Goal: Book appointment/travel/reservation

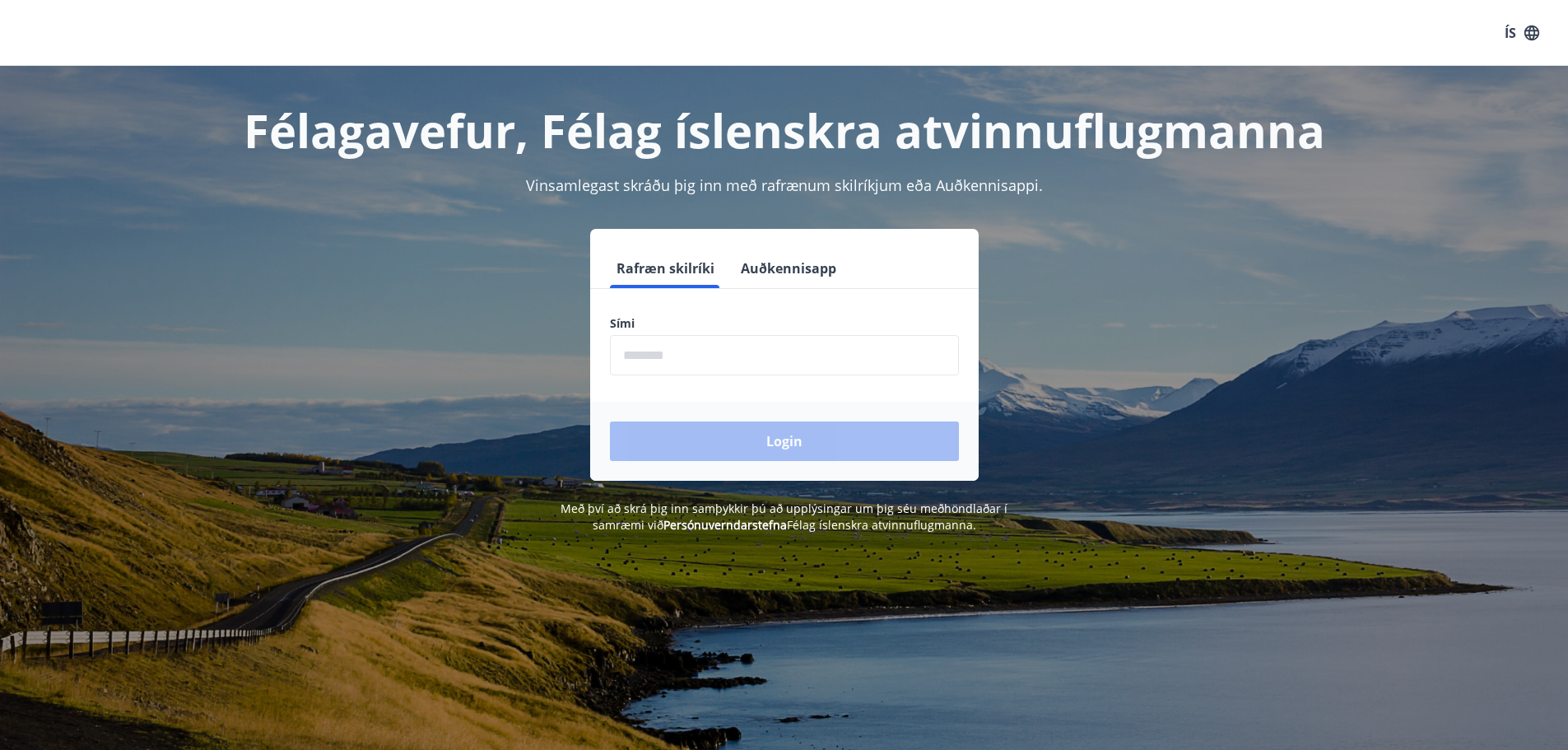
click at [667, 359] on input "phone" at bounding box center [784, 354] width 349 height 40
type input "********"
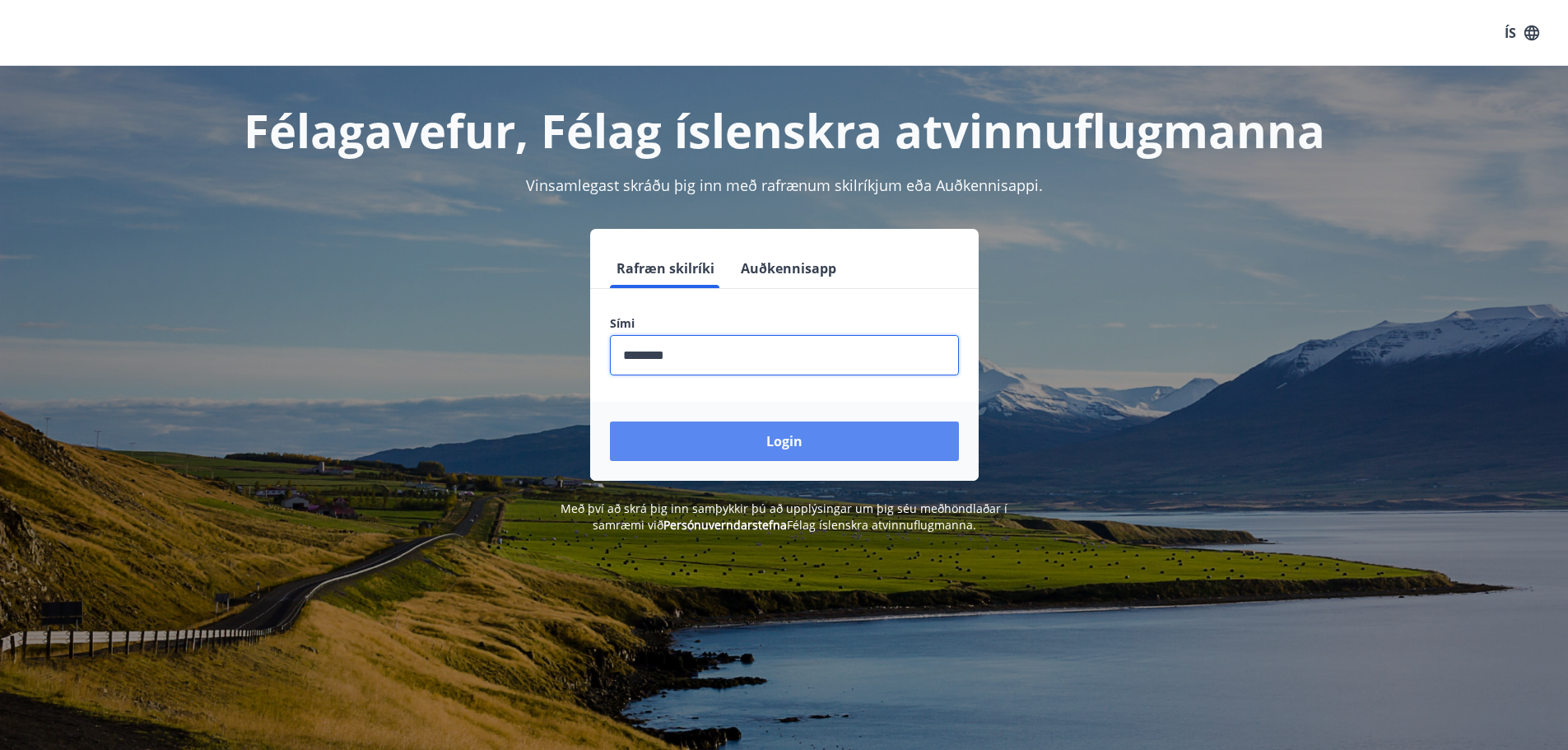
click at [782, 454] on button "Login" at bounding box center [784, 441] width 349 height 39
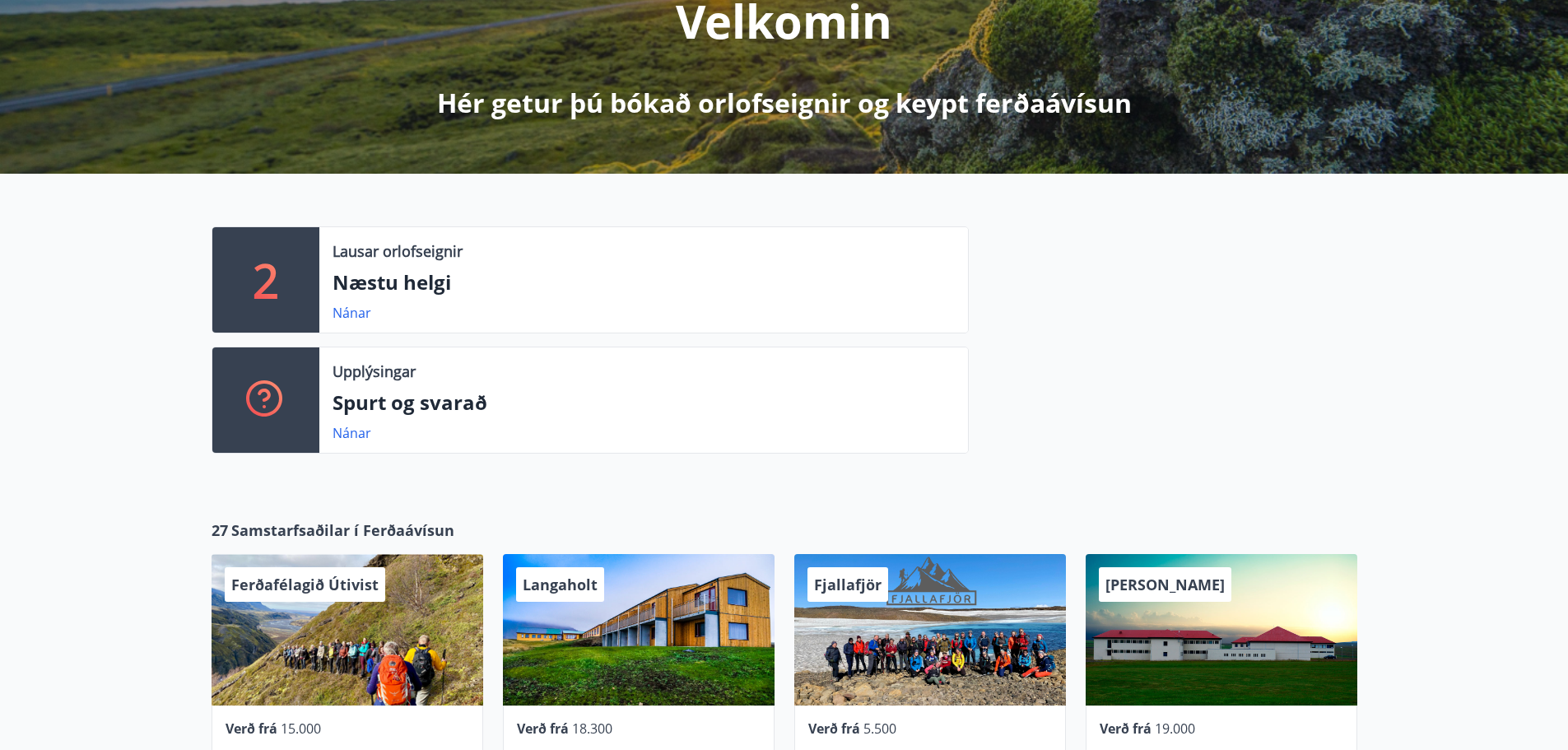
scroll to position [247, 0]
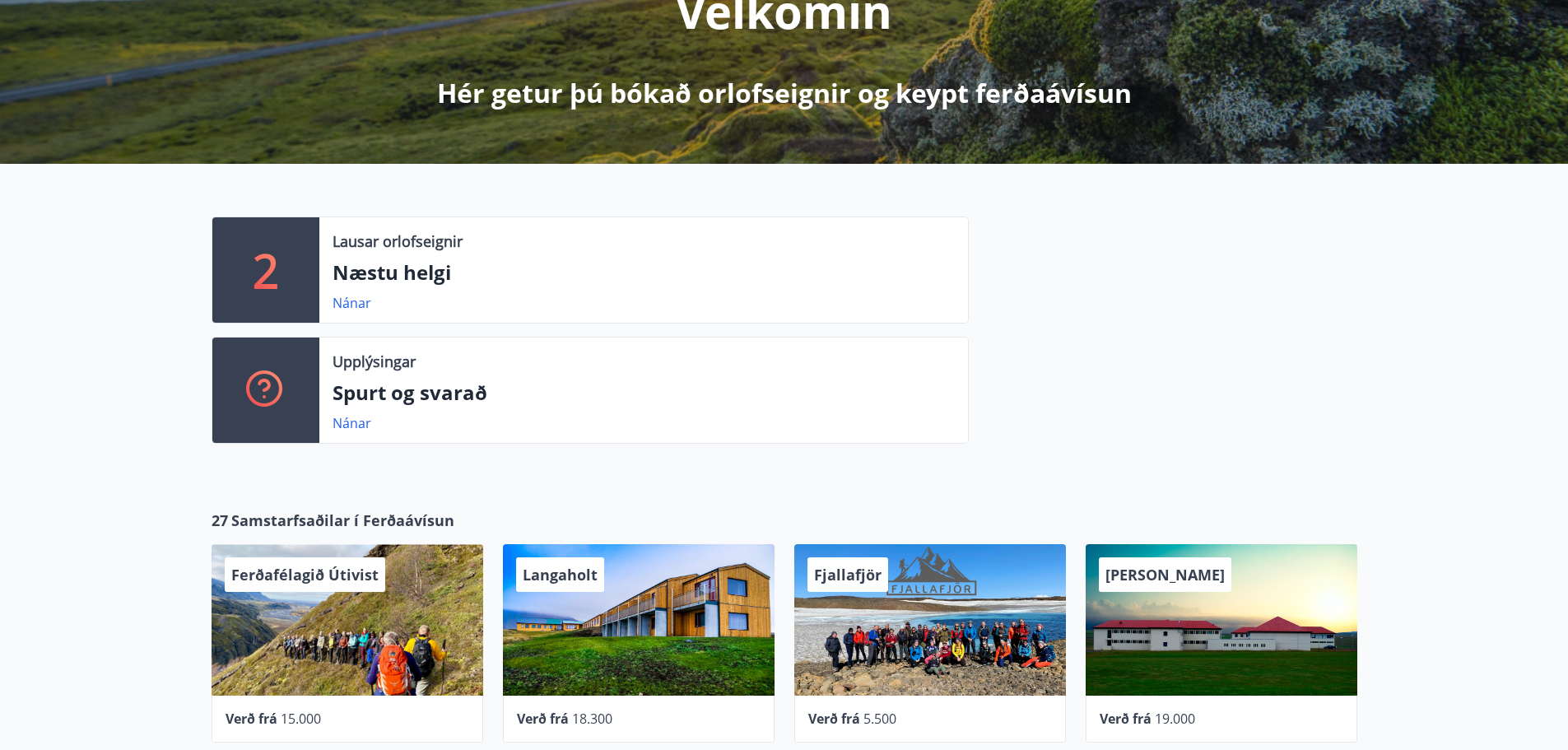
click at [503, 270] on p "Næstu helgi" at bounding box center [644, 272] width 623 height 28
click at [346, 302] on link "Nánar" at bounding box center [352, 302] width 39 height 19
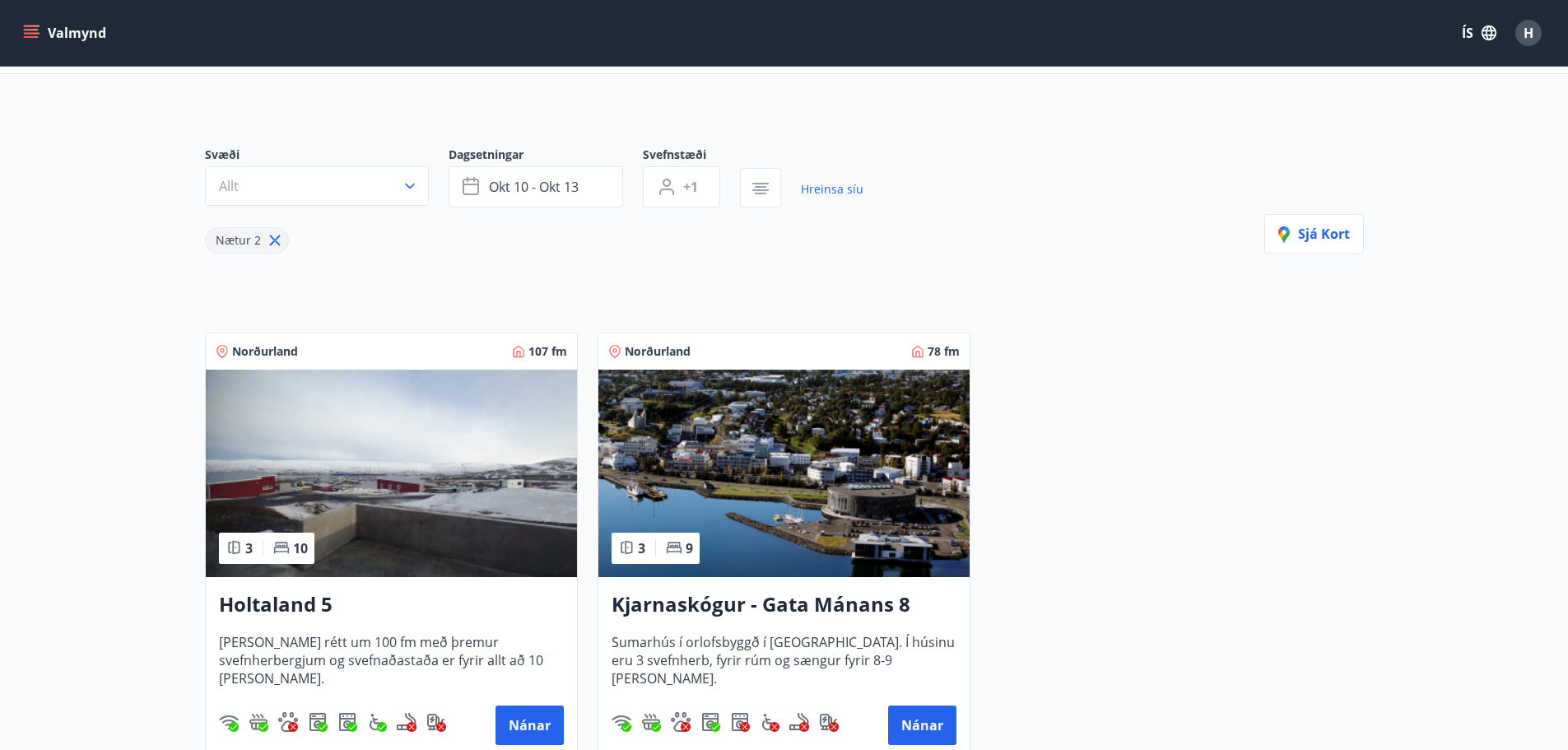
scroll to position [165, 0]
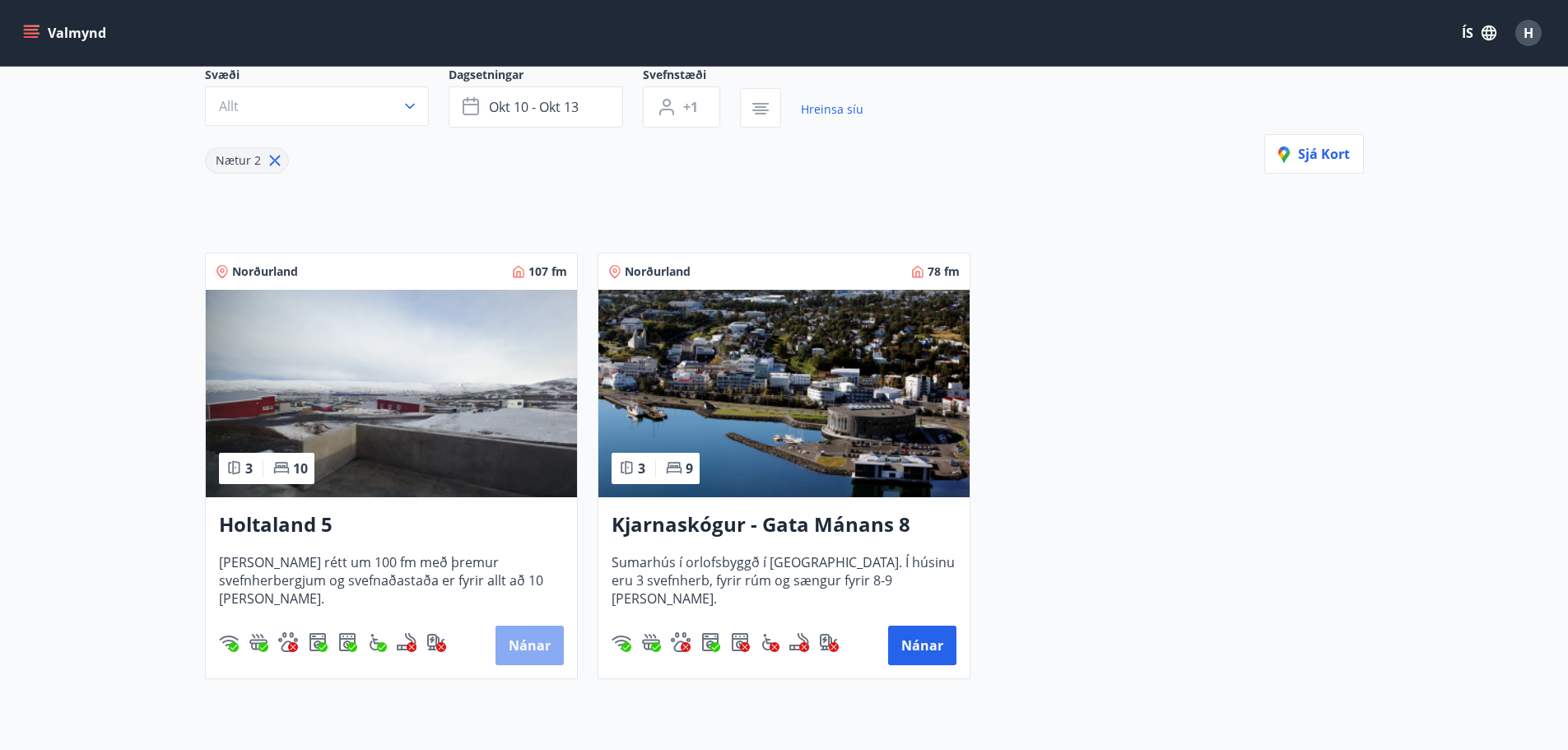
click at [538, 653] on button "Nánar" at bounding box center [530, 645] width 68 height 39
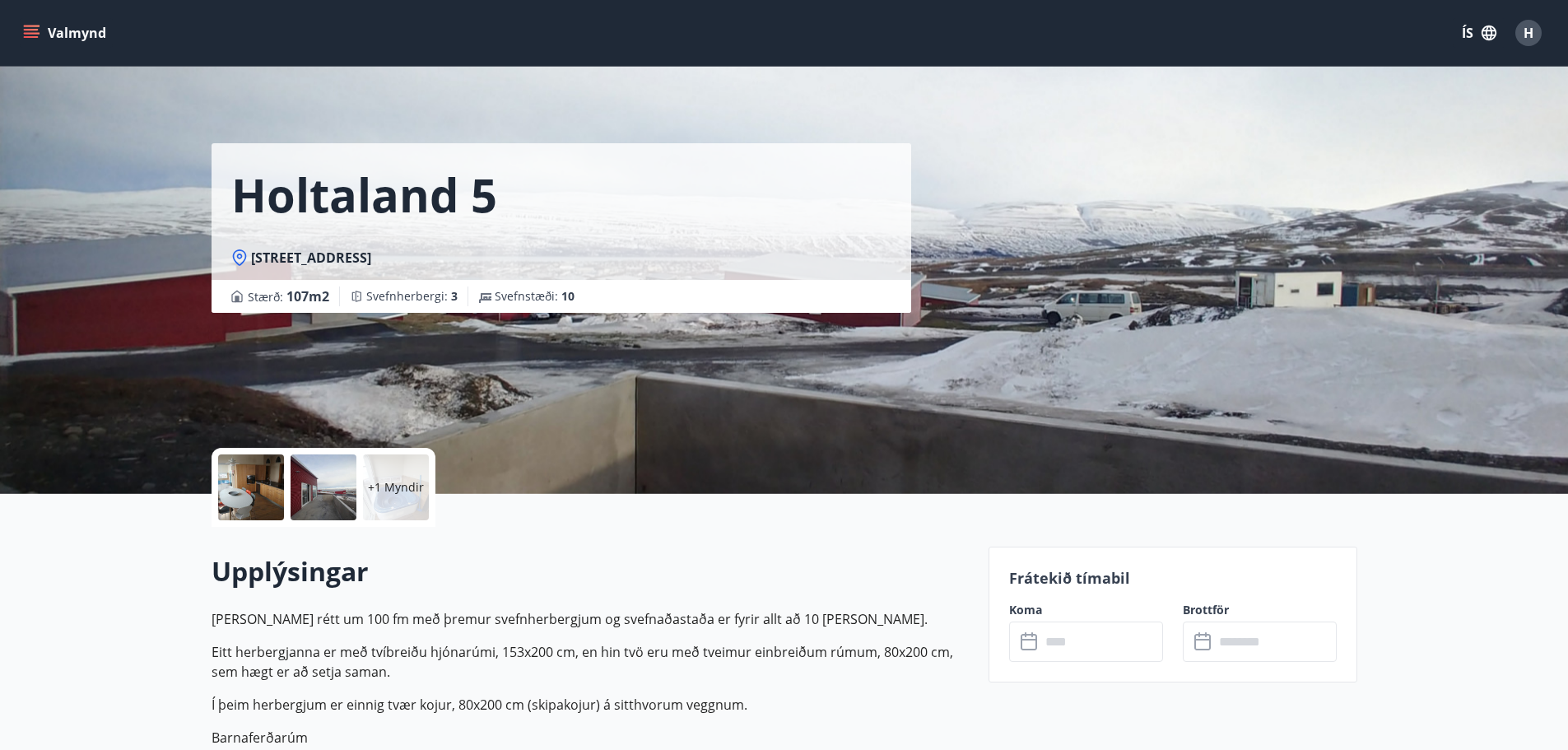
click at [24, 28] on icon "menu" at bounding box center [31, 32] width 17 height 17
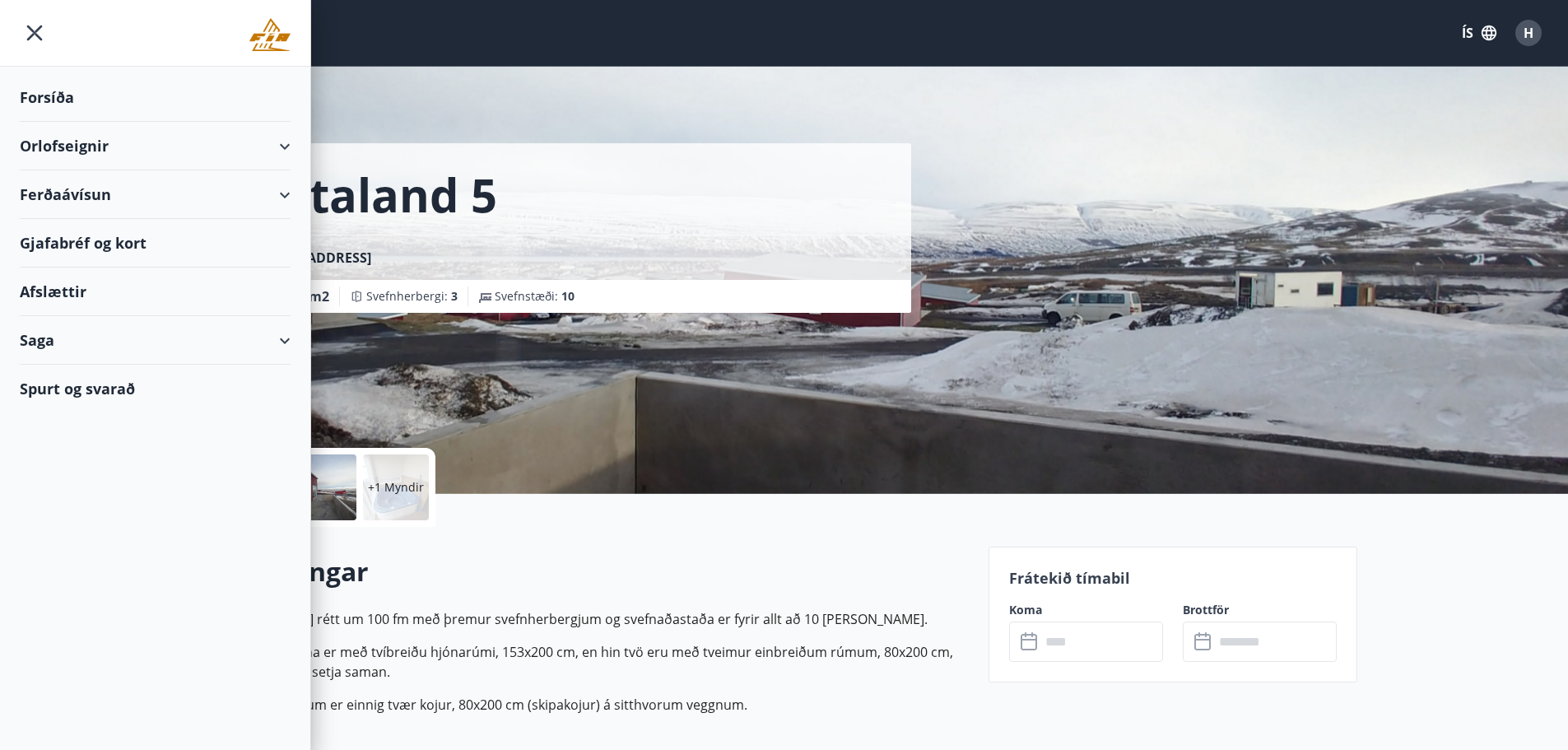
click at [281, 147] on div "Orlofseignir" at bounding box center [155, 146] width 271 height 49
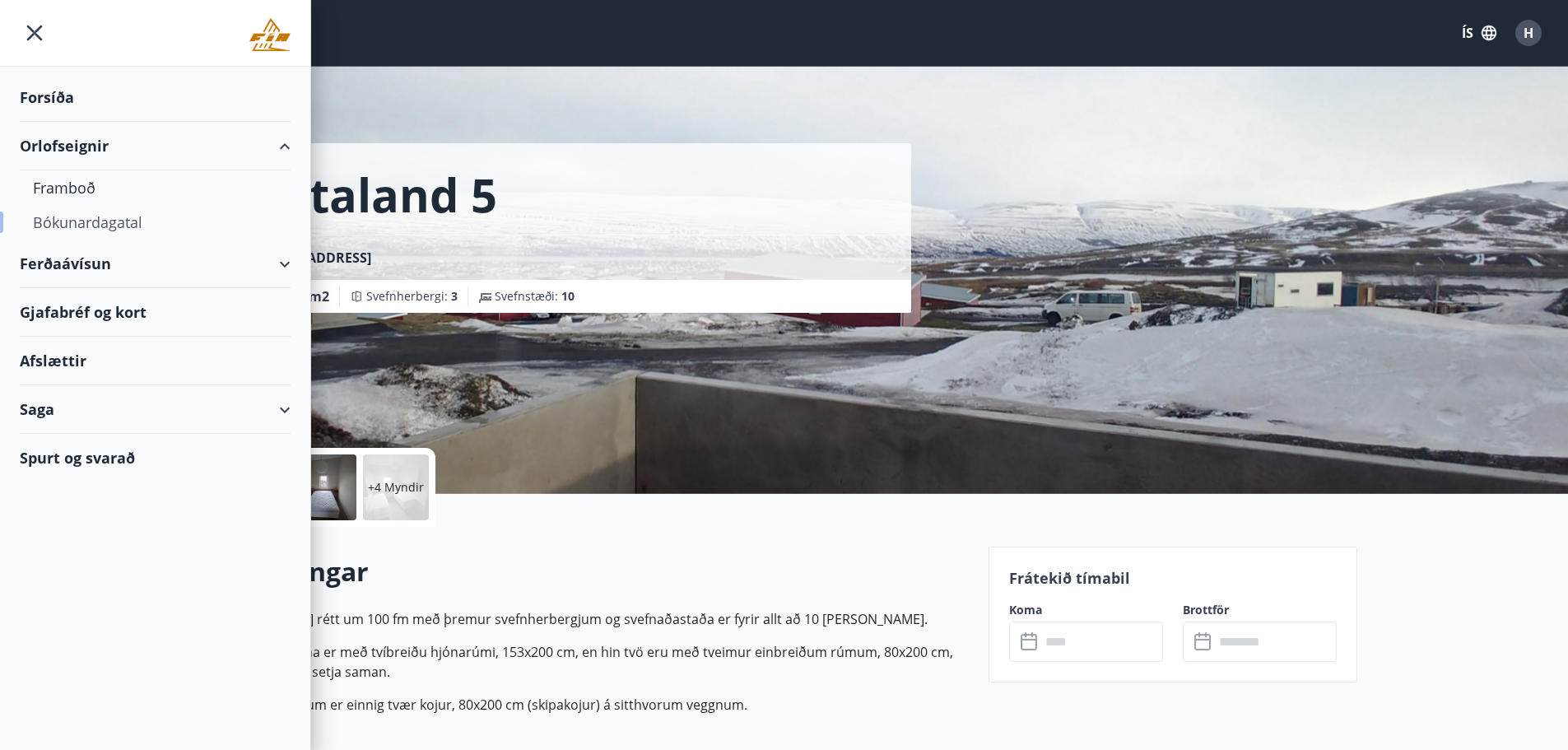
click at [122, 226] on div "Bókunardagatal" at bounding box center [155, 221] width 245 height 34
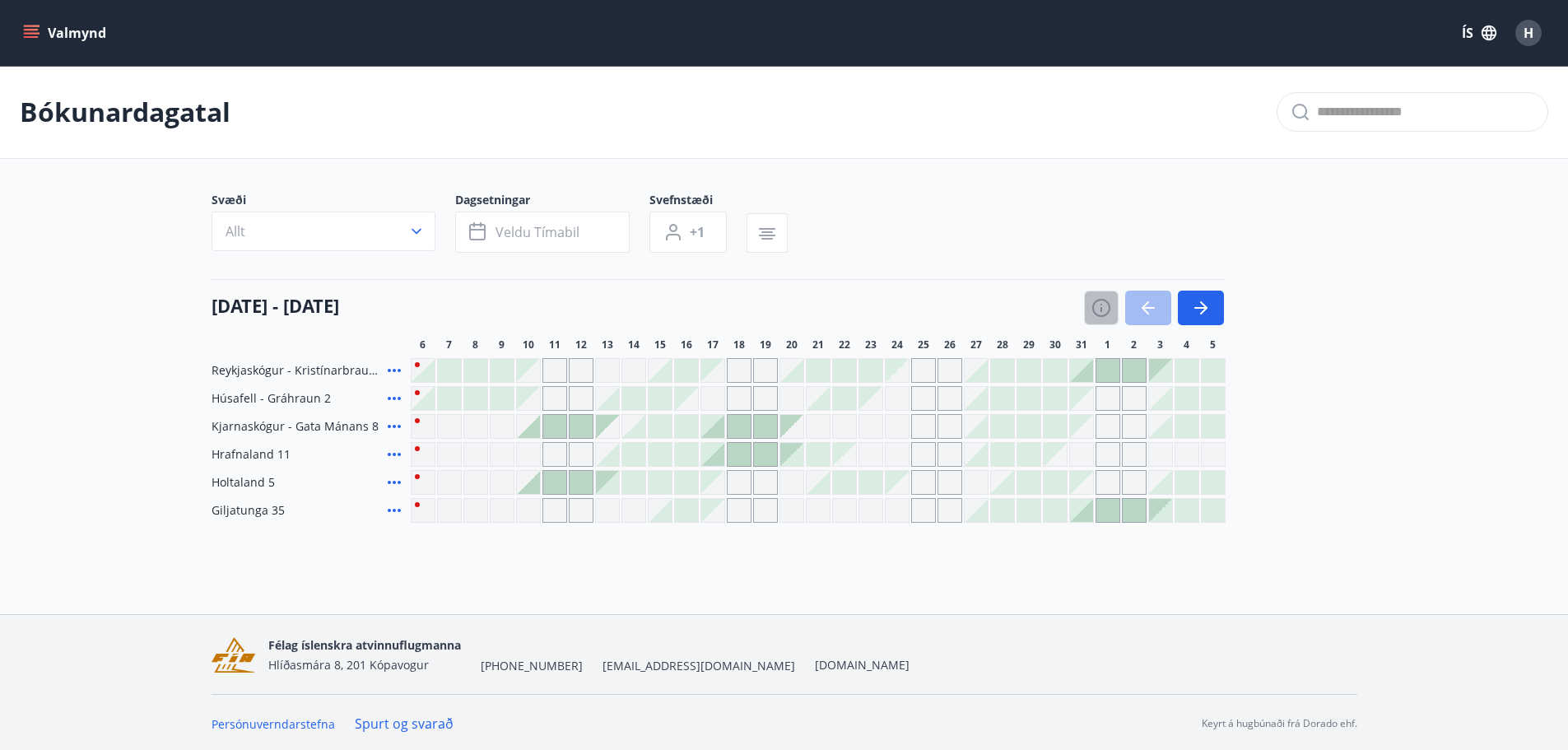
click at [1104, 315] on icon "button" at bounding box center [1102, 307] width 19 height 19
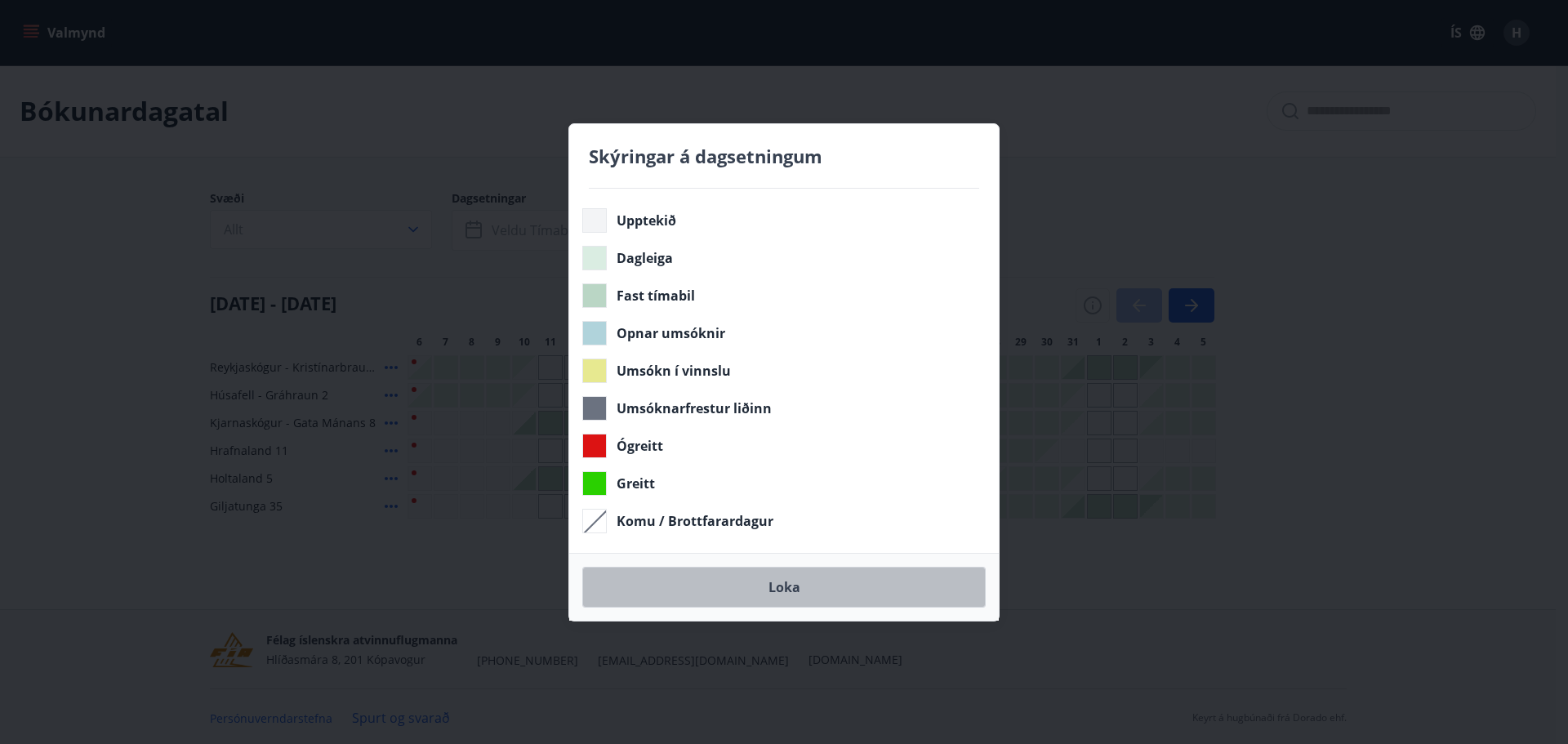
click at [771, 578] on button "Loka" at bounding box center [784, 587] width 404 height 41
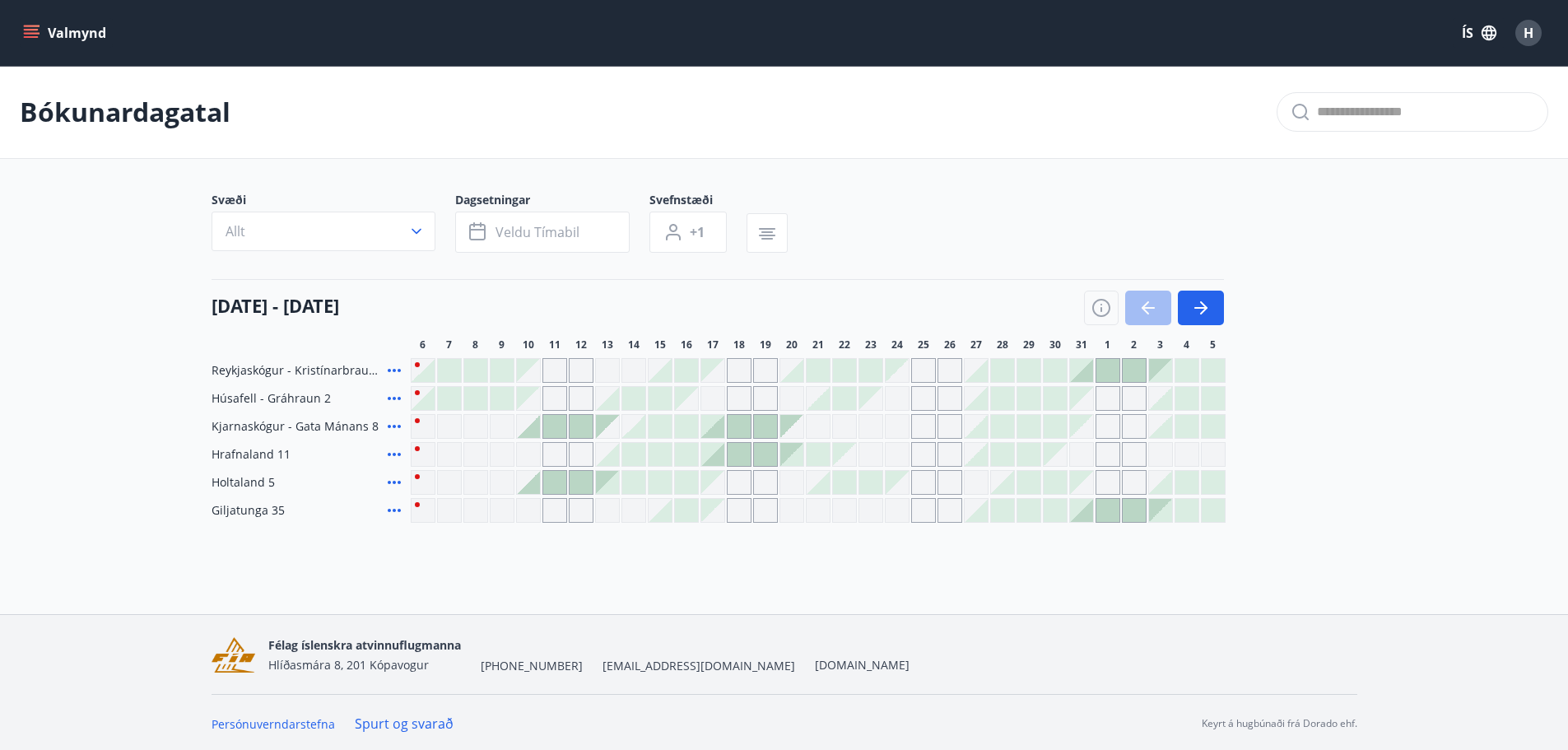
click at [388, 397] on icon at bounding box center [394, 398] width 20 height 20
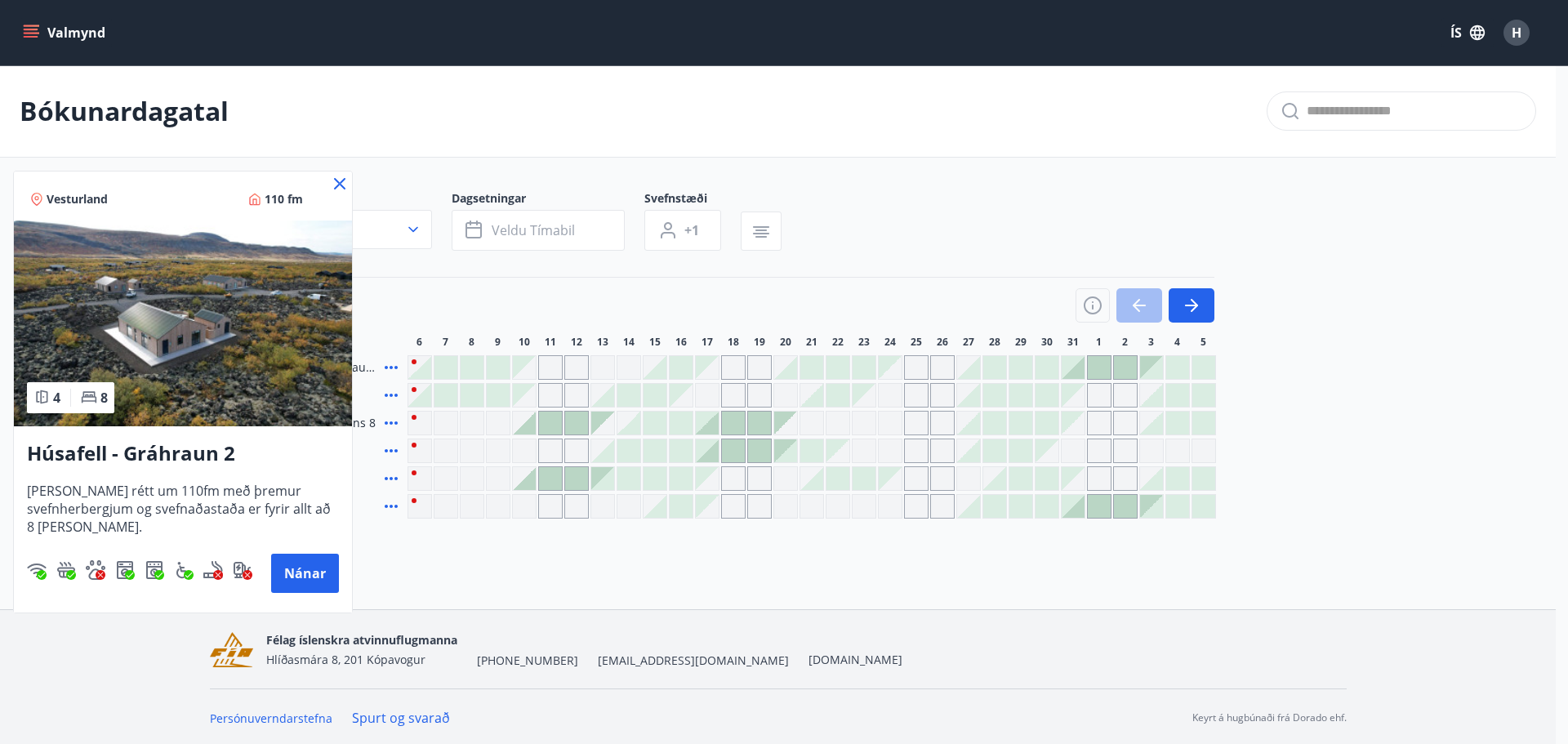
click at [334, 182] on icon at bounding box center [340, 184] width 19 height 19
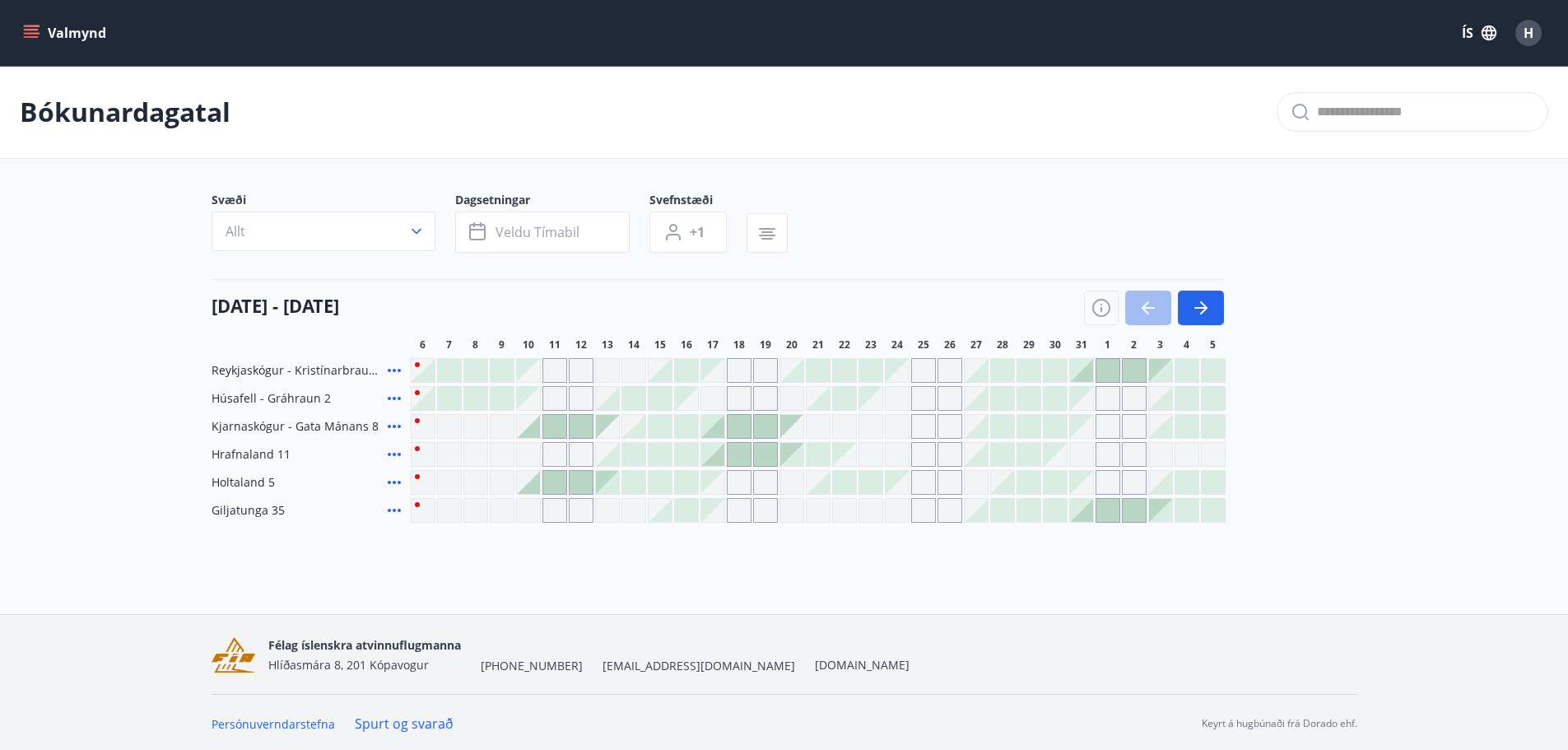
click at [387, 507] on icon at bounding box center [394, 510] width 20 height 20
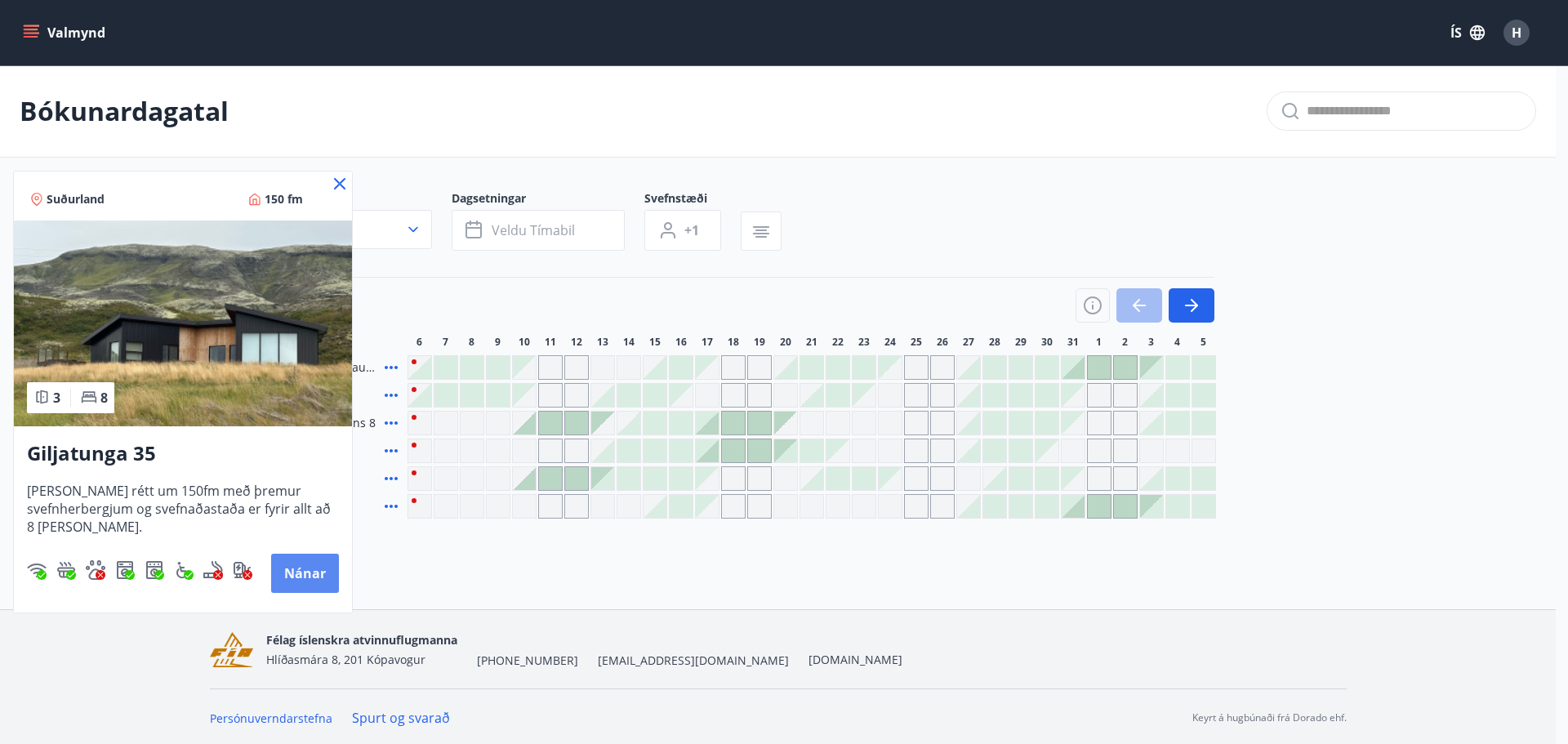
click at [302, 579] on button "Nánar" at bounding box center [305, 573] width 68 height 39
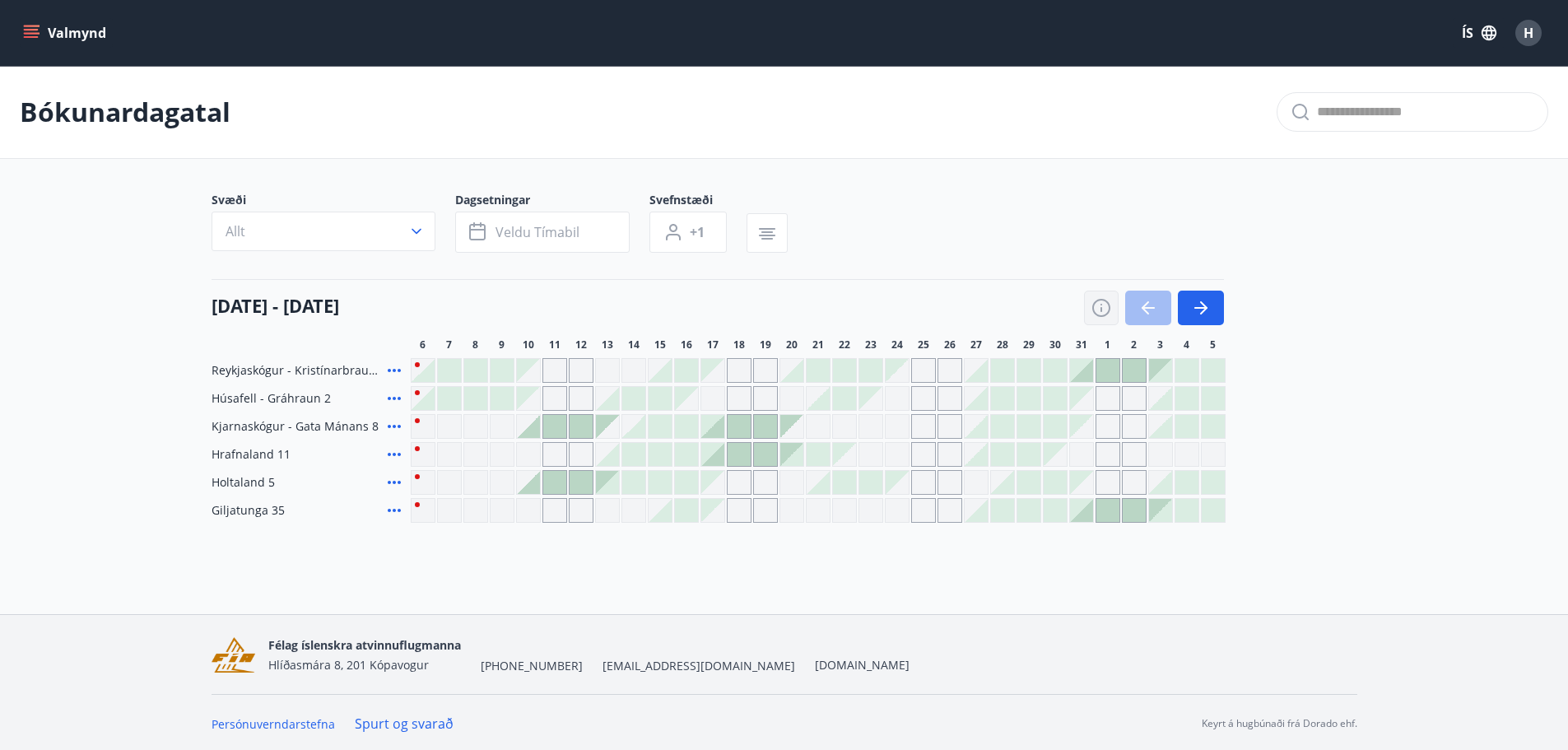
click at [1093, 309] on icon "button" at bounding box center [1102, 307] width 19 height 19
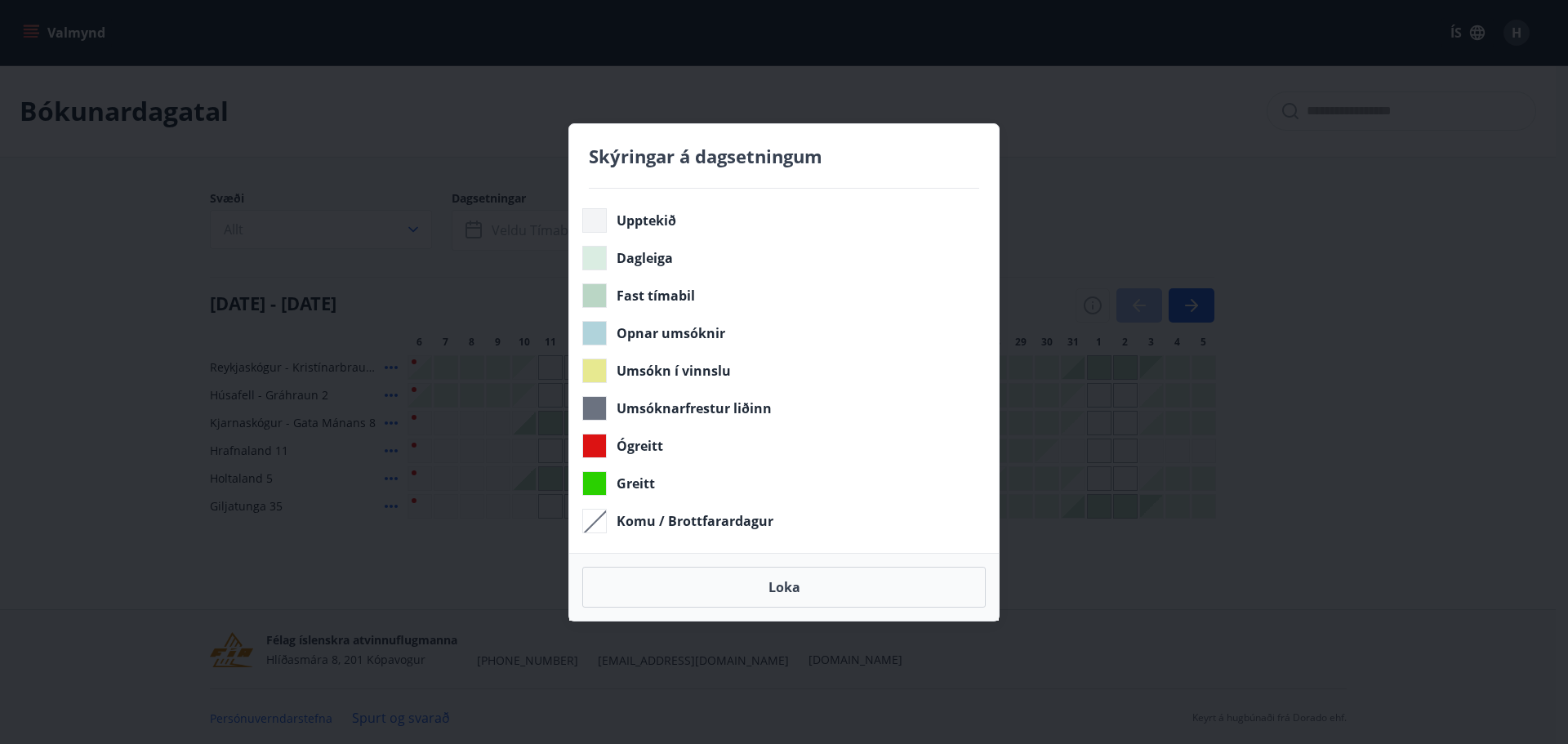
click at [1104, 223] on div "Skýringar á dagsetningum Upptekið Dagleiga Fast tímabil Opnar umsóknir Umsókn í…" at bounding box center [784, 372] width 1568 height 744
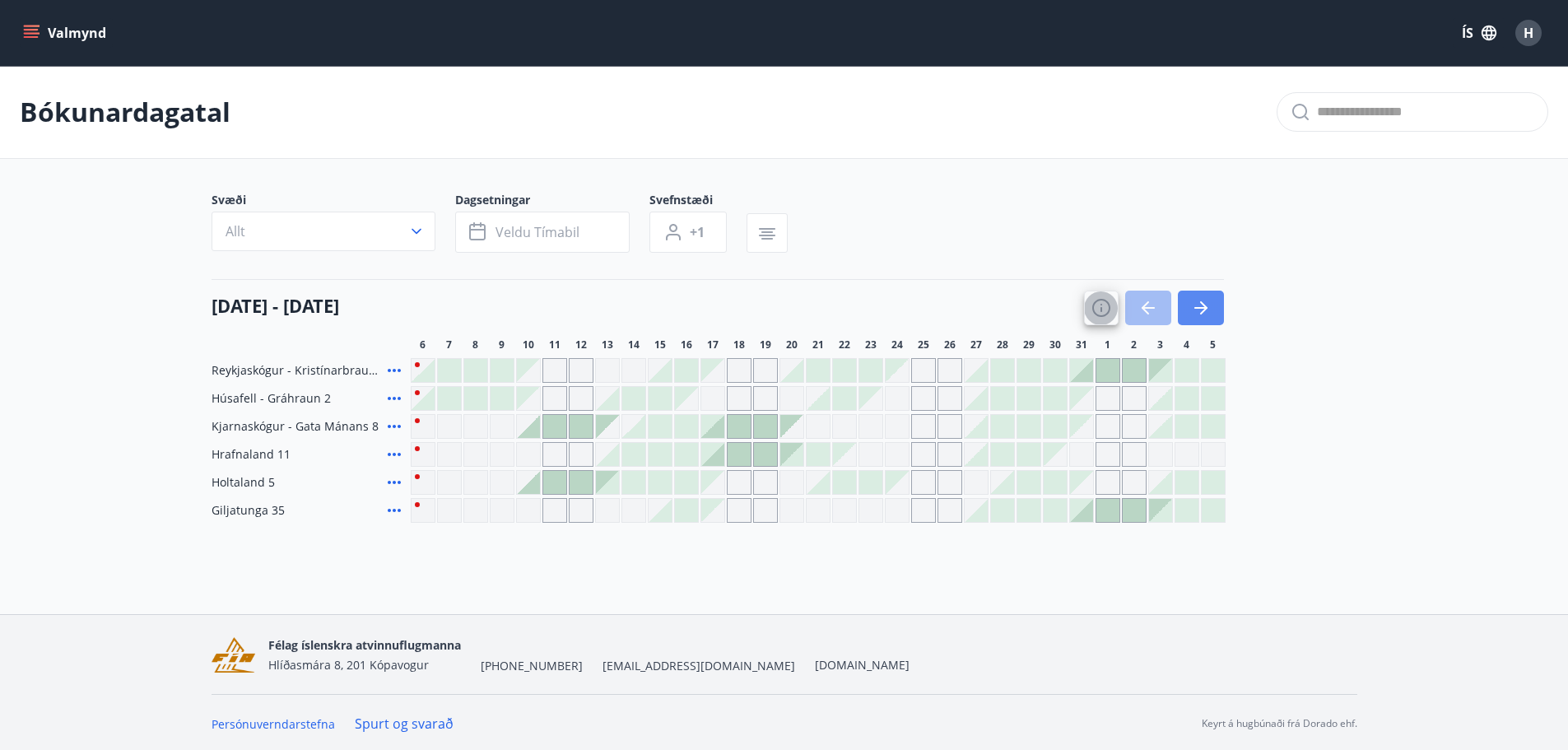
click at [1197, 311] on icon "button" at bounding box center [1201, 307] width 20 height 20
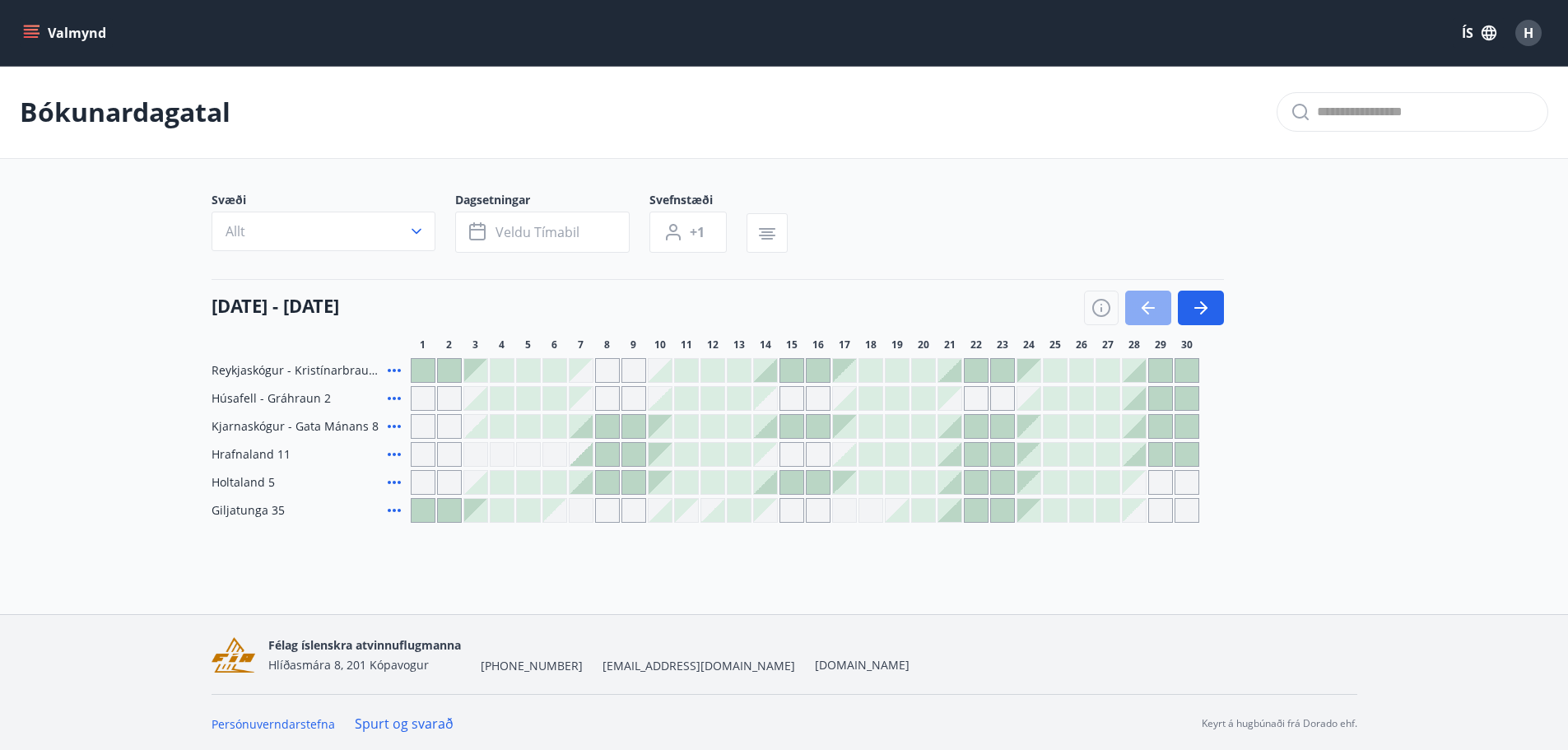
click at [1146, 302] on icon "button" at bounding box center [1146, 307] width 8 height 13
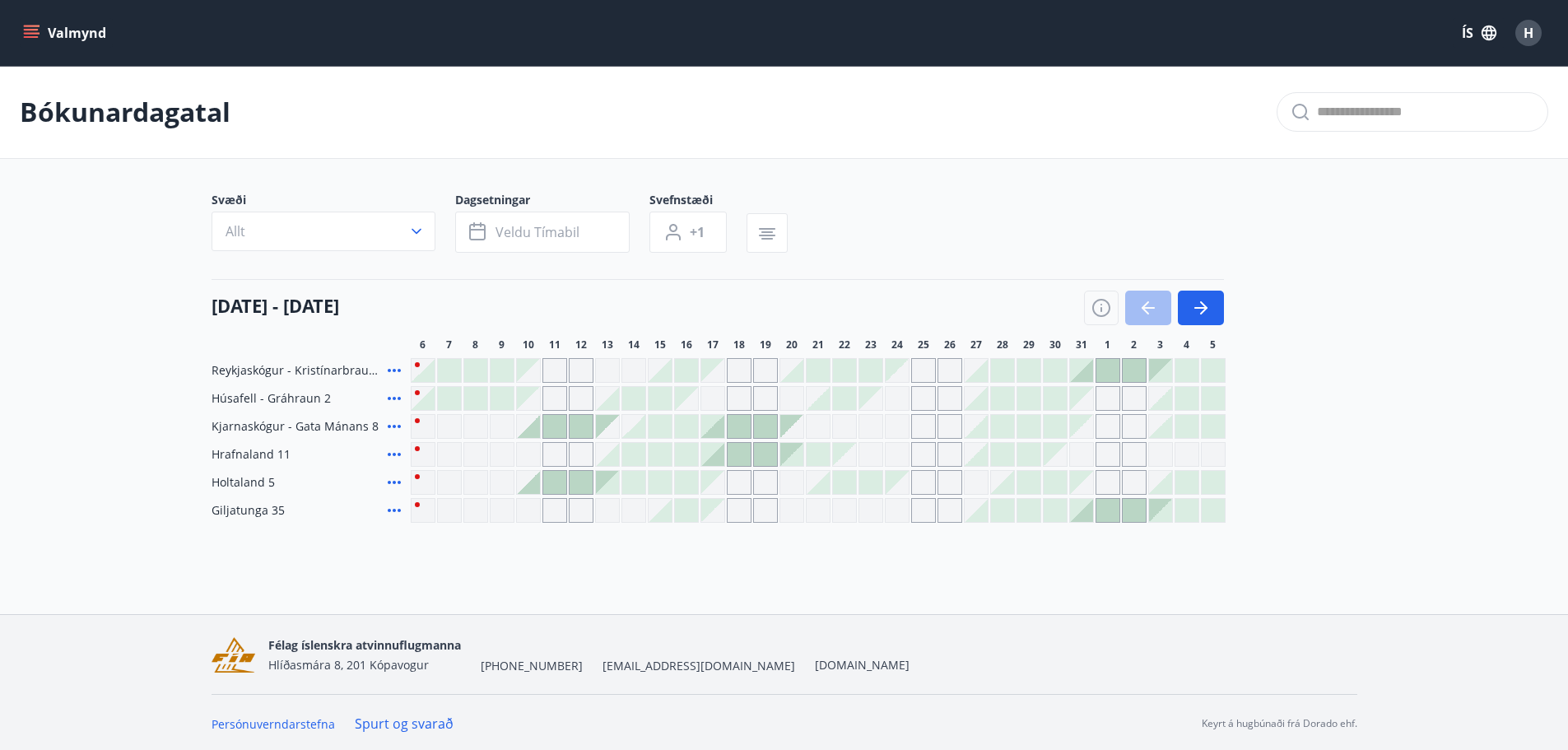
click at [389, 509] on icon at bounding box center [393, 509] width 13 height 3
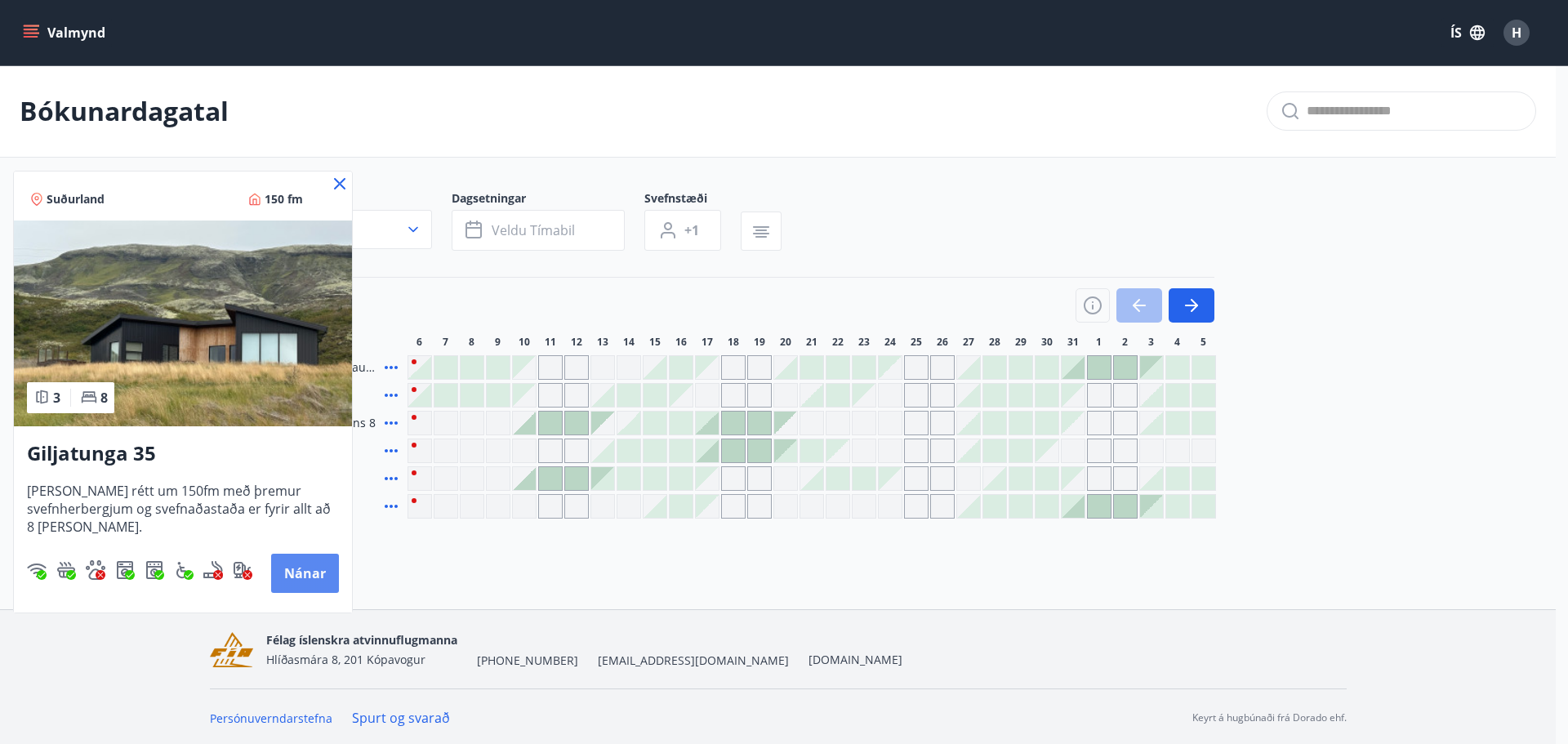
click at [318, 574] on button "Nánar" at bounding box center [305, 573] width 68 height 39
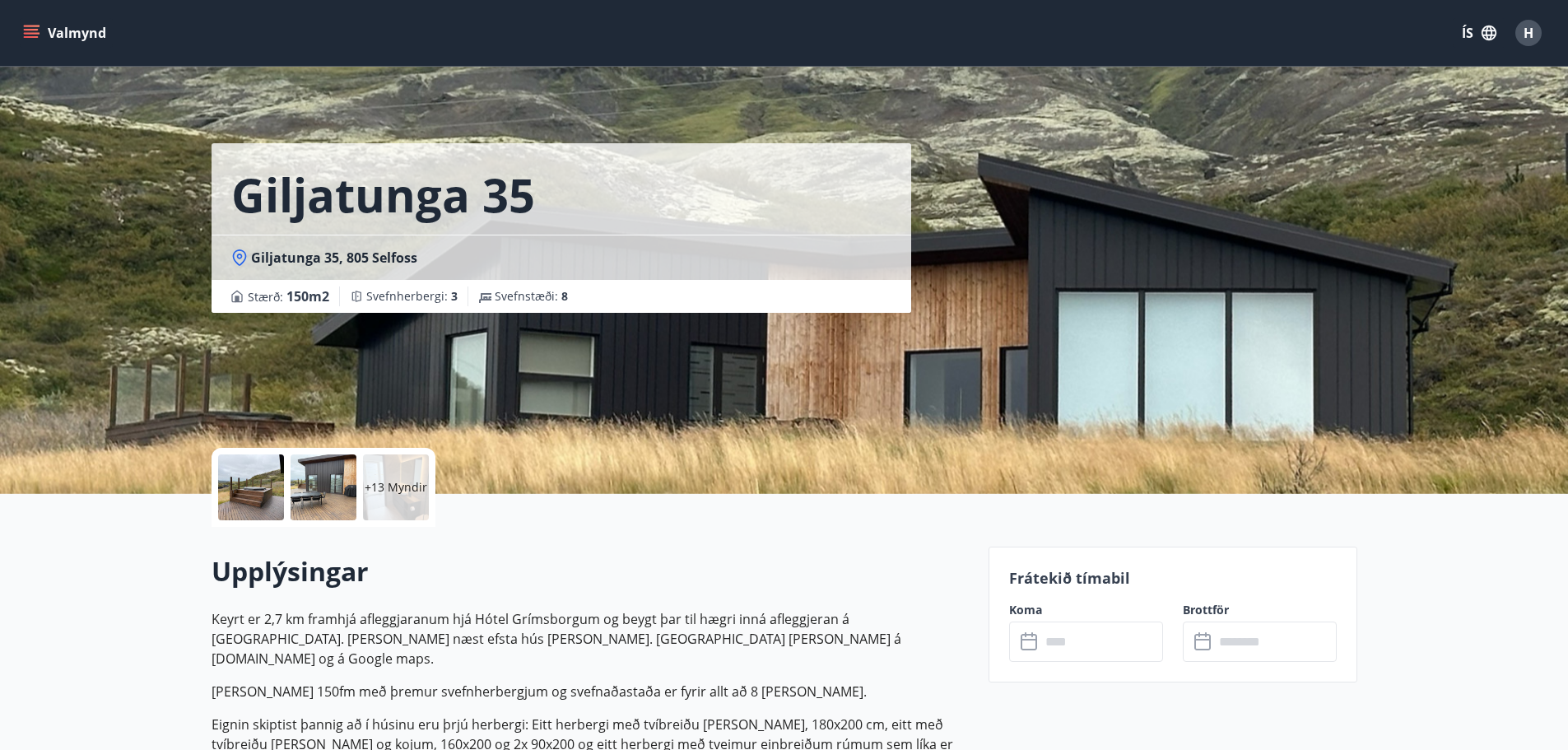
click at [393, 496] on div "+13 Myndir" at bounding box center [395, 487] width 65 height 65
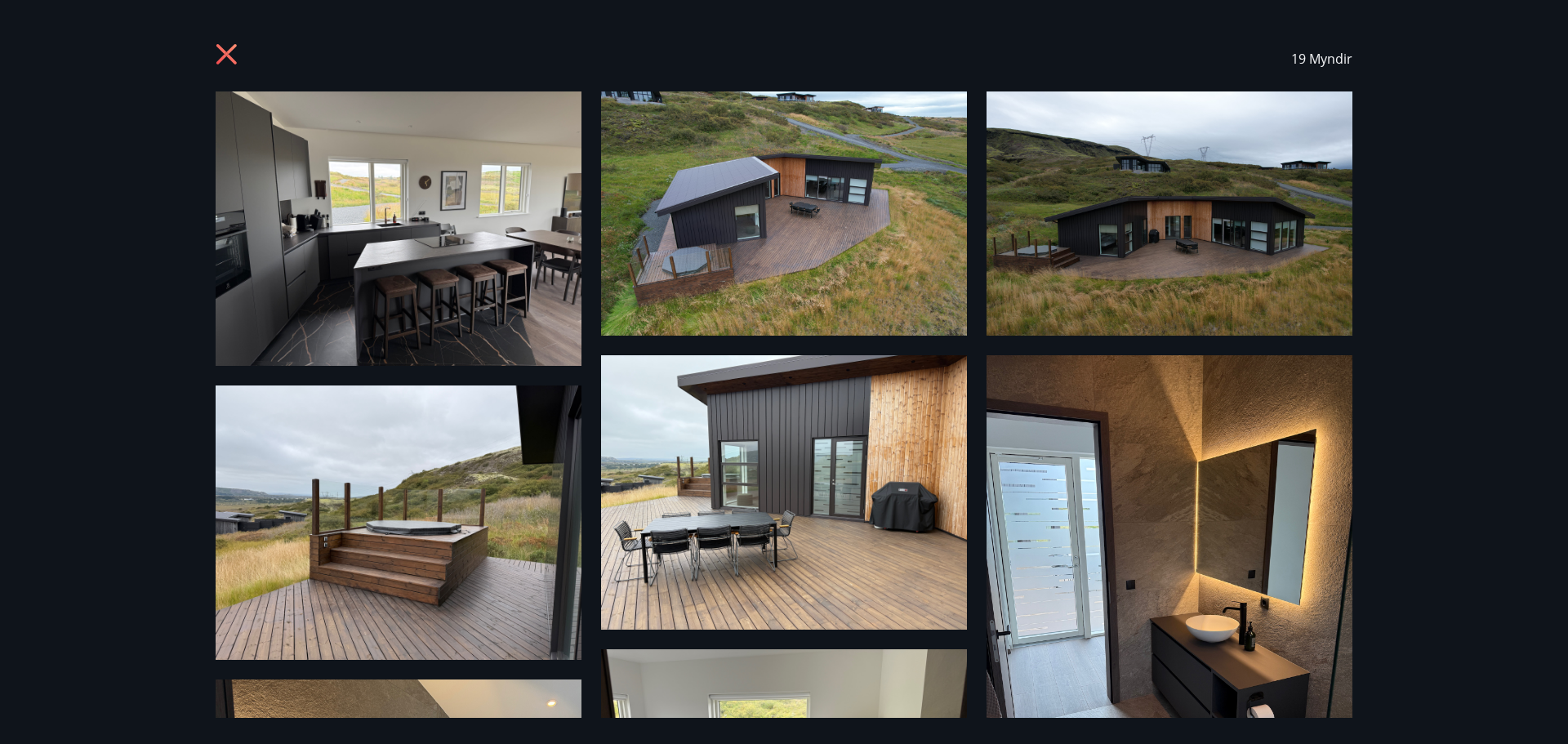
click at [483, 245] on img at bounding box center [399, 227] width 366 height 274
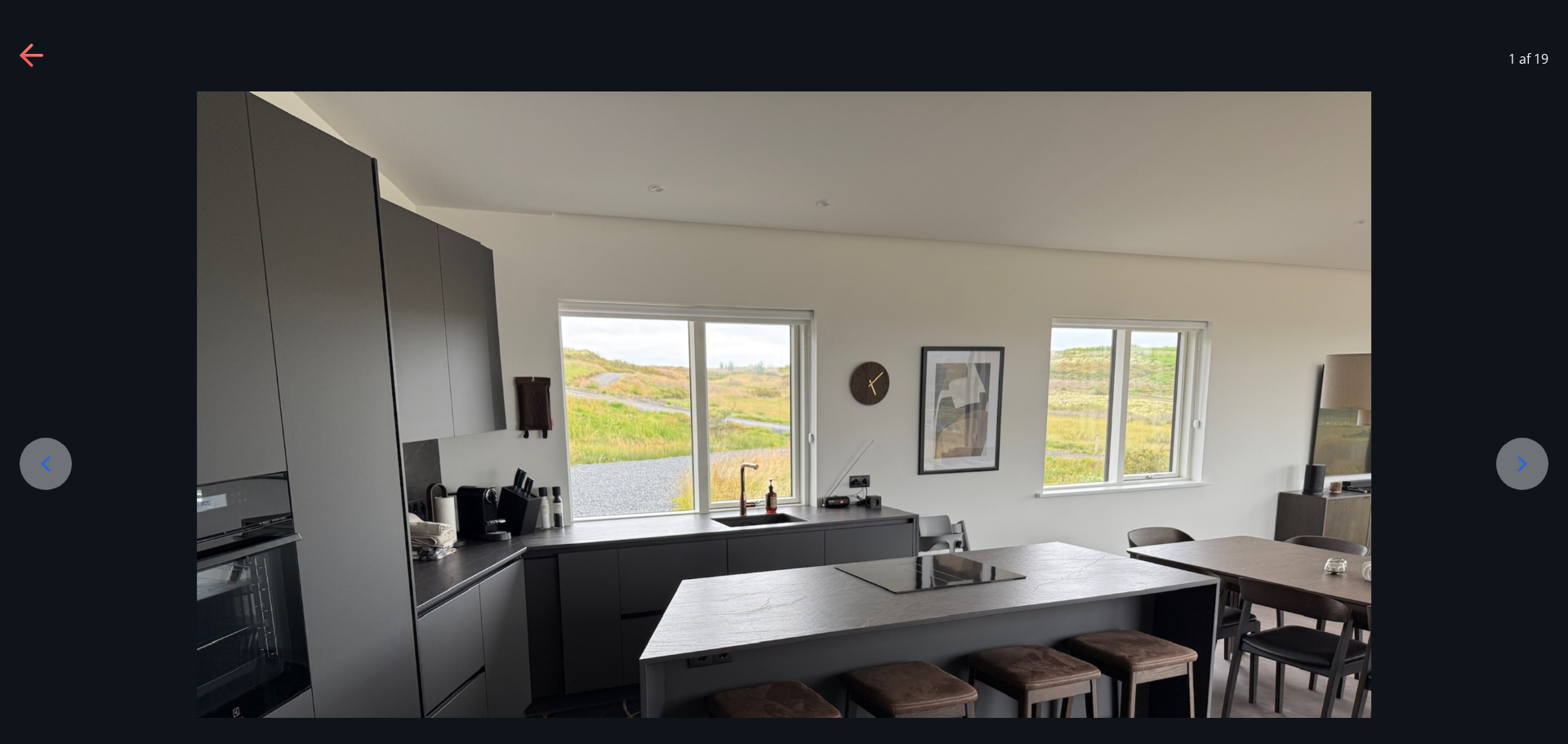
click at [1521, 476] on icon at bounding box center [1522, 463] width 26 height 26
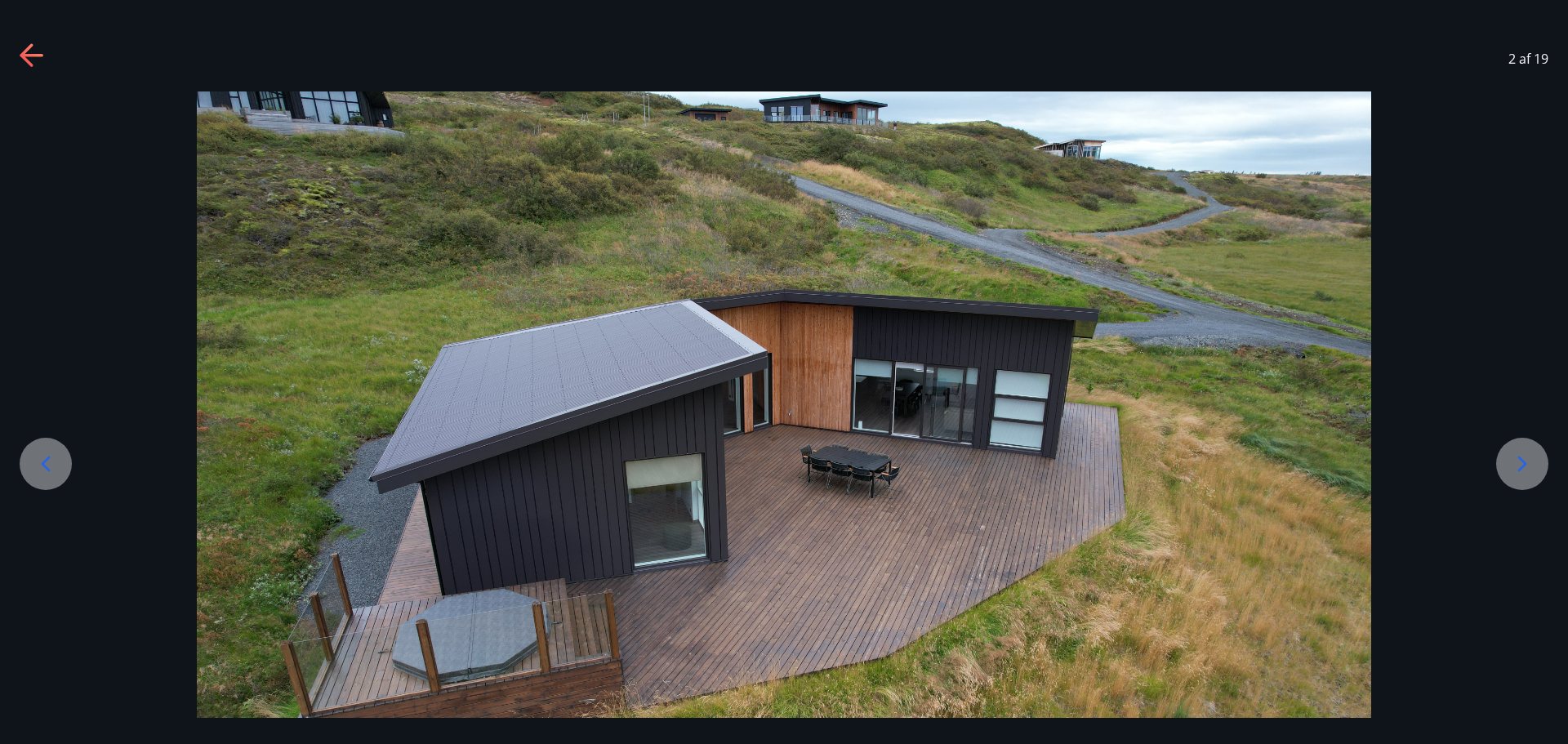
click at [1521, 476] on icon at bounding box center [1522, 463] width 26 height 26
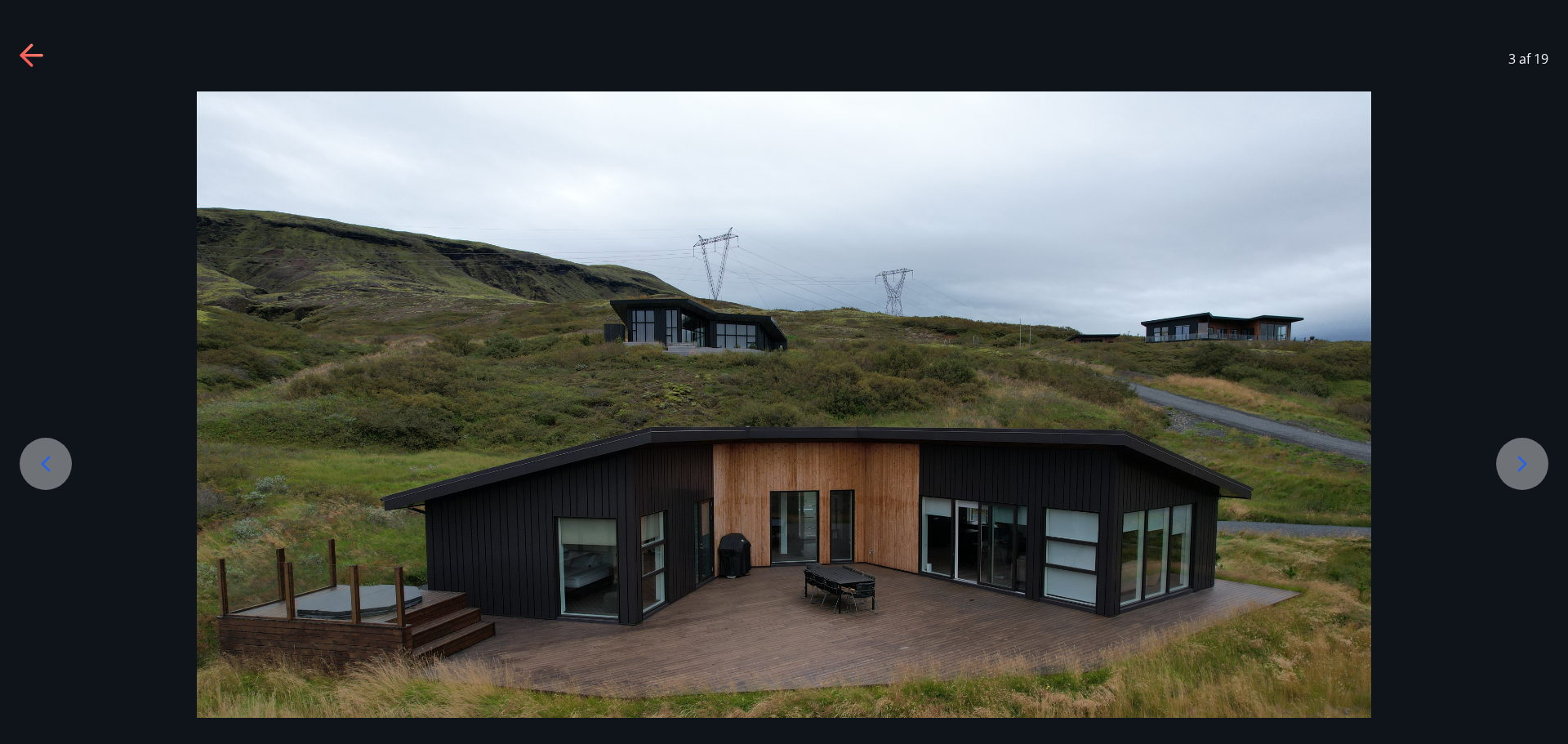
click at [1521, 476] on icon at bounding box center [1522, 463] width 26 height 26
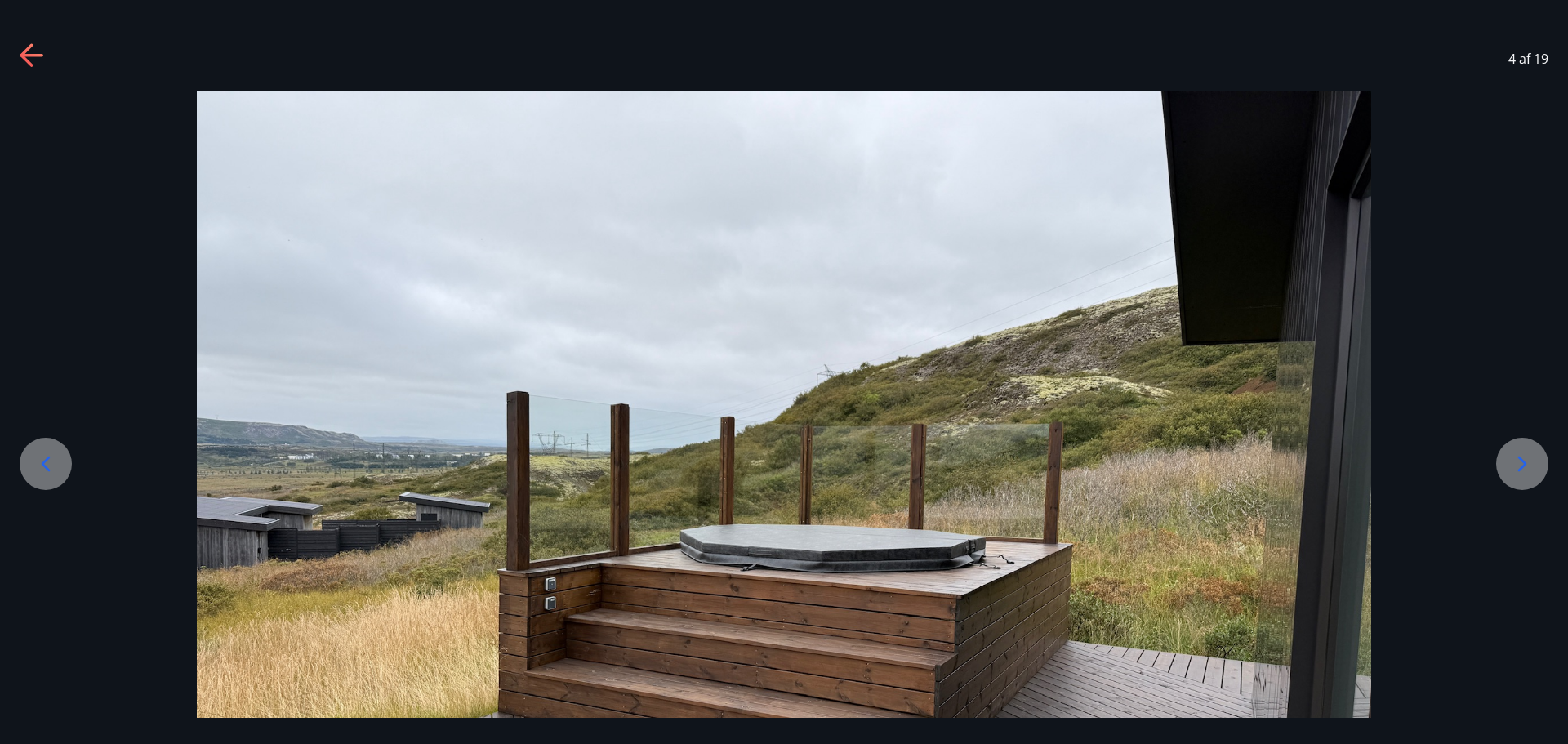
click at [1521, 476] on icon at bounding box center [1522, 463] width 26 height 26
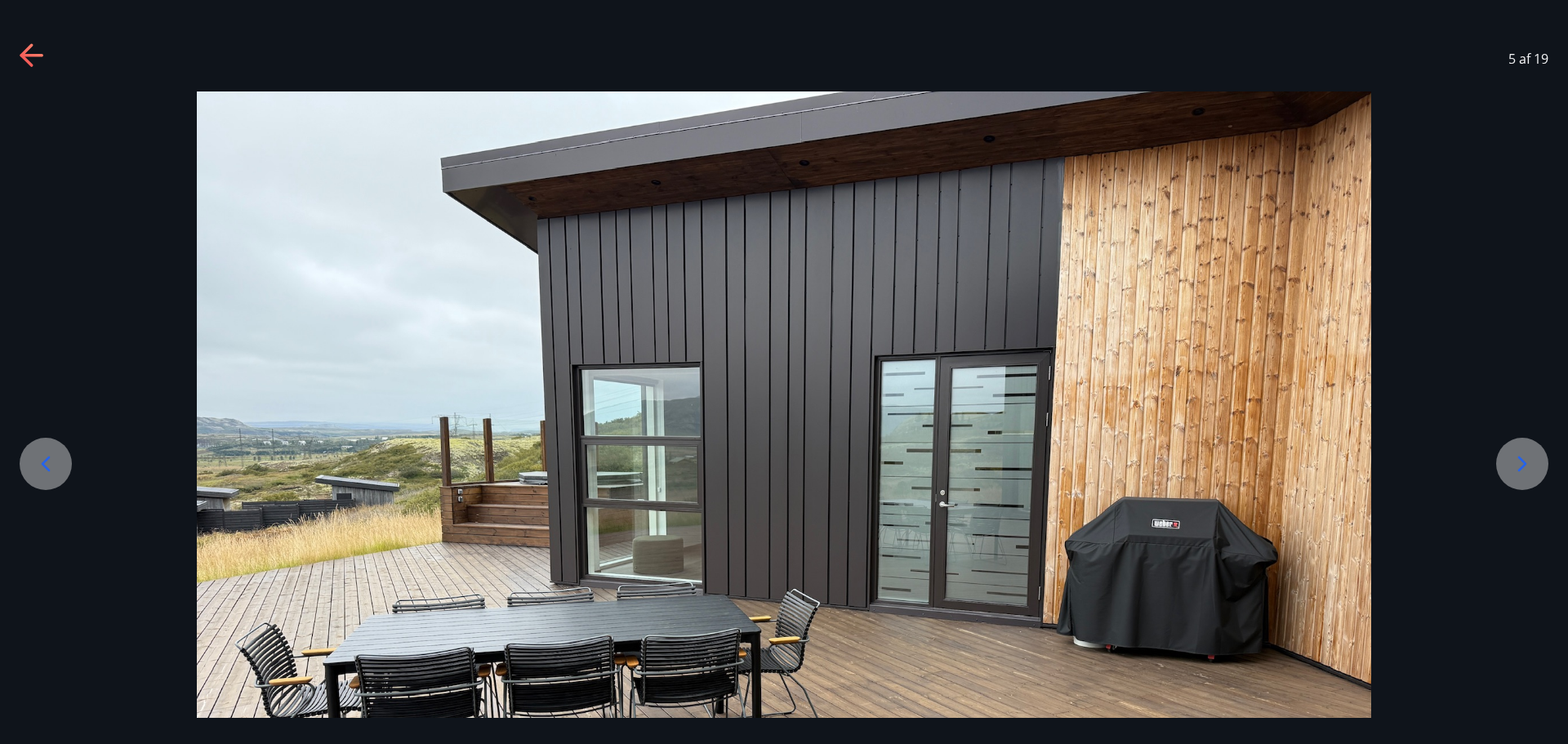
click at [1521, 476] on icon at bounding box center [1522, 463] width 26 height 26
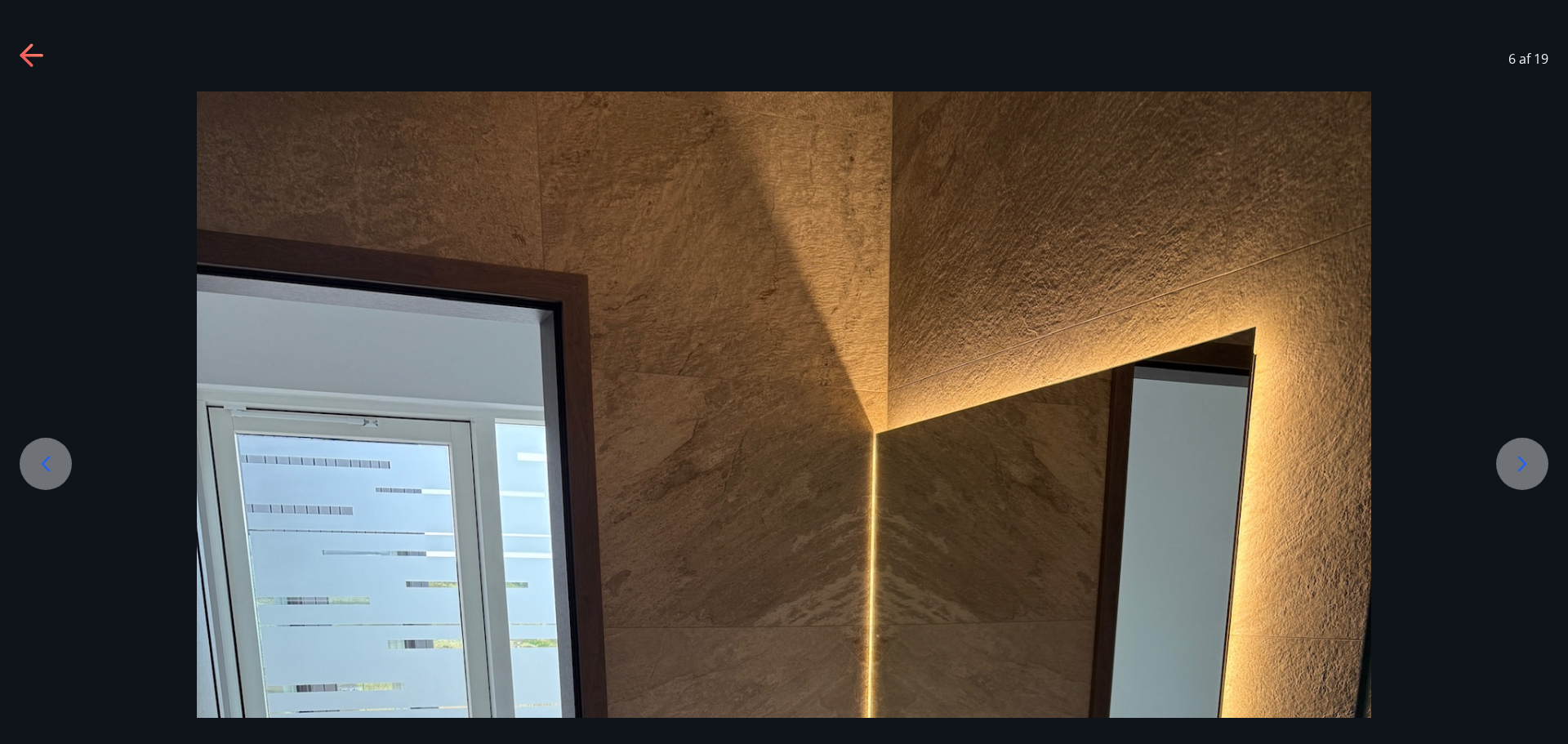
click at [1521, 476] on icon at bounding box center [1522, 463] width 26 height 26
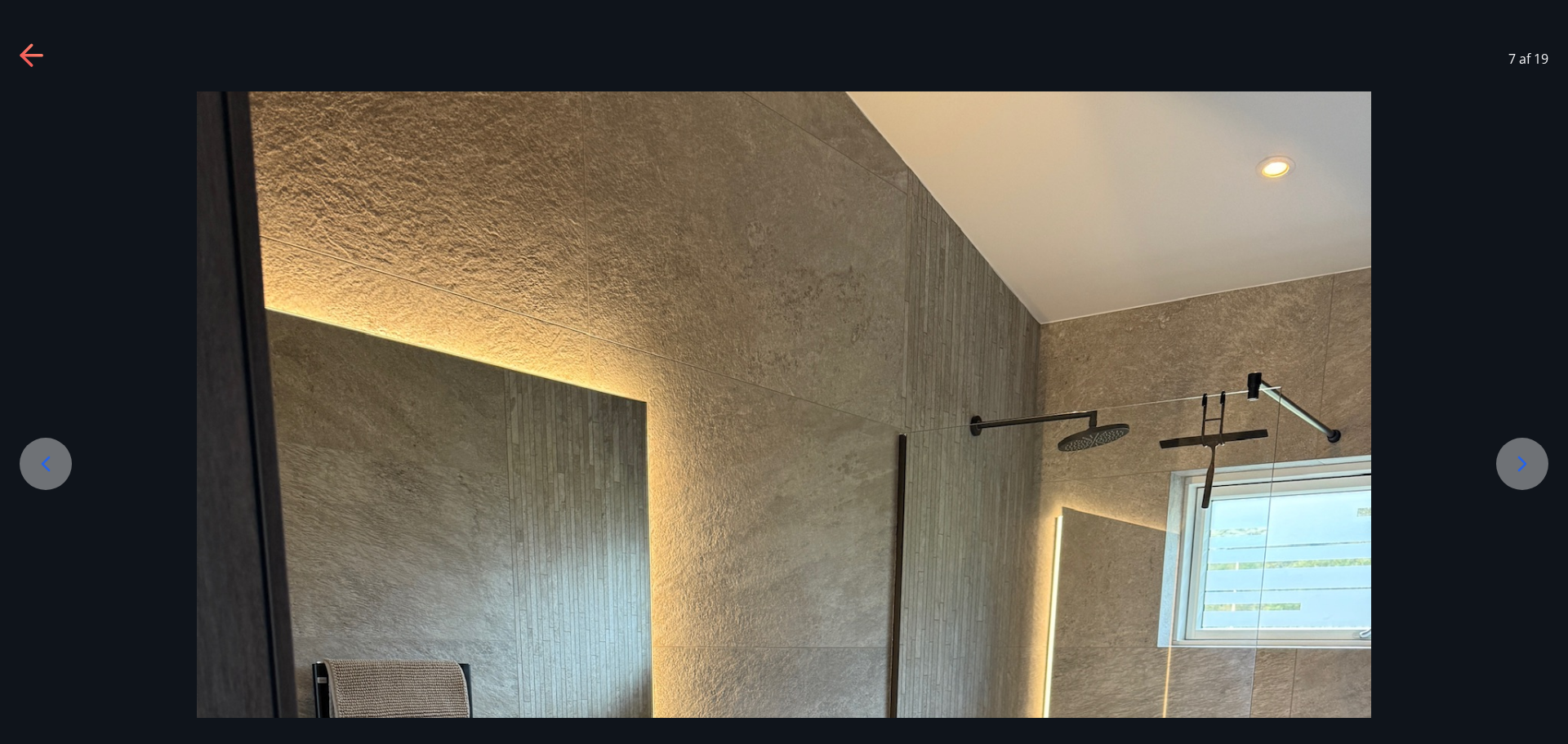
click at [1521, 476] on icon at bounding box center [1522, 463] width 26 height 26
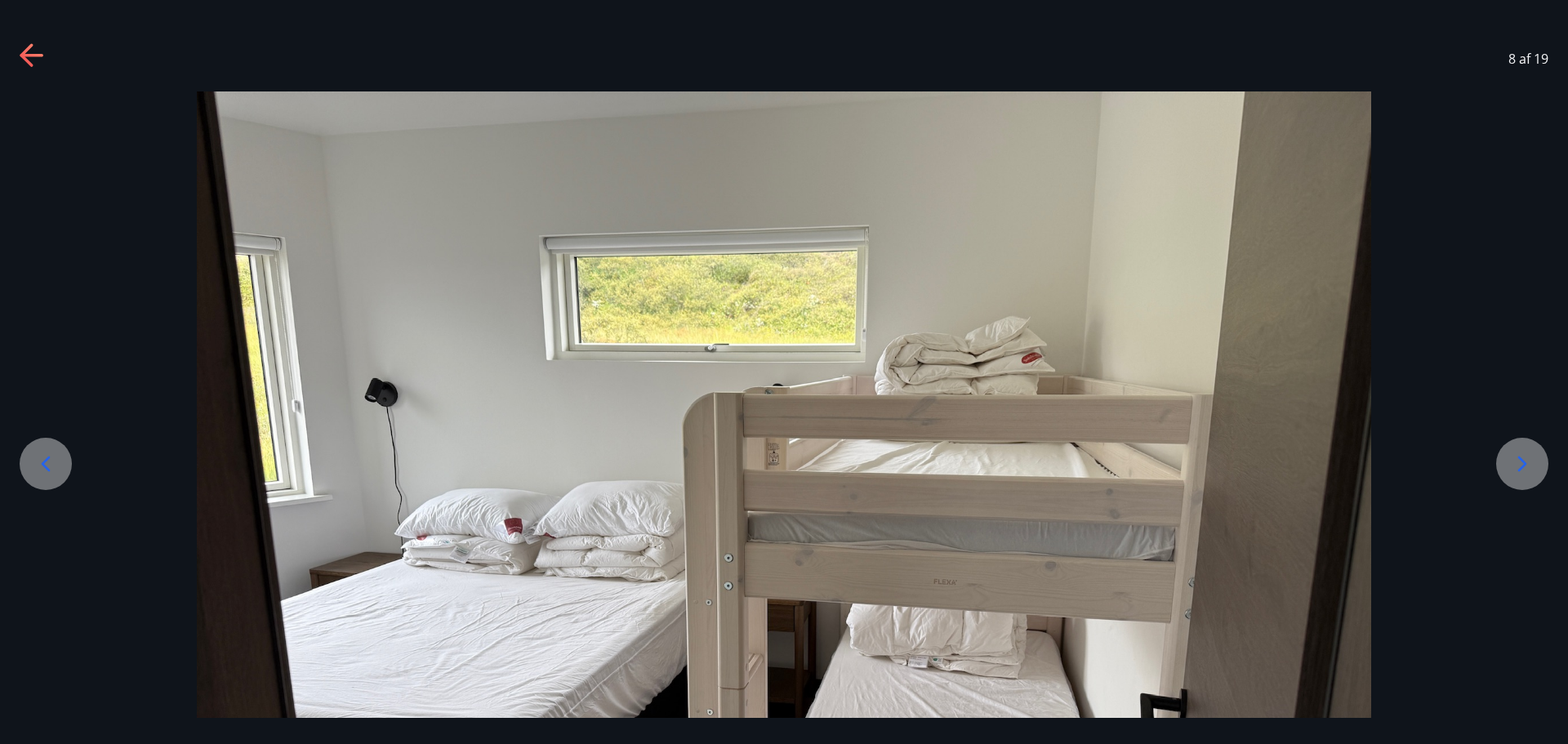
click at [1521, 476] on icon at bounding box center [1522, 463] width 26 height 26
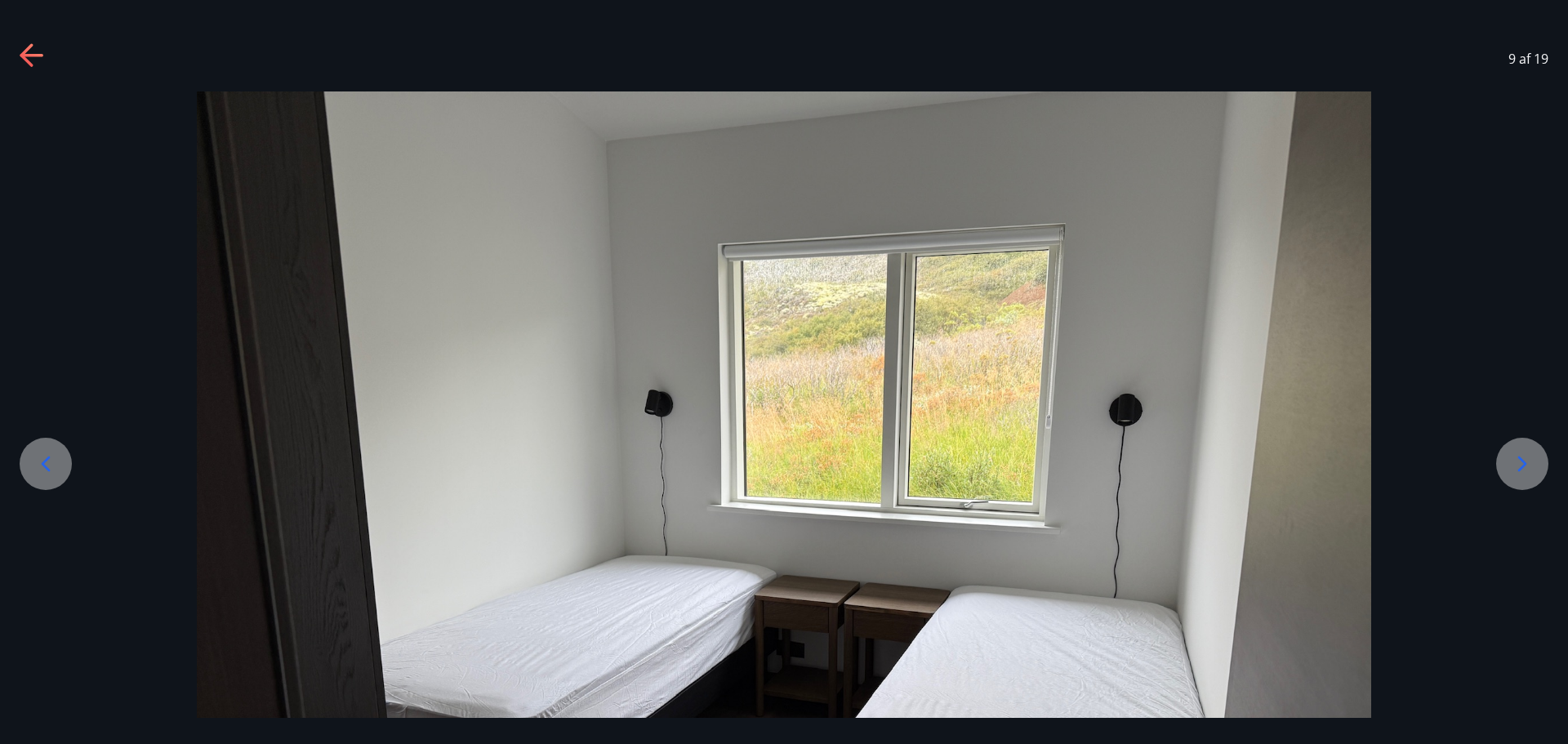
click at [1521, 476] on icon at bounding box center [1522, 463] width 26 height 26
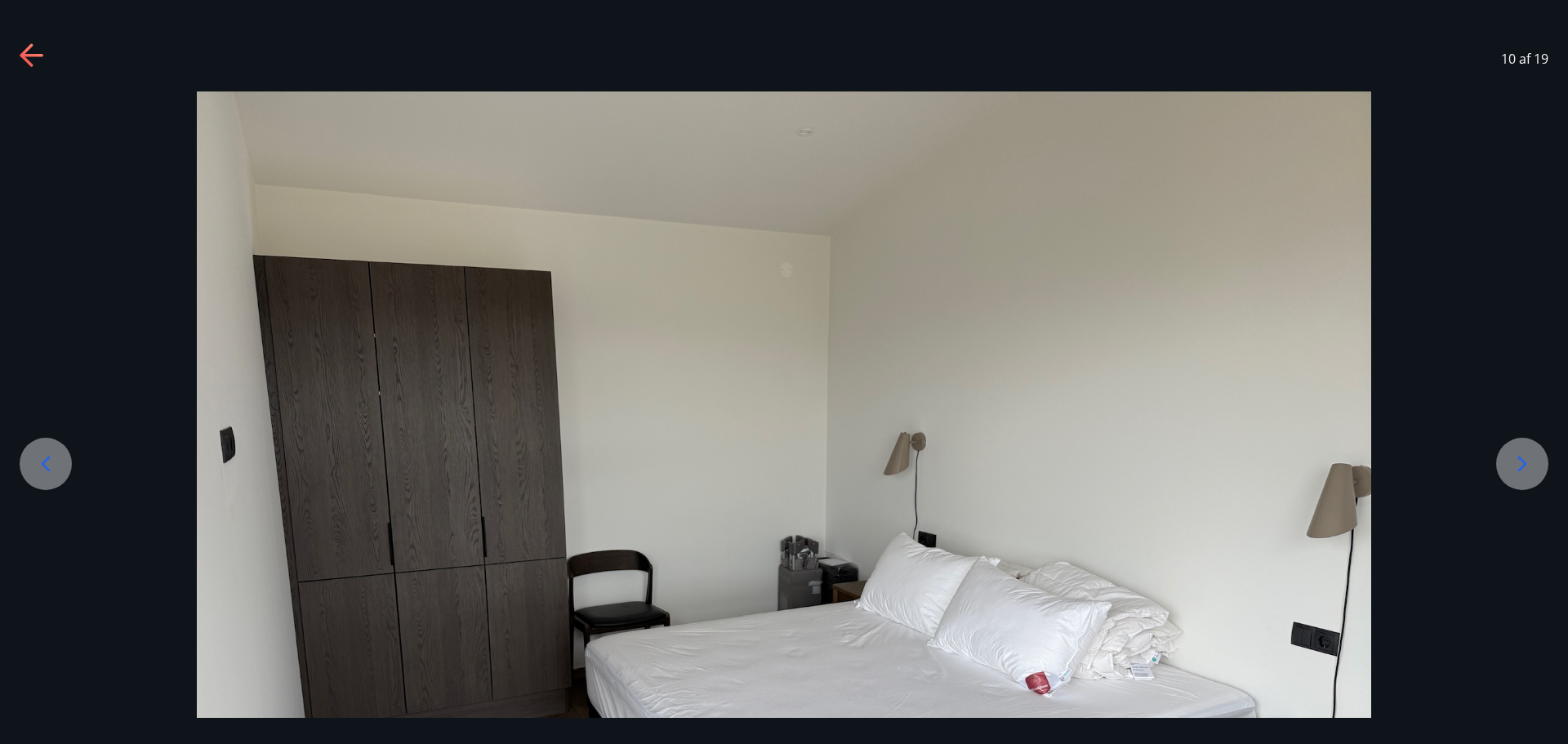
click at [1521, 476] on icon at bounding box center [1522, 463] width 26 height 26
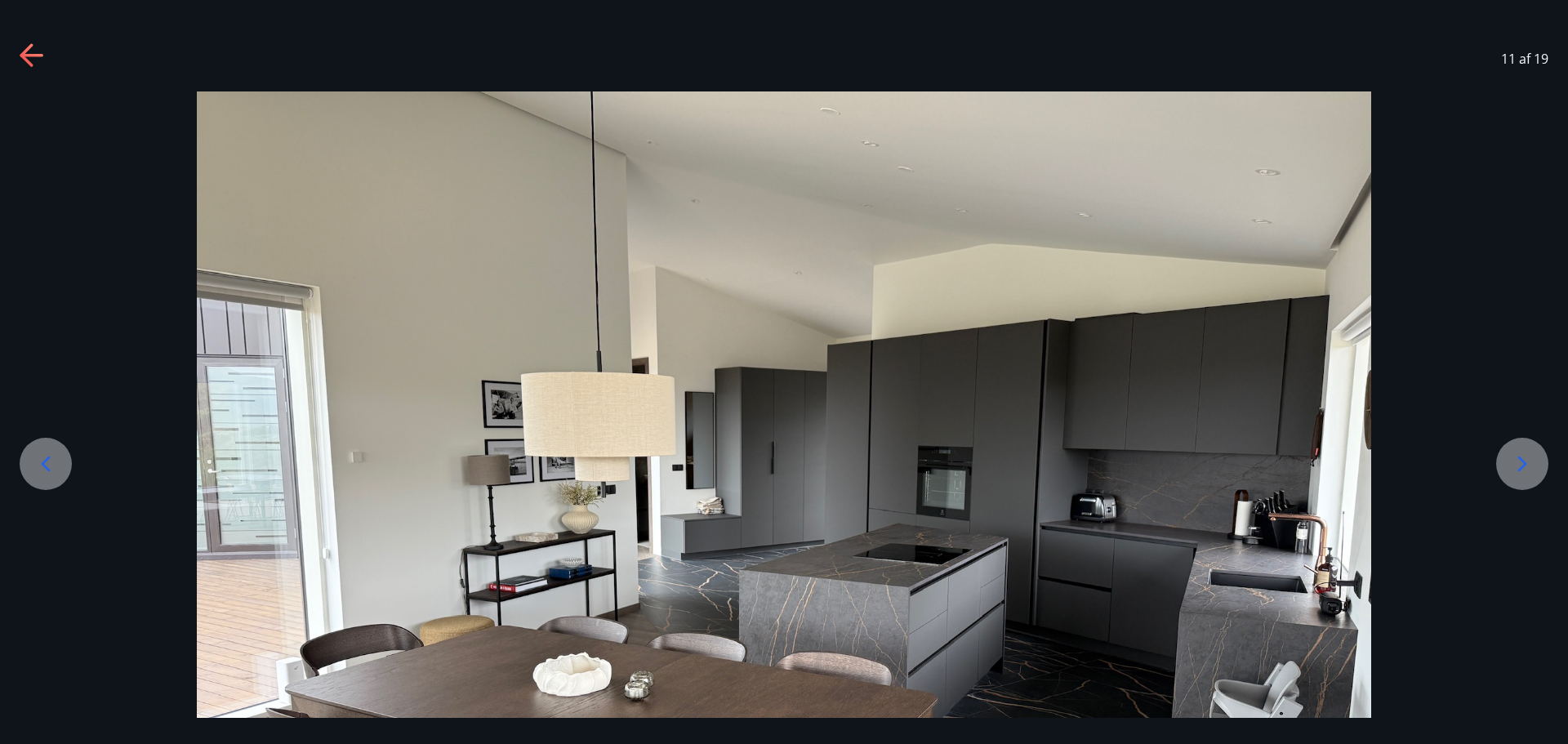
click at [1521, 476] on icon at bounding box center [1522, 463] width 26 height 26
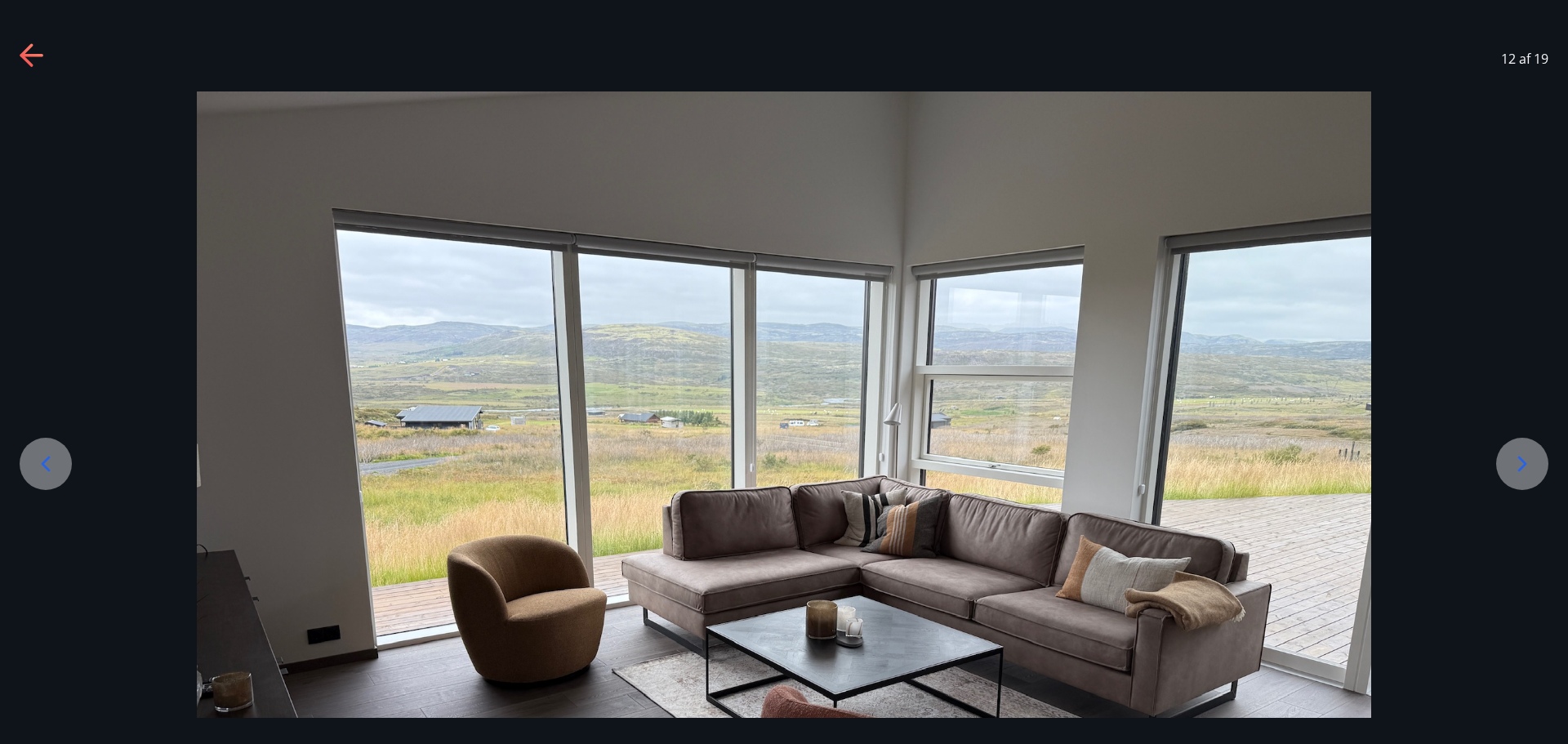
click at [1521, 476] on icon at bounding box center [1522, 463] width 26 height 26
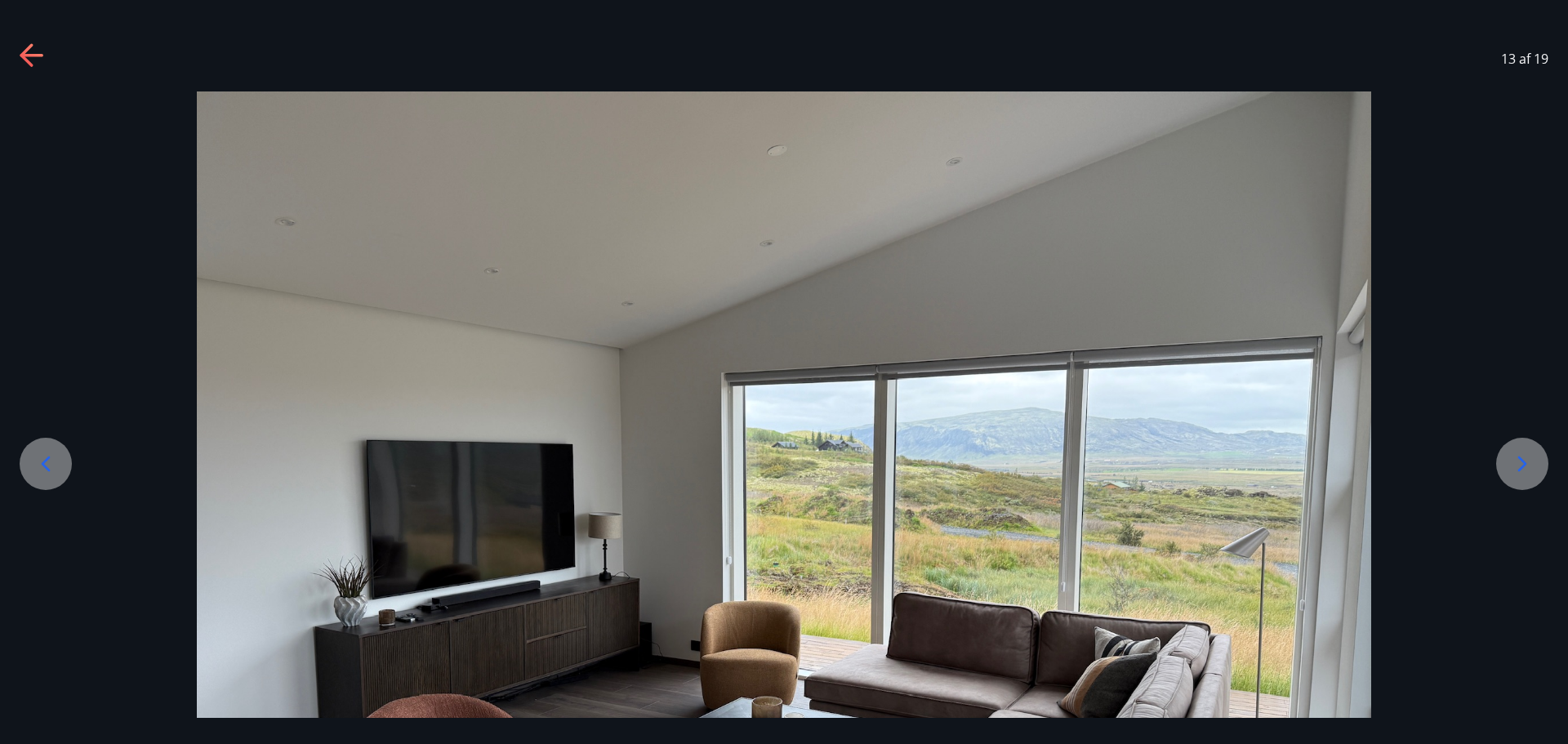
click at [1521, 476] on icon at bounding box center [1522, 463] width 26 height 26
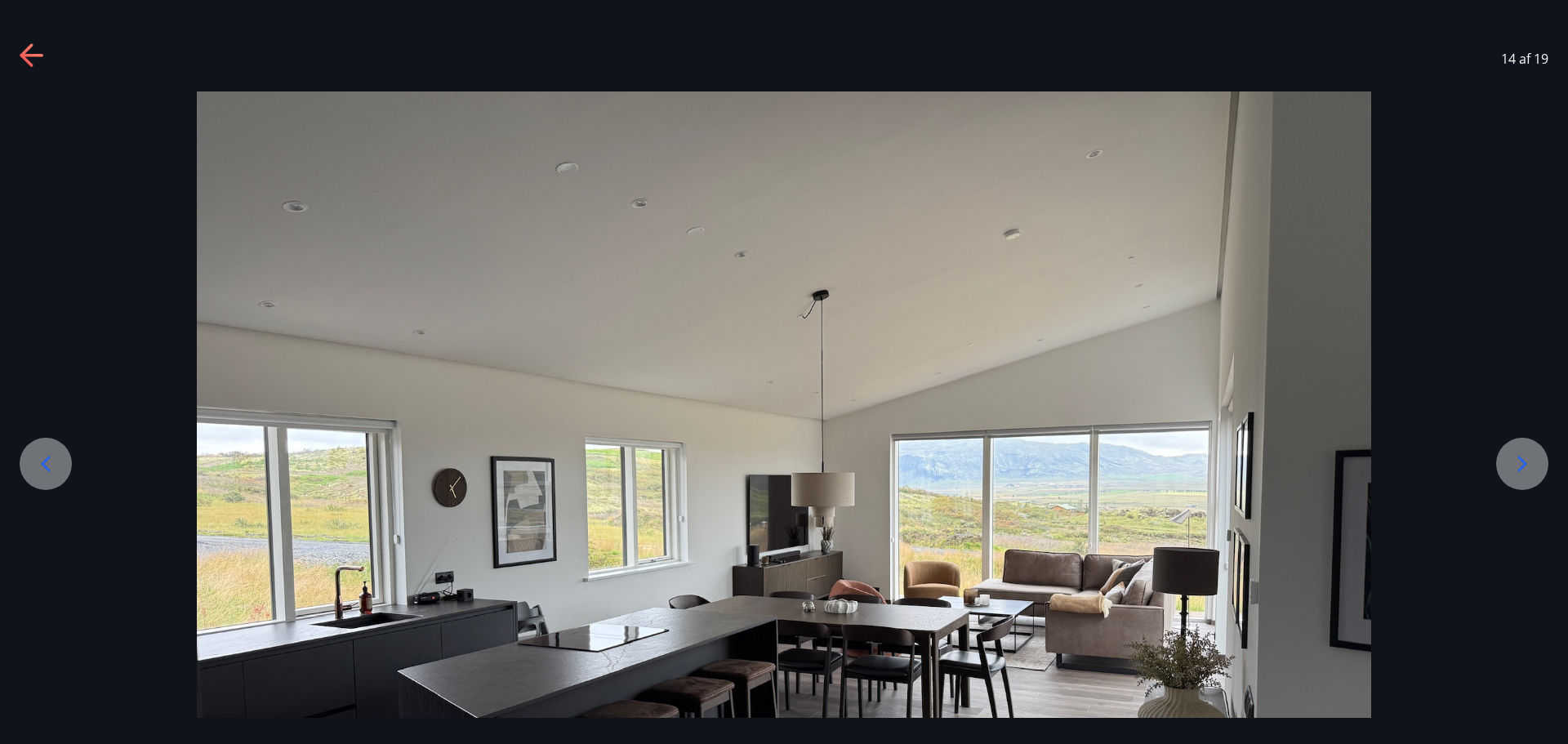
click at [1521, 476] on icon at bounding box center [1522, 463] width 26 height 26
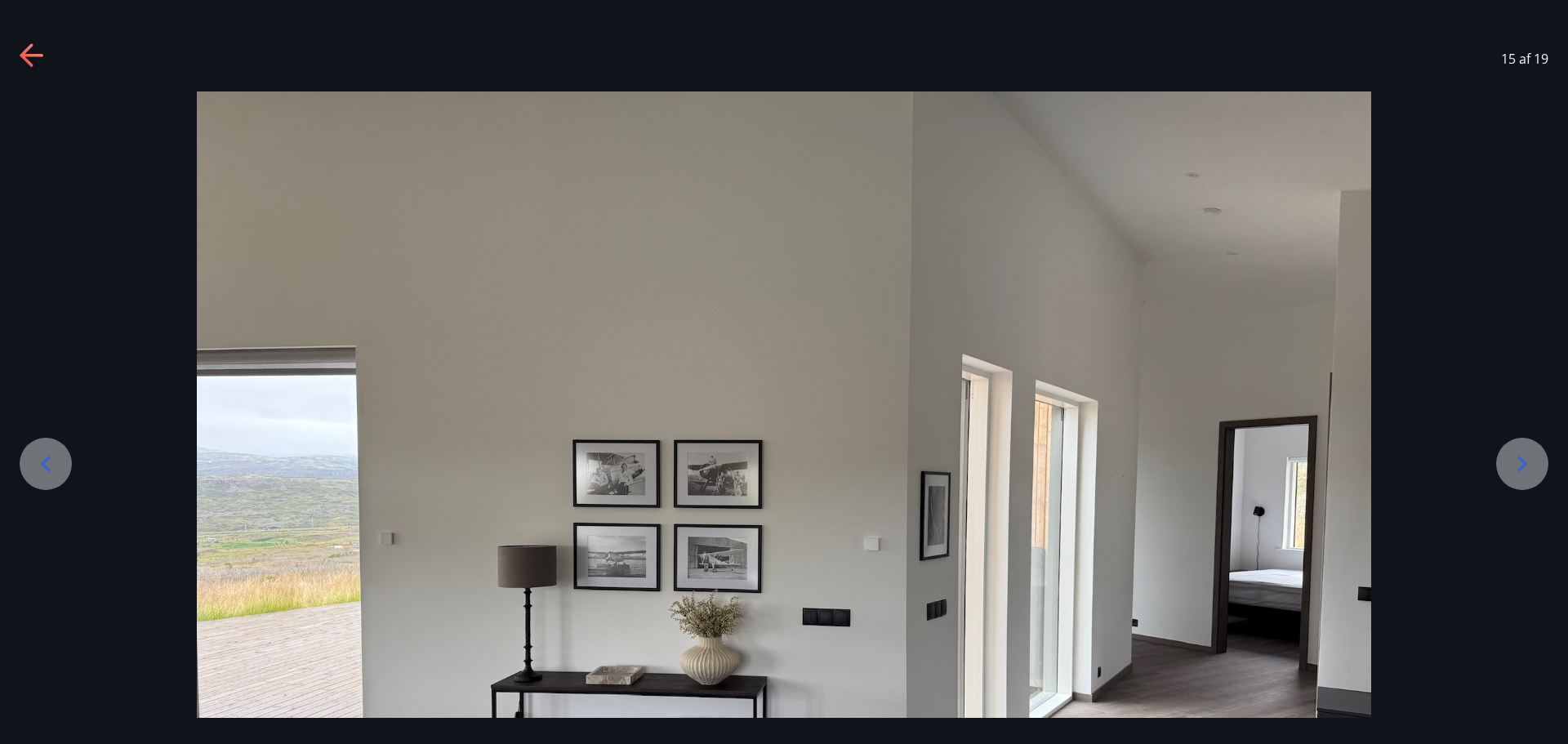
click at [1521, 476] on icon at bounding box center [1522, 463] width 26 height 26
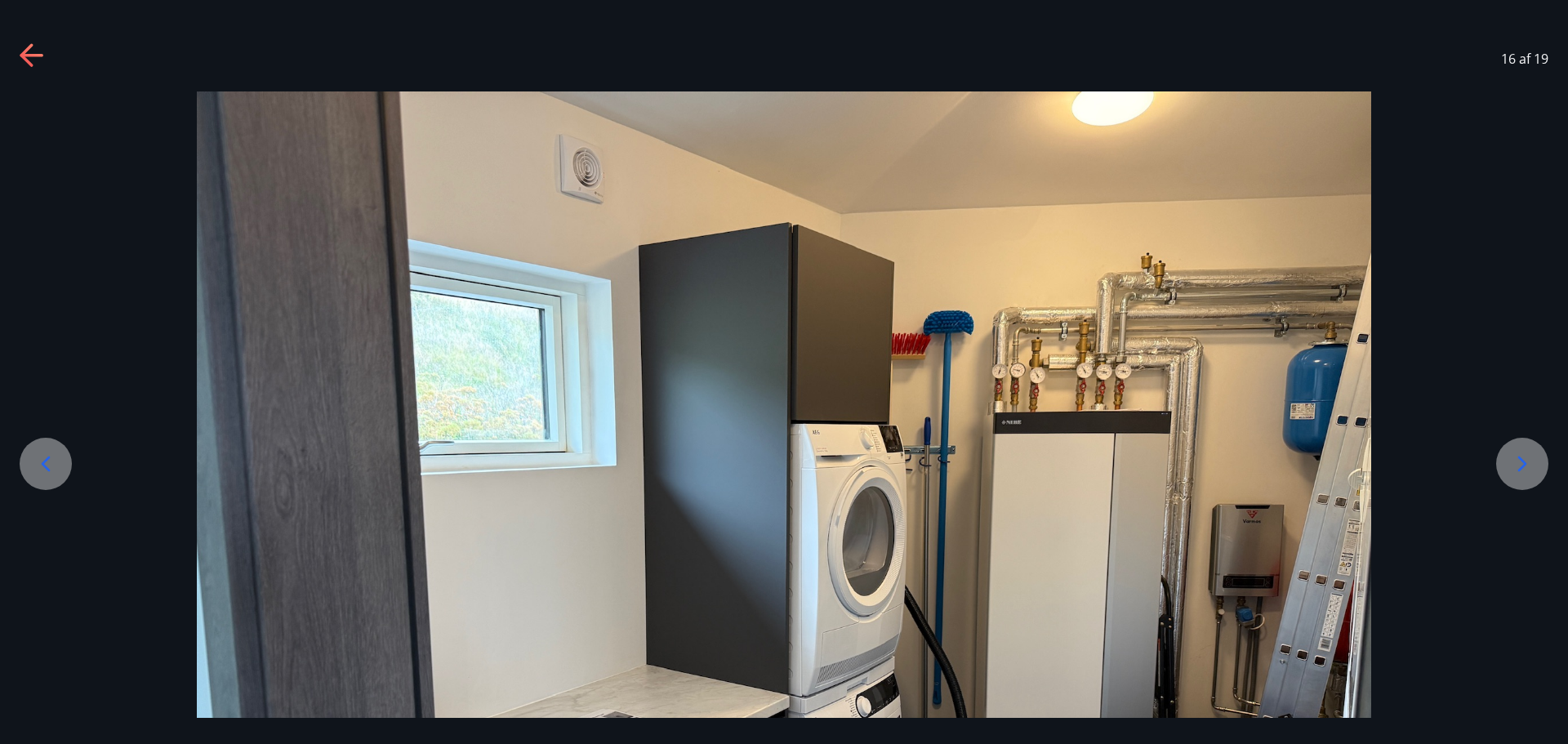
click at [1521, 476] on icon at bounding box center [1522, 463] width 26 height 26
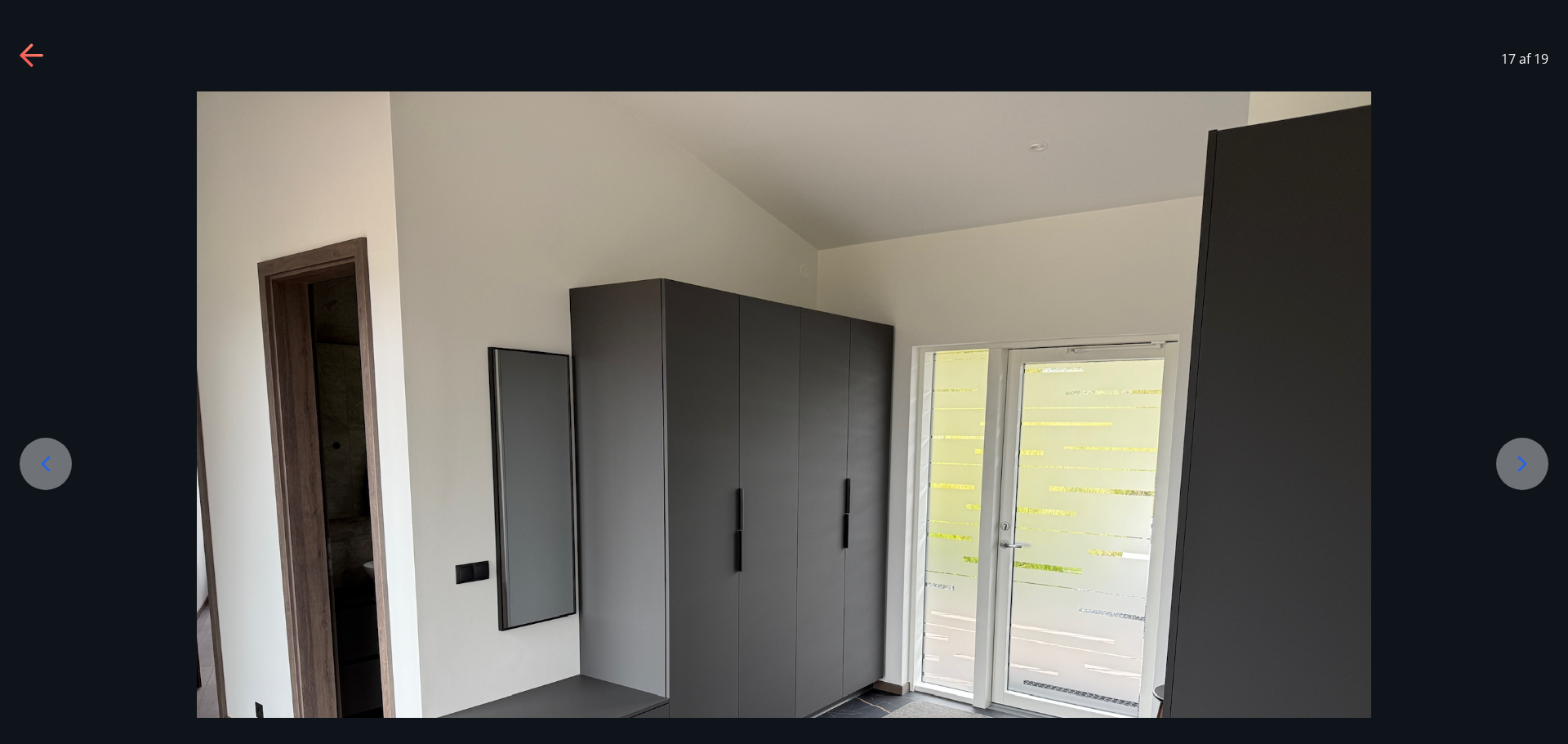
click at [1521, 476] on icon at bounding box center [1522, 463] width 26 height 26
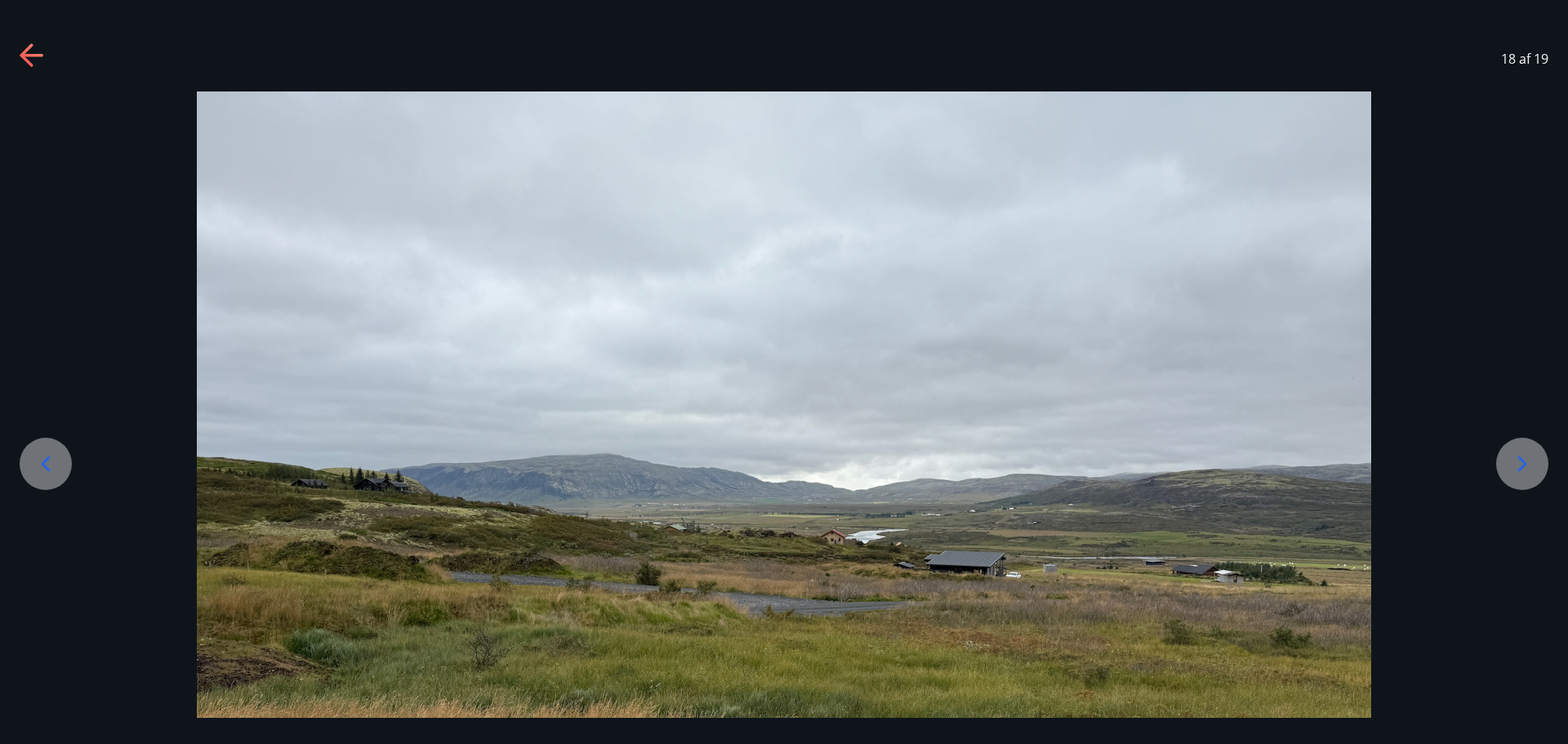
click at [1536, 471] on div at bounding box center [1523, 463] width 52 height 52
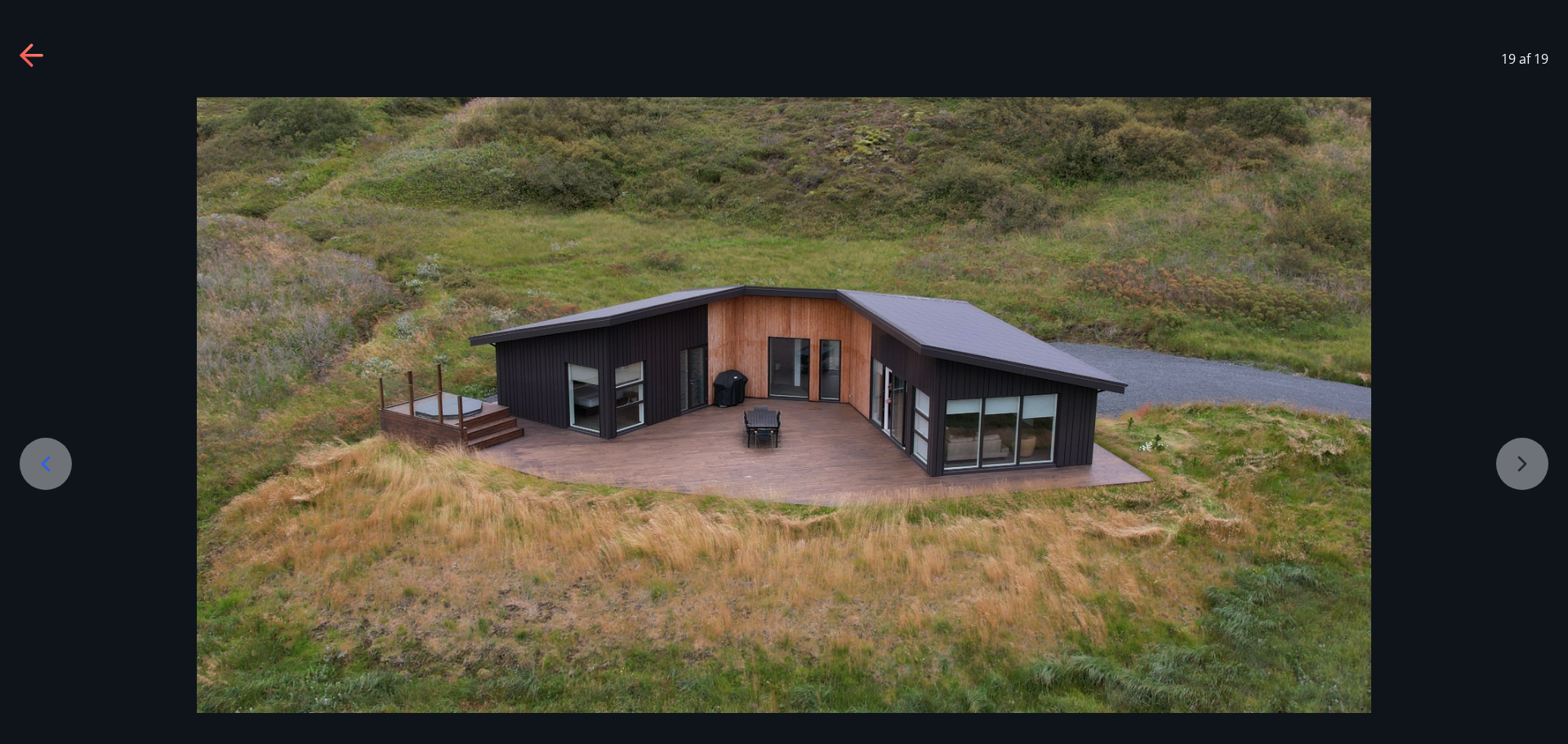
click at [1536, 470] on div at bounding box center [784, 404] width 1568 height 615
click at [1526, 463] on div at bounding box center [784, 404] width 1568 height 615
click at [34, 47] on icon at bounding box center [32, 56] width 26 height 26
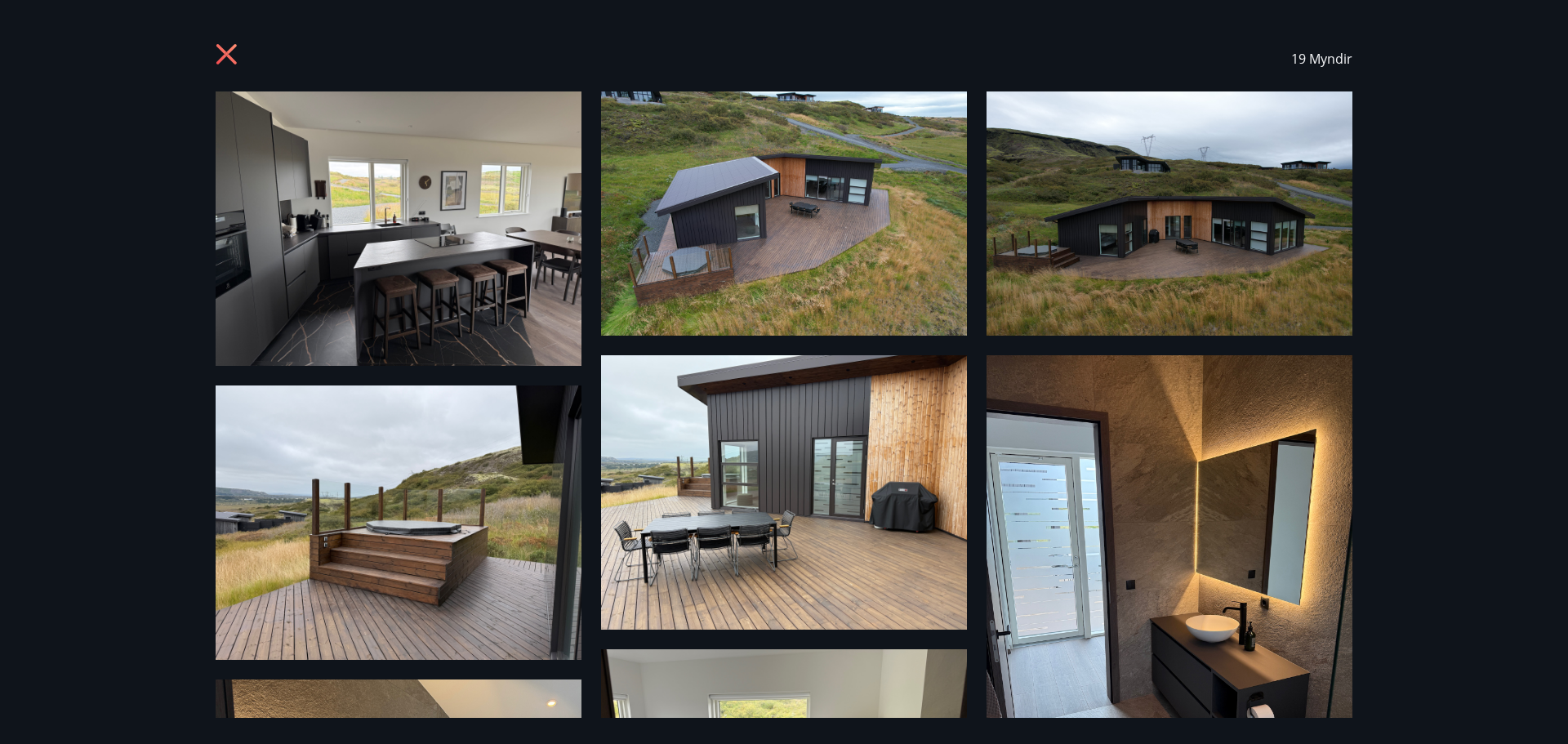
click at [230, 55] on icon at bounding box center [228, 56] width 26 height 26
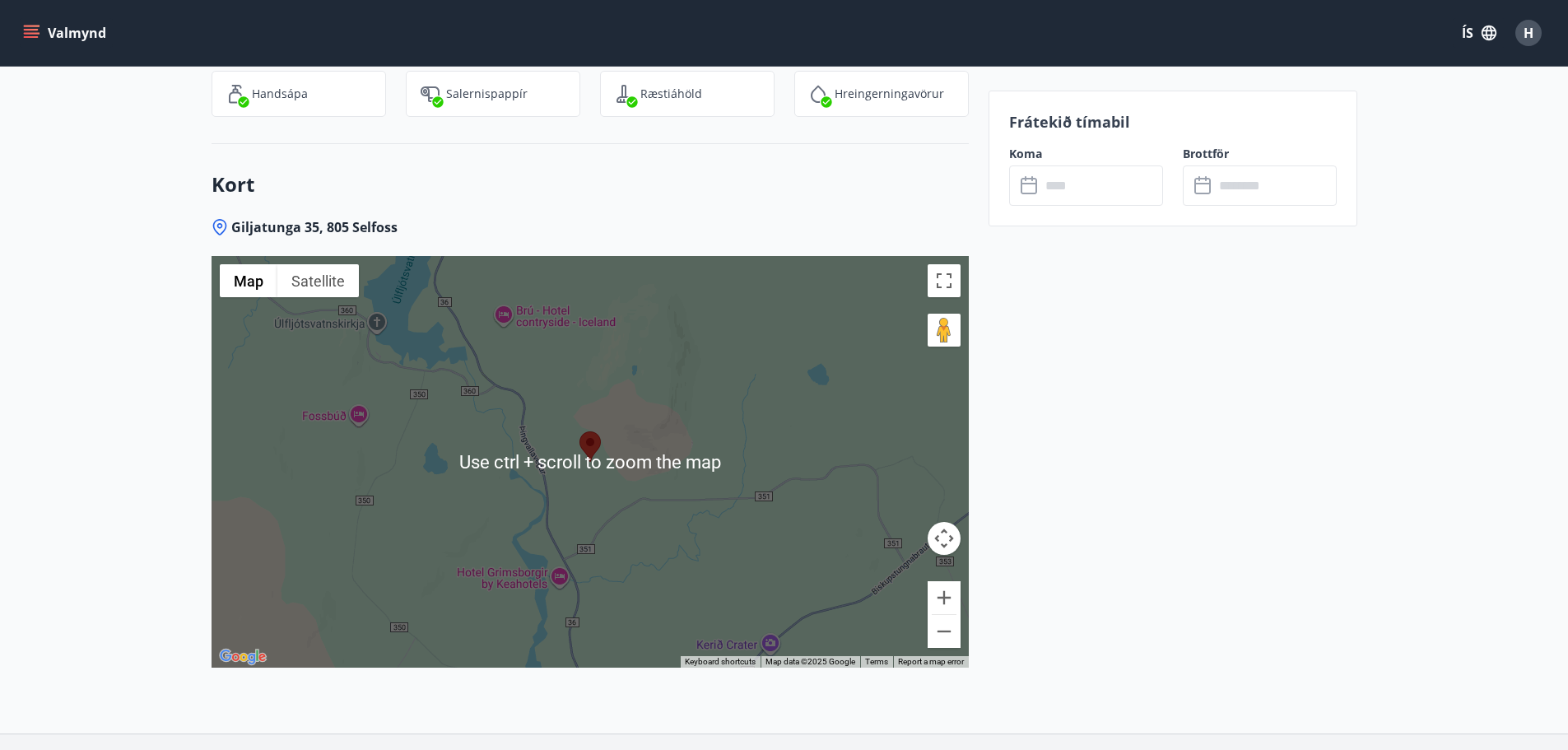
scroll to position [2616, 0]
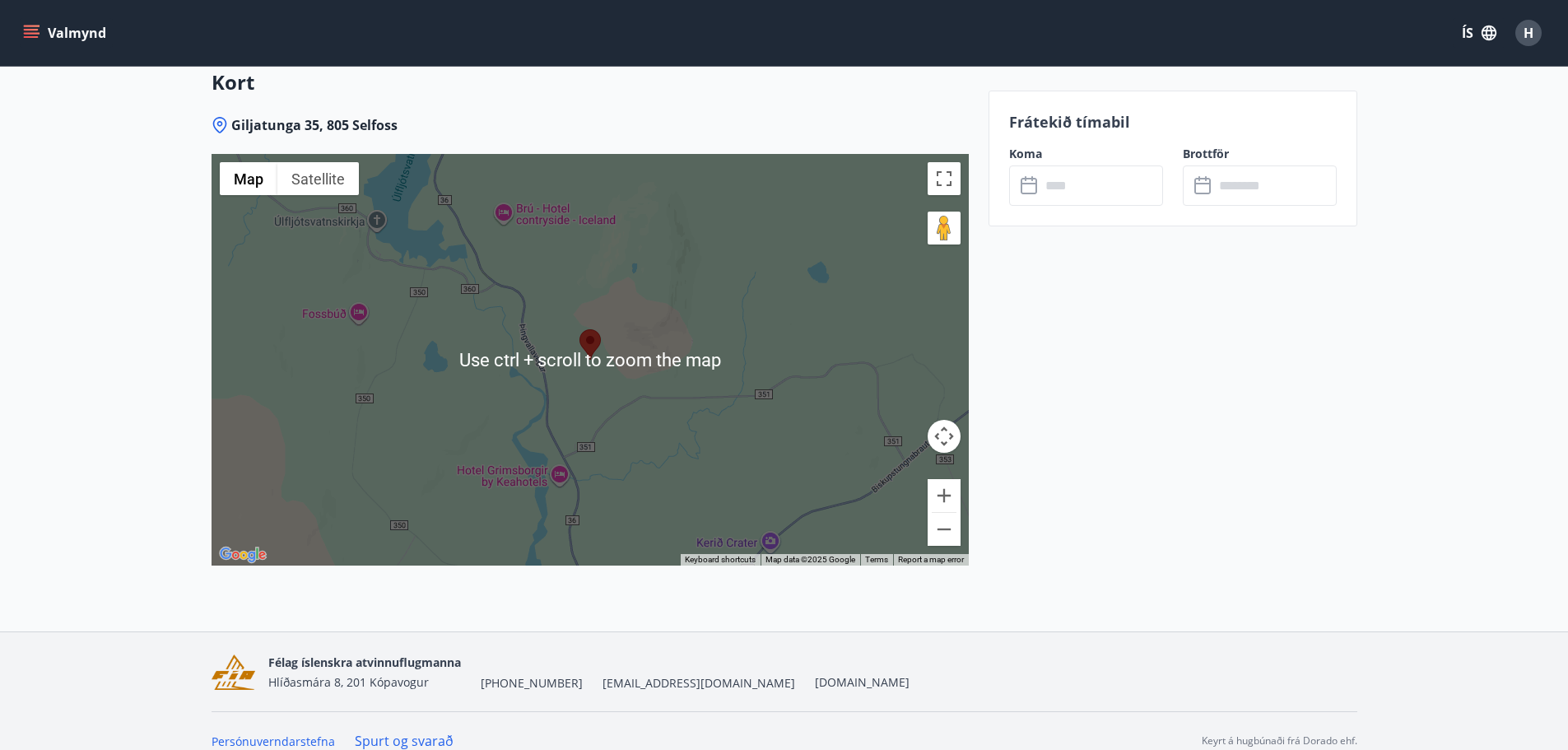
click at [588, 375] on div at bounding box center [590, 360] width 757 height 412
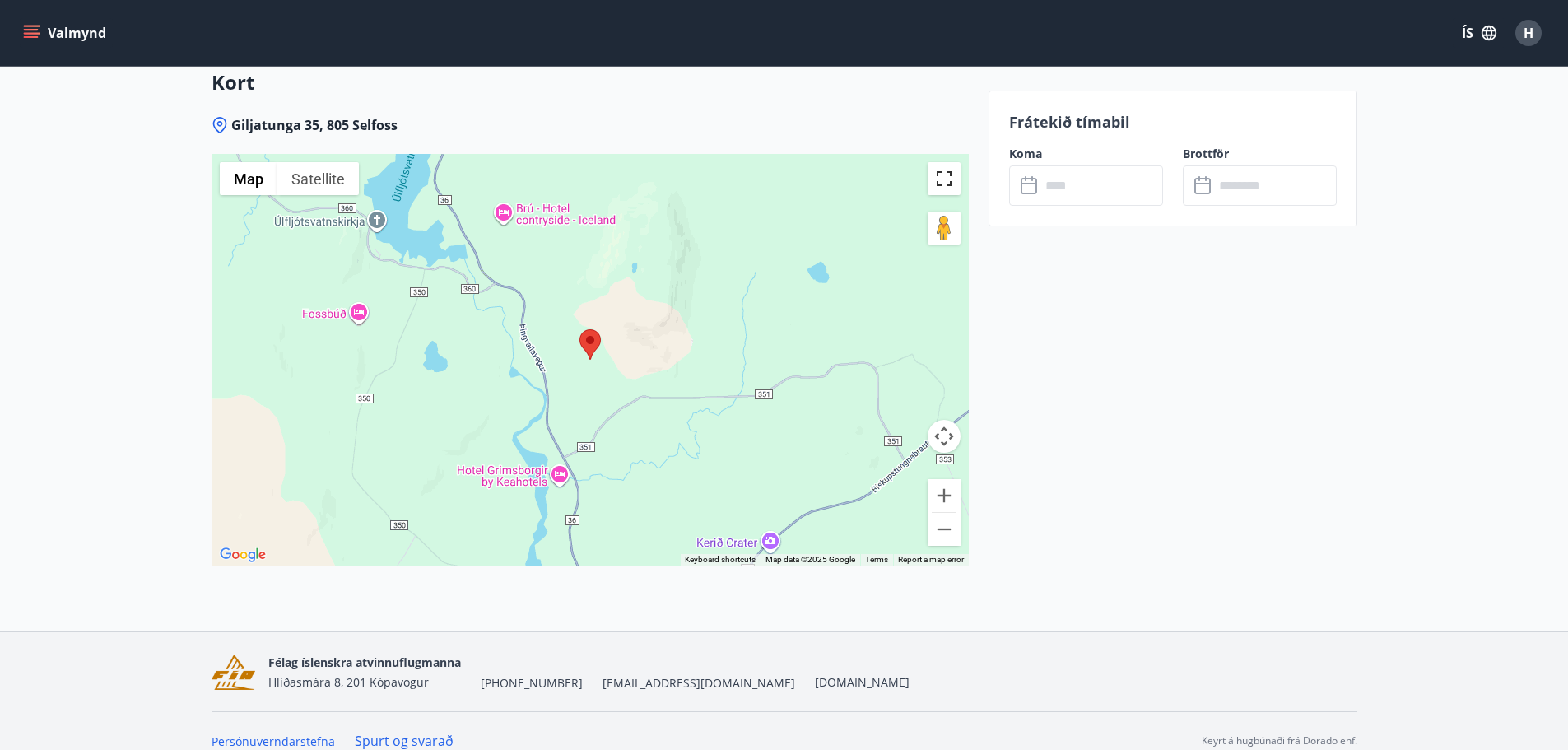
click at [943, 167] on button "Toggle fullscreen view" at bounding box center [945, 178] width 33 height 33
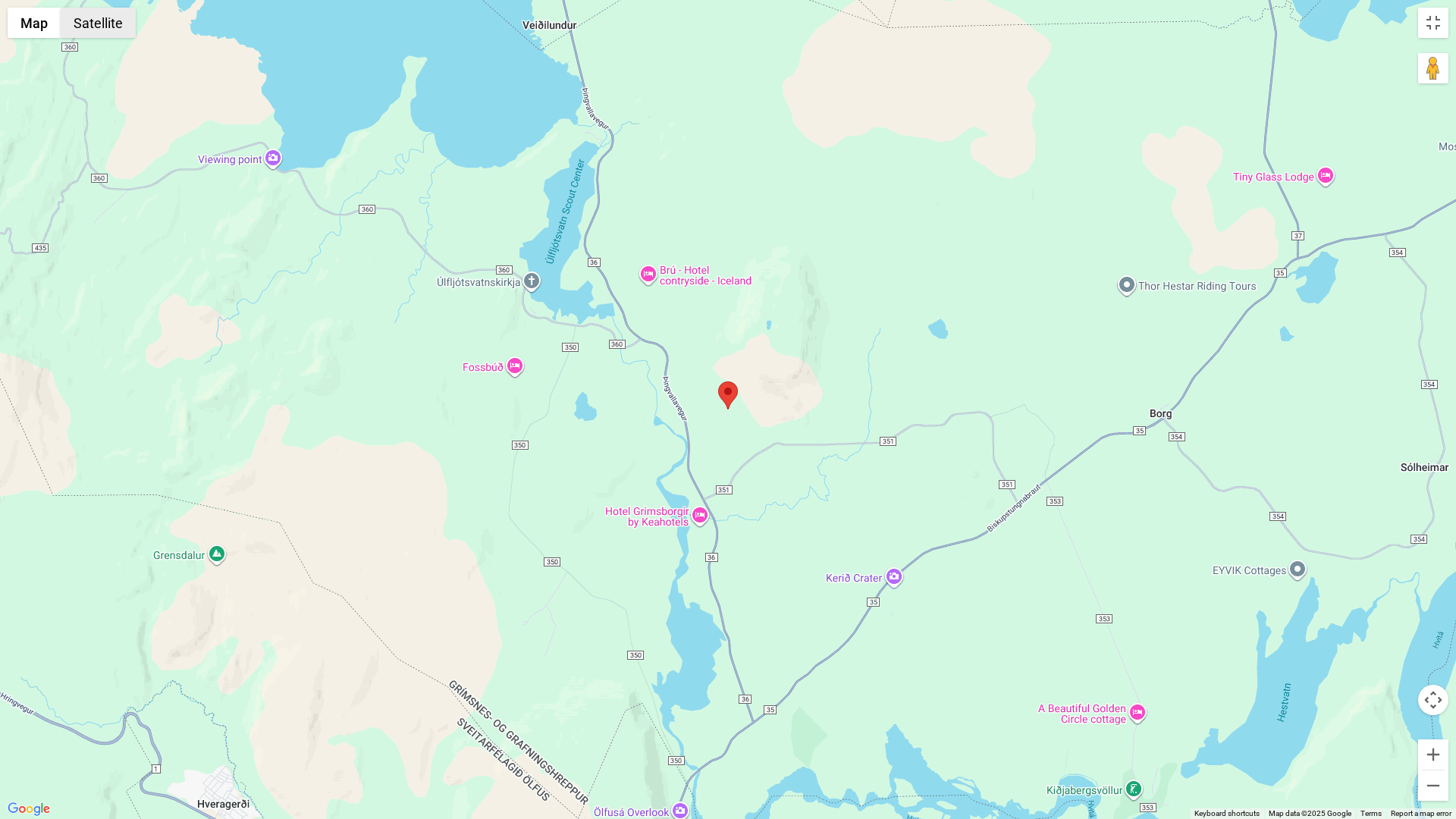
drag, startPoint x: 116, startPoint y: 29, endPoint x: 116, endPoint y: 12, distance: 17.0
click at [116, 12] on button "Satellite" at bounding box center [98, 22] width 75 height 31
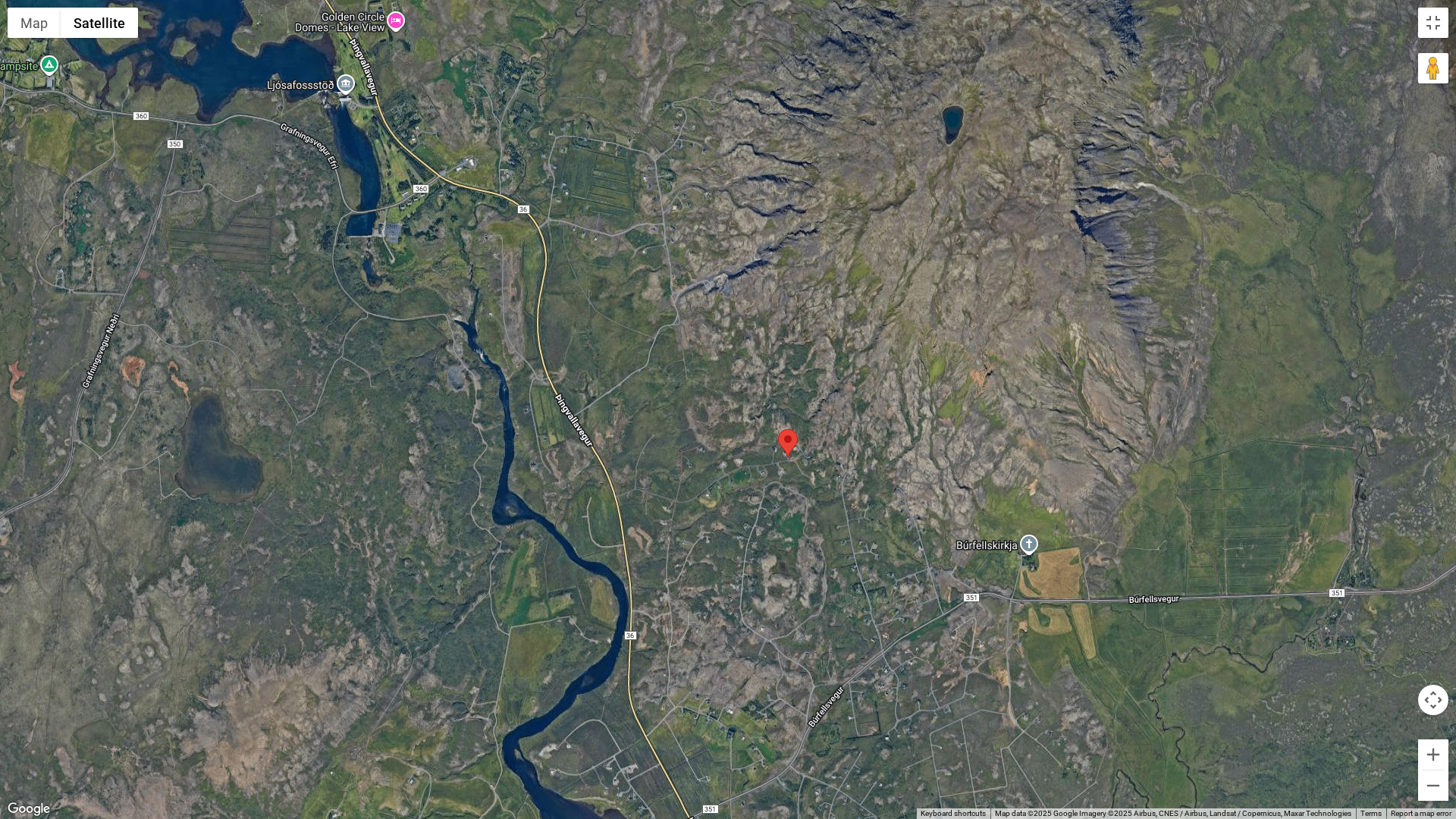
drag, startPoint x: 748, startPoint y: 345, endPoint x: 555, endPoint y: 82, distance: 326.2
click at [555, 82] on div at bounding box center [728, 409] width 1456 height 819
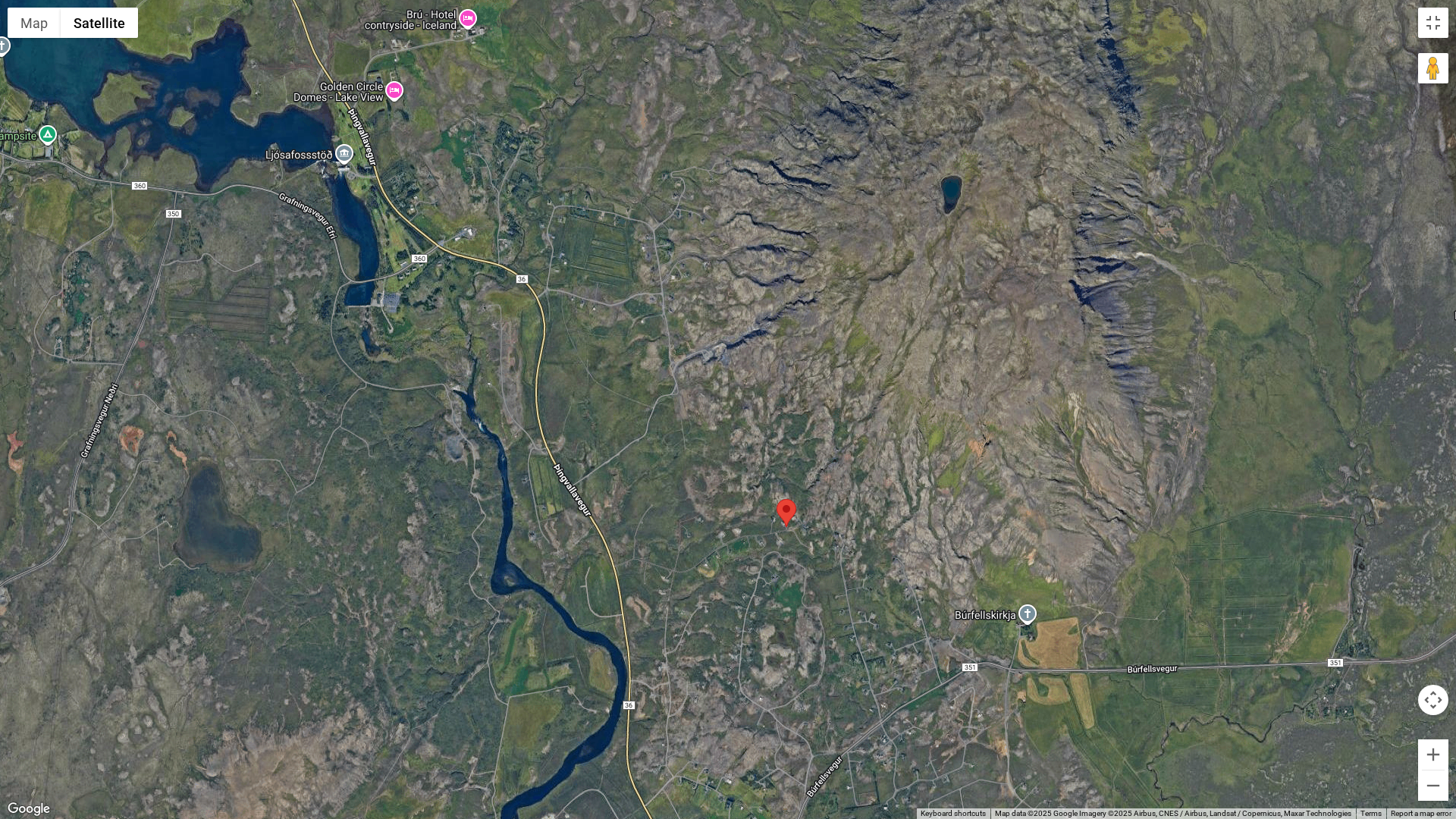
drag, startPoint x: 647, startPoint y: 211, endPoint x: 657, endPoint y: 291, distance: 80.6
click at [658, 289] on div at bounding box center [728, 409] width 1456 height 819
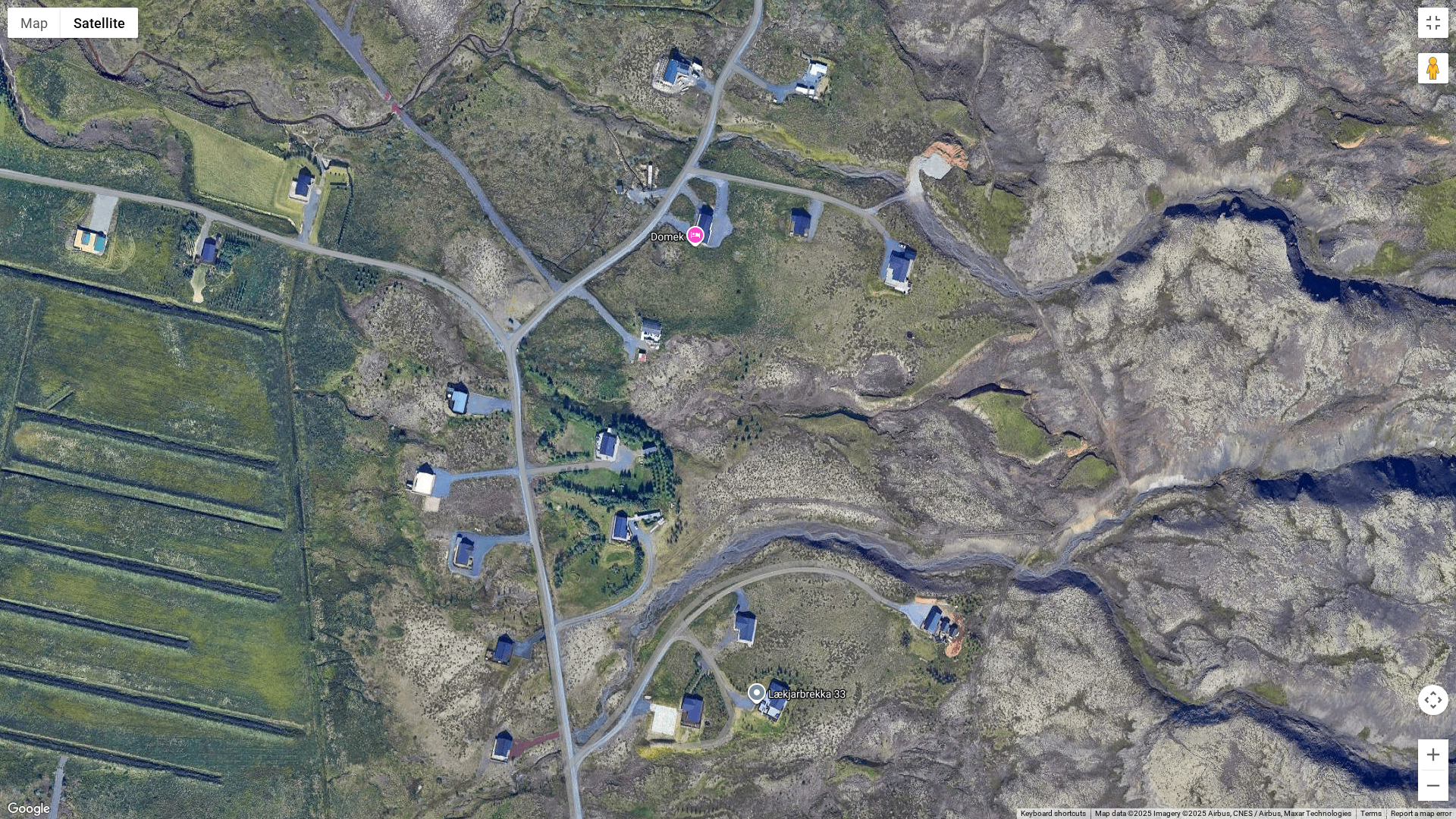
drag, startPoint x: 692, startPoint y: 256, endPoint x: 705, endPoint y: 304, distance: 49.7
click at [704, 304] on div at bounding box center [728, 409] width 1456 height 819
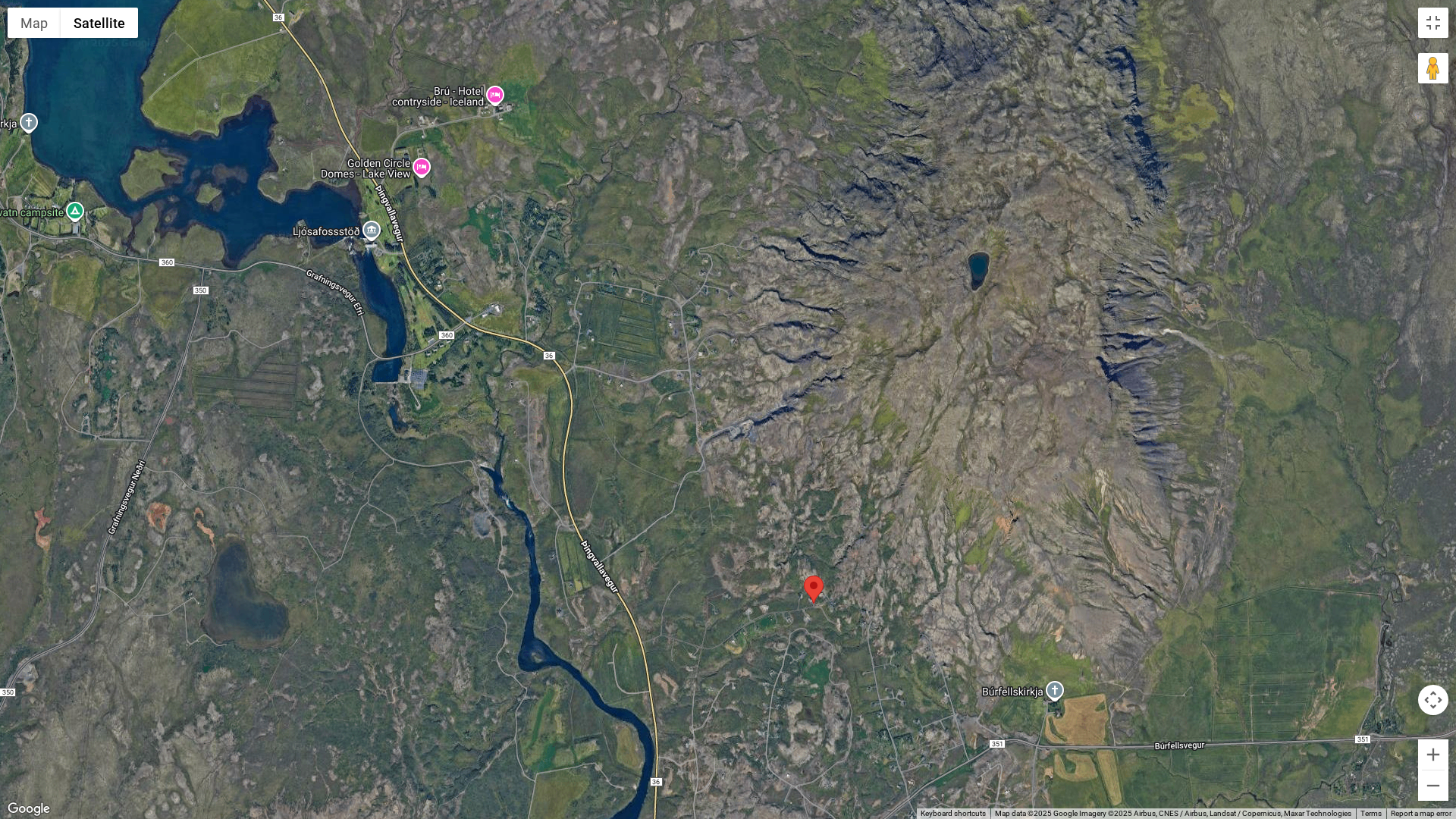
click at [777, 372] on div at bounding box center [728, 409] width 1456 height 819
click at [1436, 30] on button "Toggle fullscreen view" at bounding box center [1434, 22] width 31 height 31
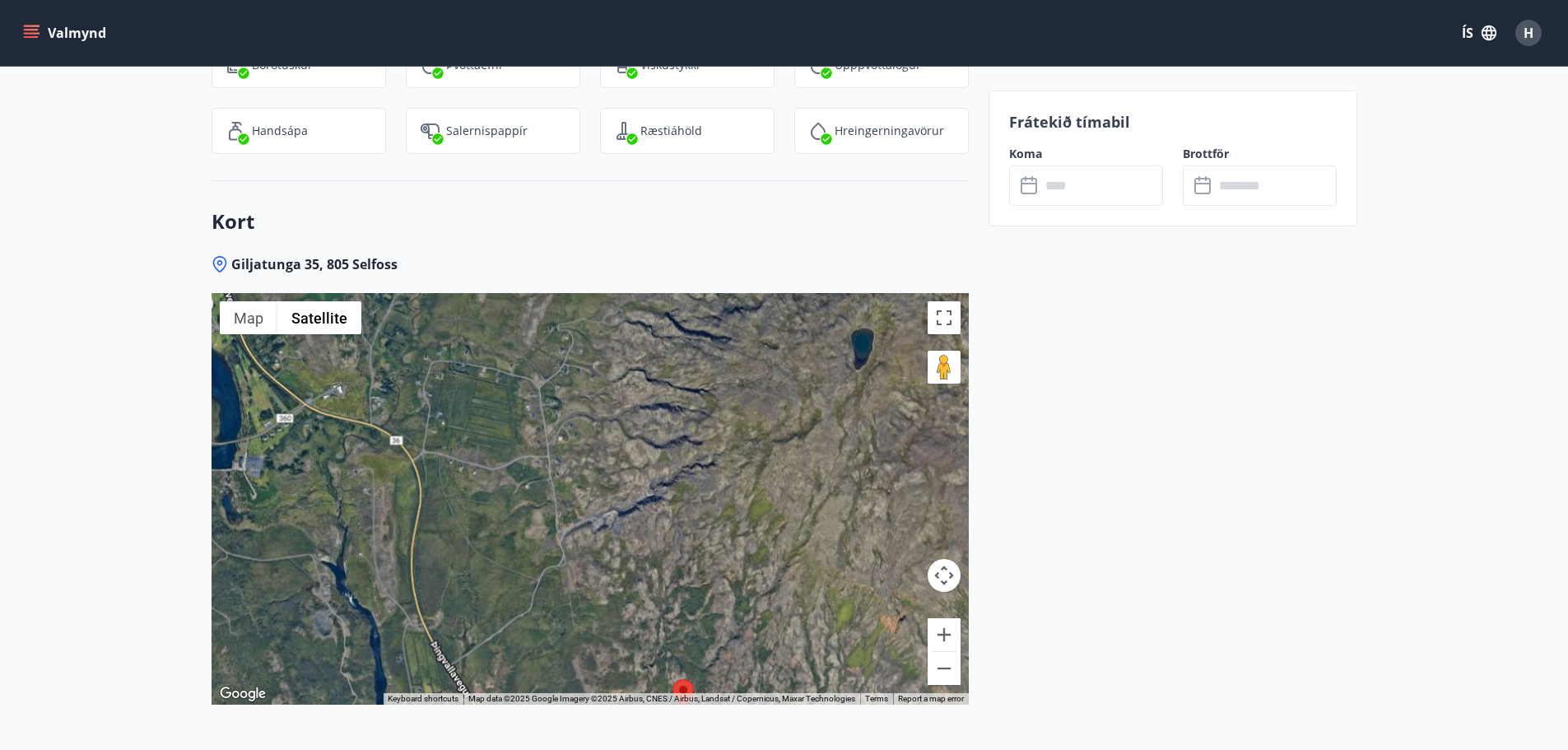
click at [28, 25] on icon "menu" at bounding box center [32, 26] width 19 height 2
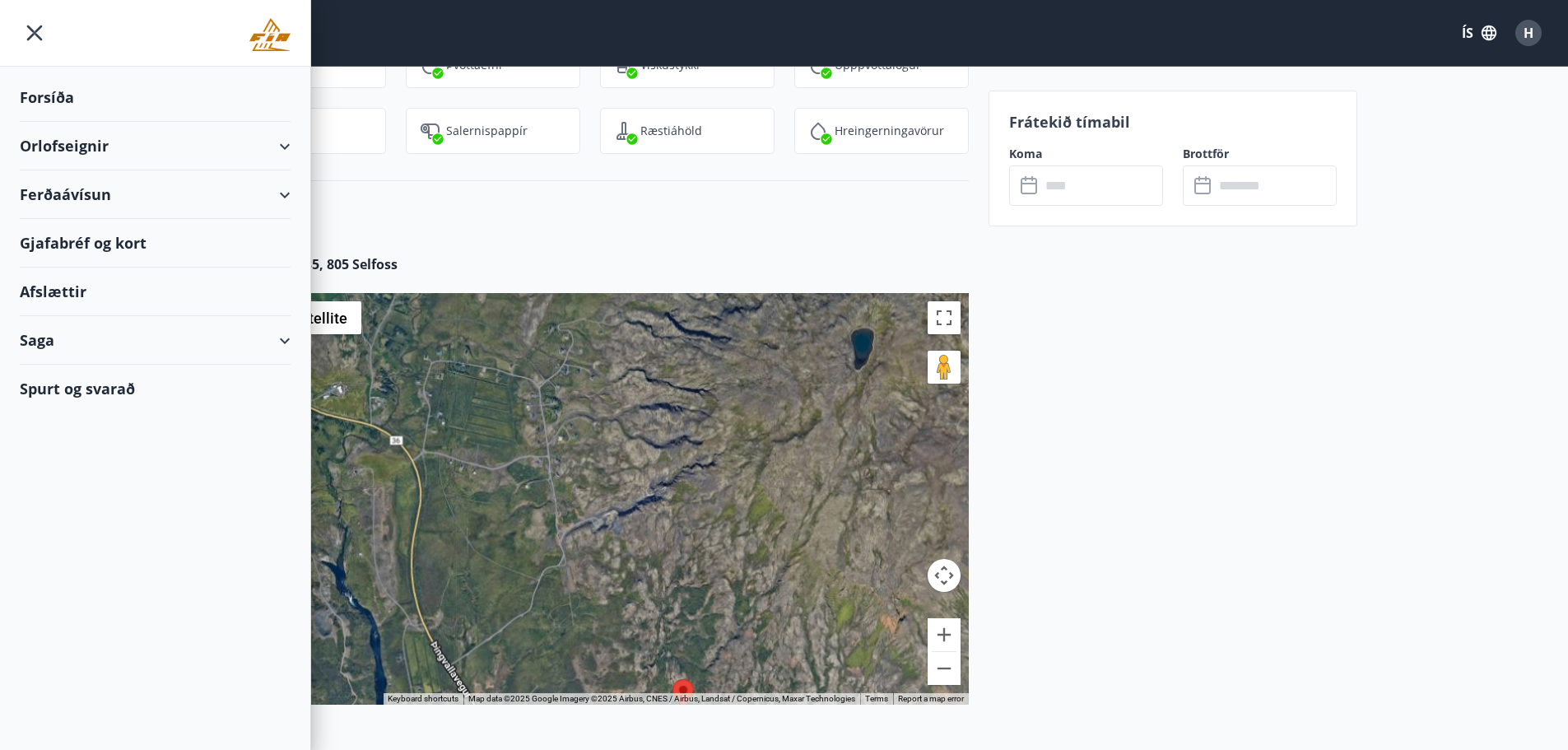
click at [171, 155] on div "Orlofseignir" at bounding box center [155, 146] width 271 height 49
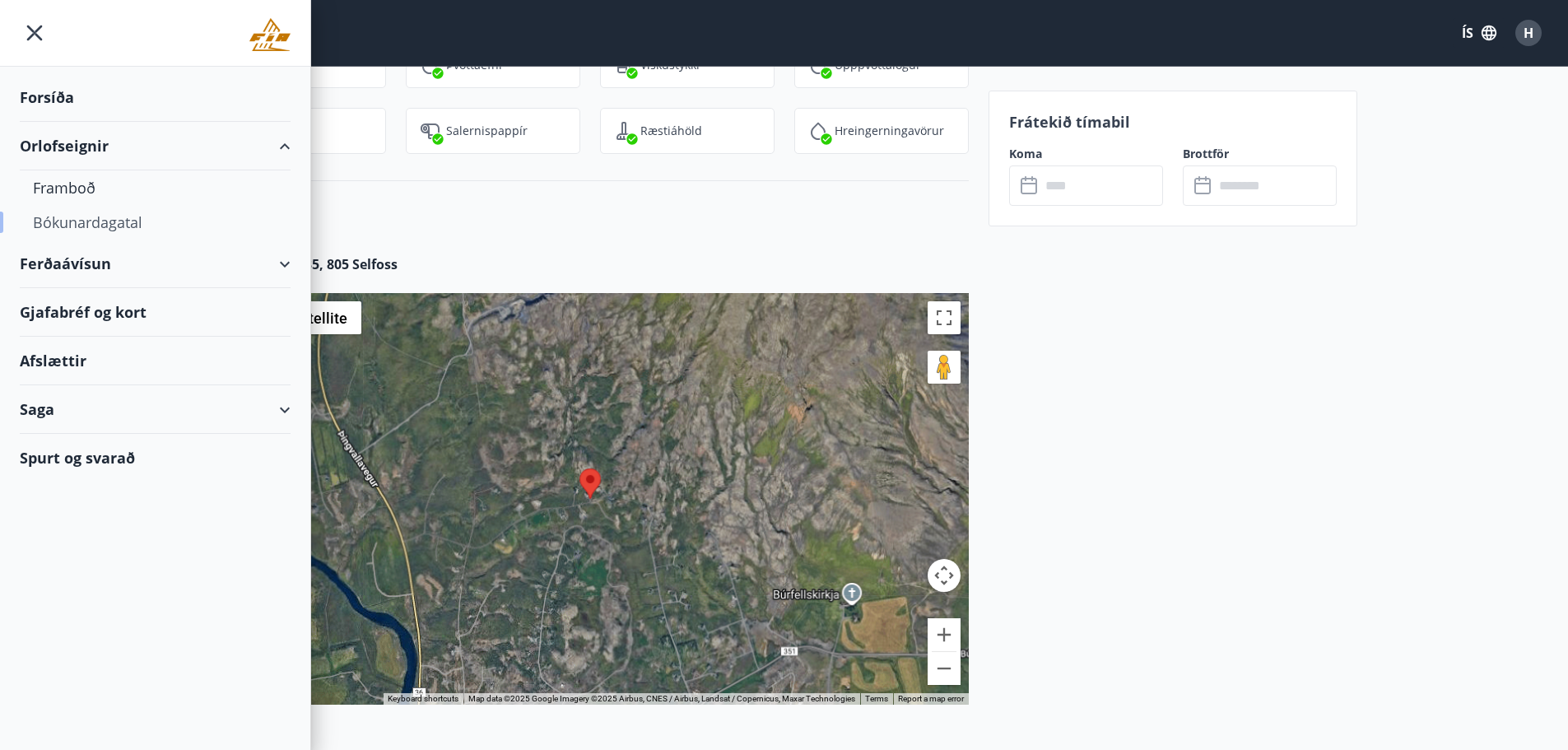
click at [133, 221] on div "Bókunardagatal" at bounding box center [155, 221] width 245 height 34
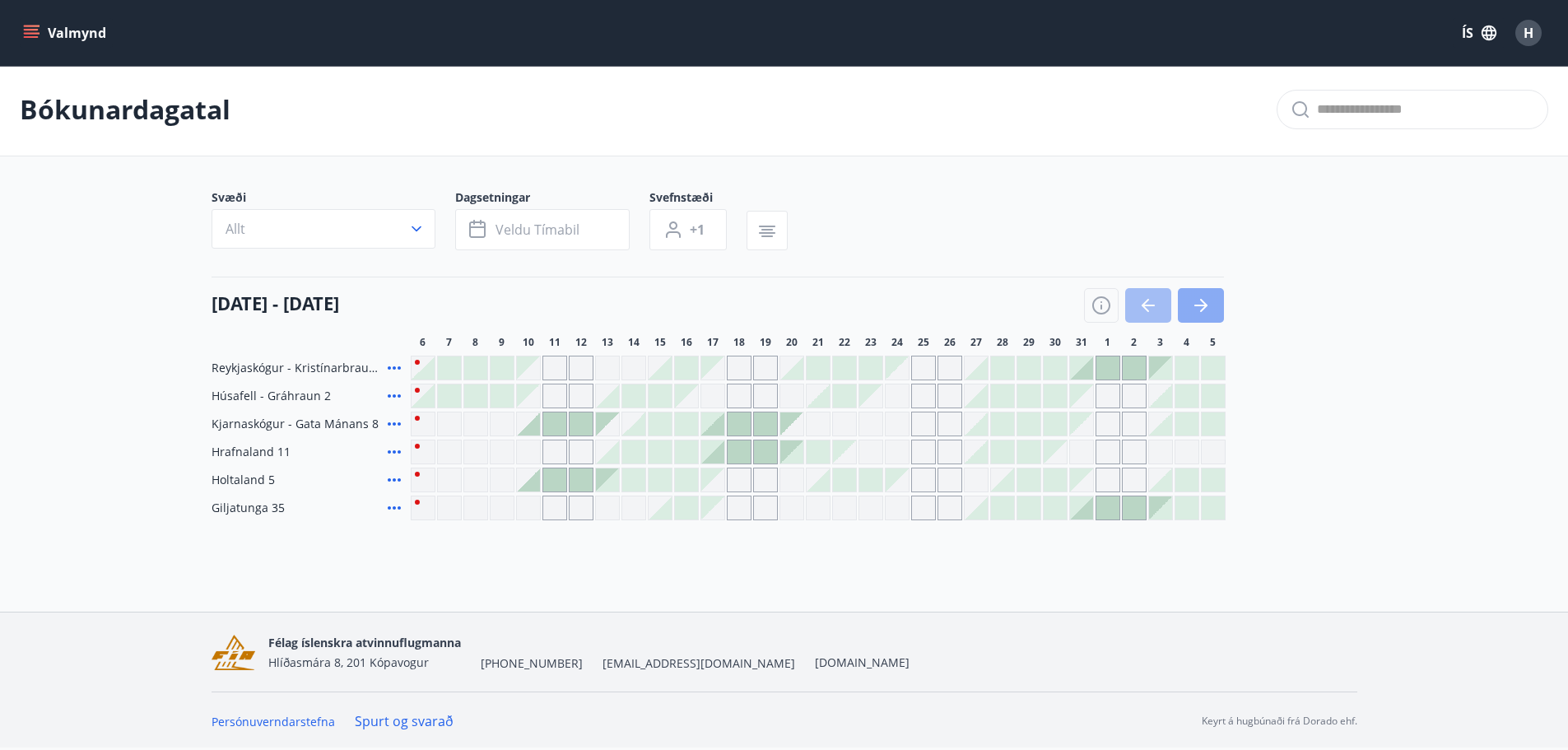
click at [1202, 307] on icon "button" at bounding box center [1201, 305] width 20 height 20
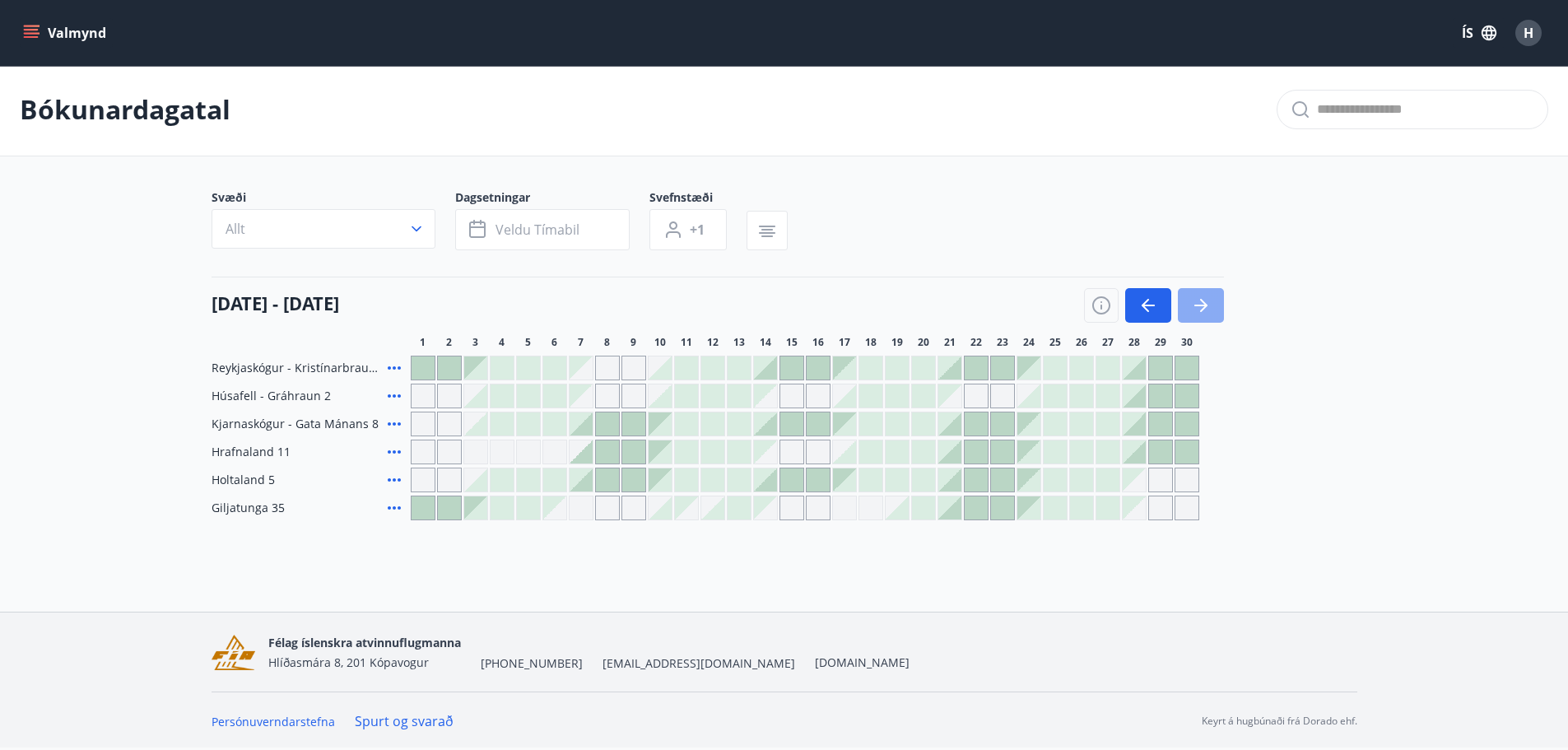
click at [1199, 295] on button "button" at bounding box center [1200, 304] width 46 height 34
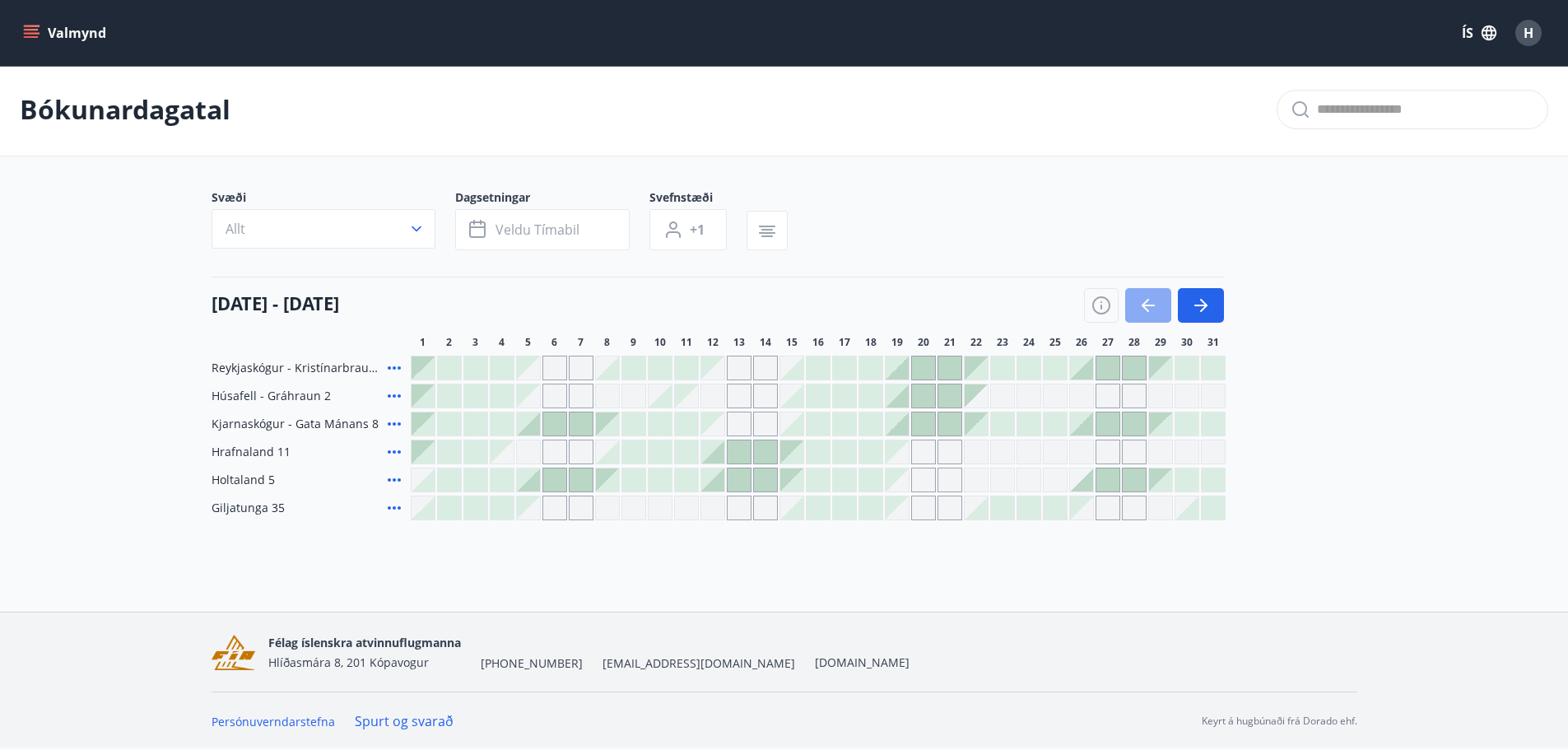
click at [1155, 304] on icon "button" at bounding box center [1148, 305] width 20 height 20
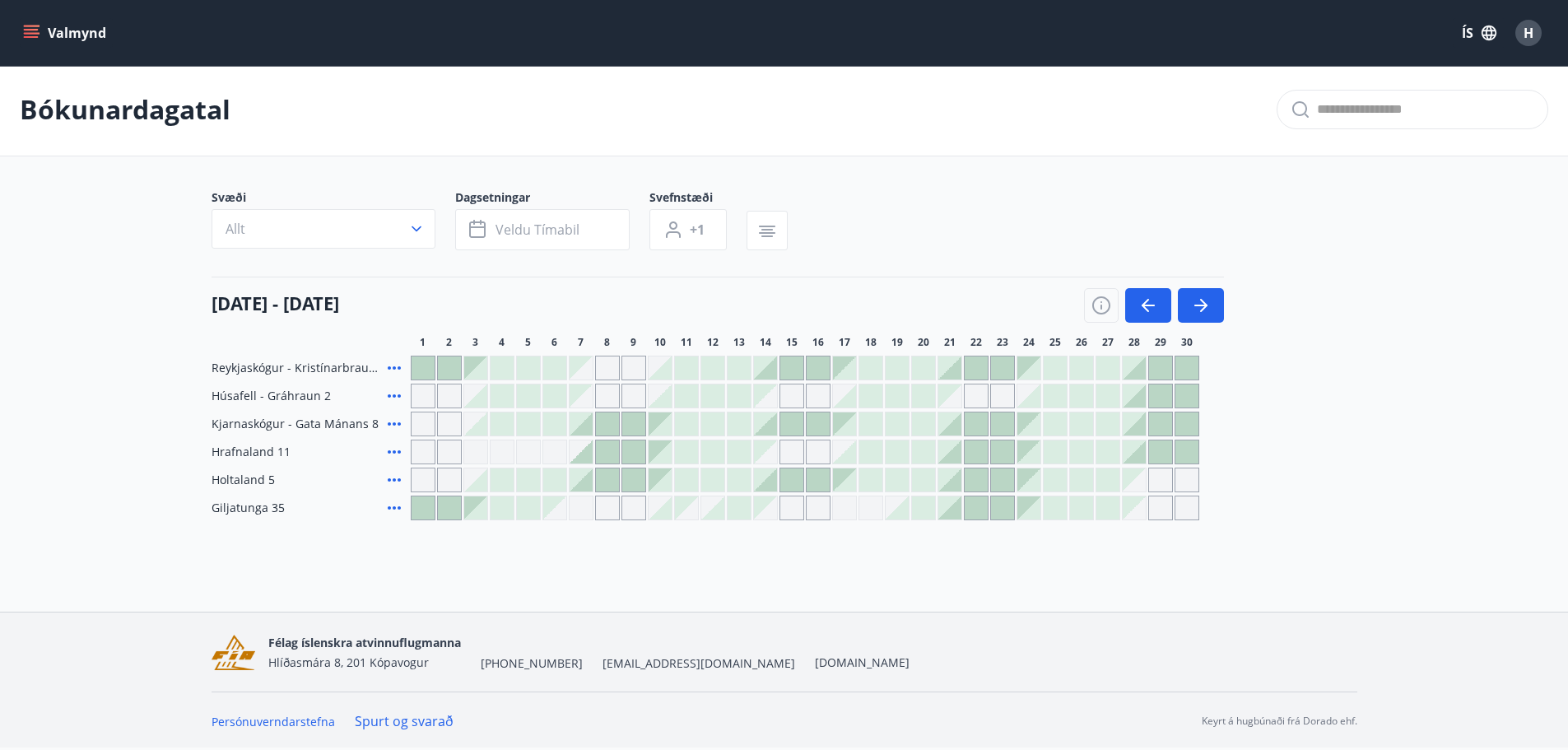
scroll to position [0, 0]
click at [1213, 311] on button "button" at bounding box center [1200, 307] width 46 height 34
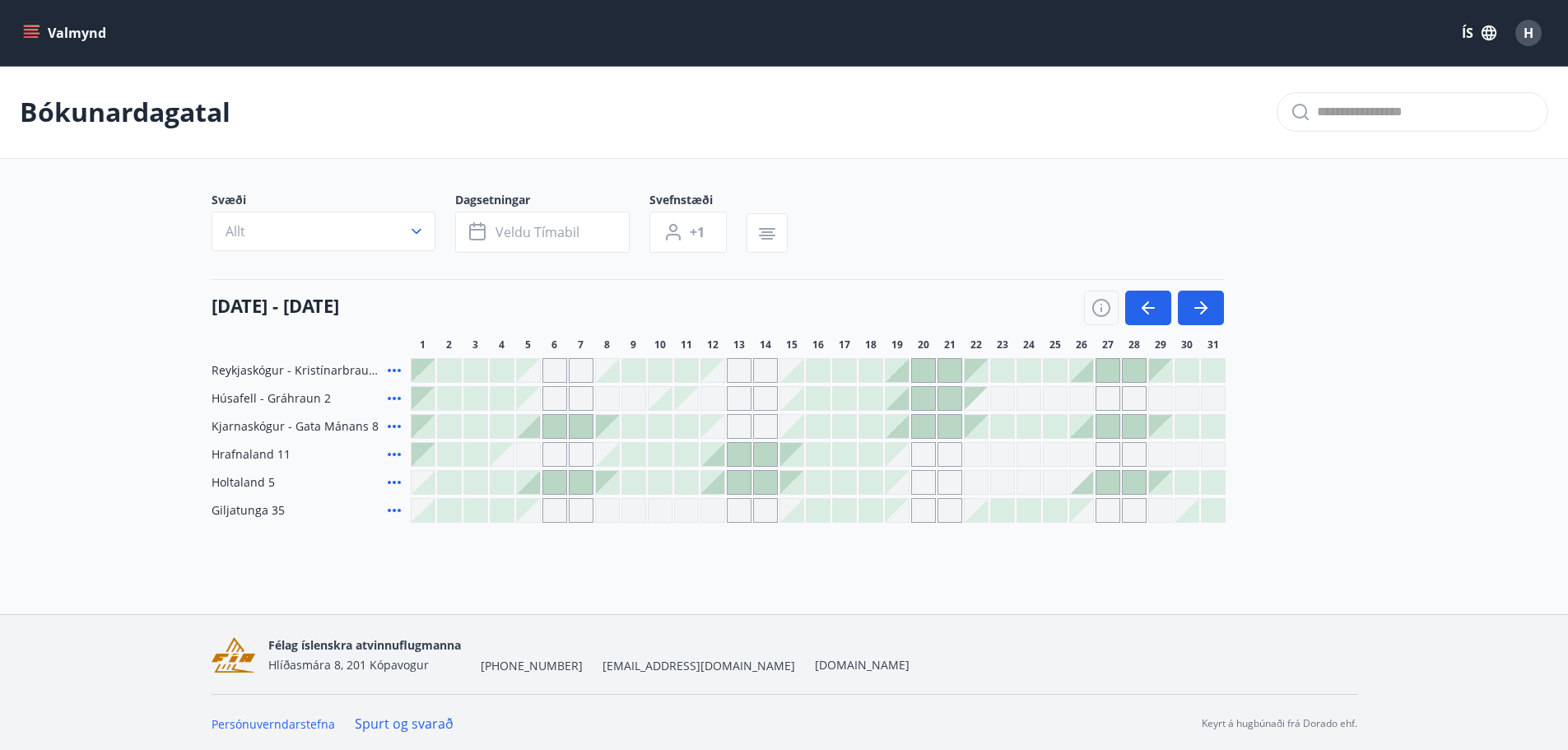
scroll to position [3, 0]
click at [404, 722] on link "Spurt og svarað" at bounding box center [404, 721] width 99 height 19
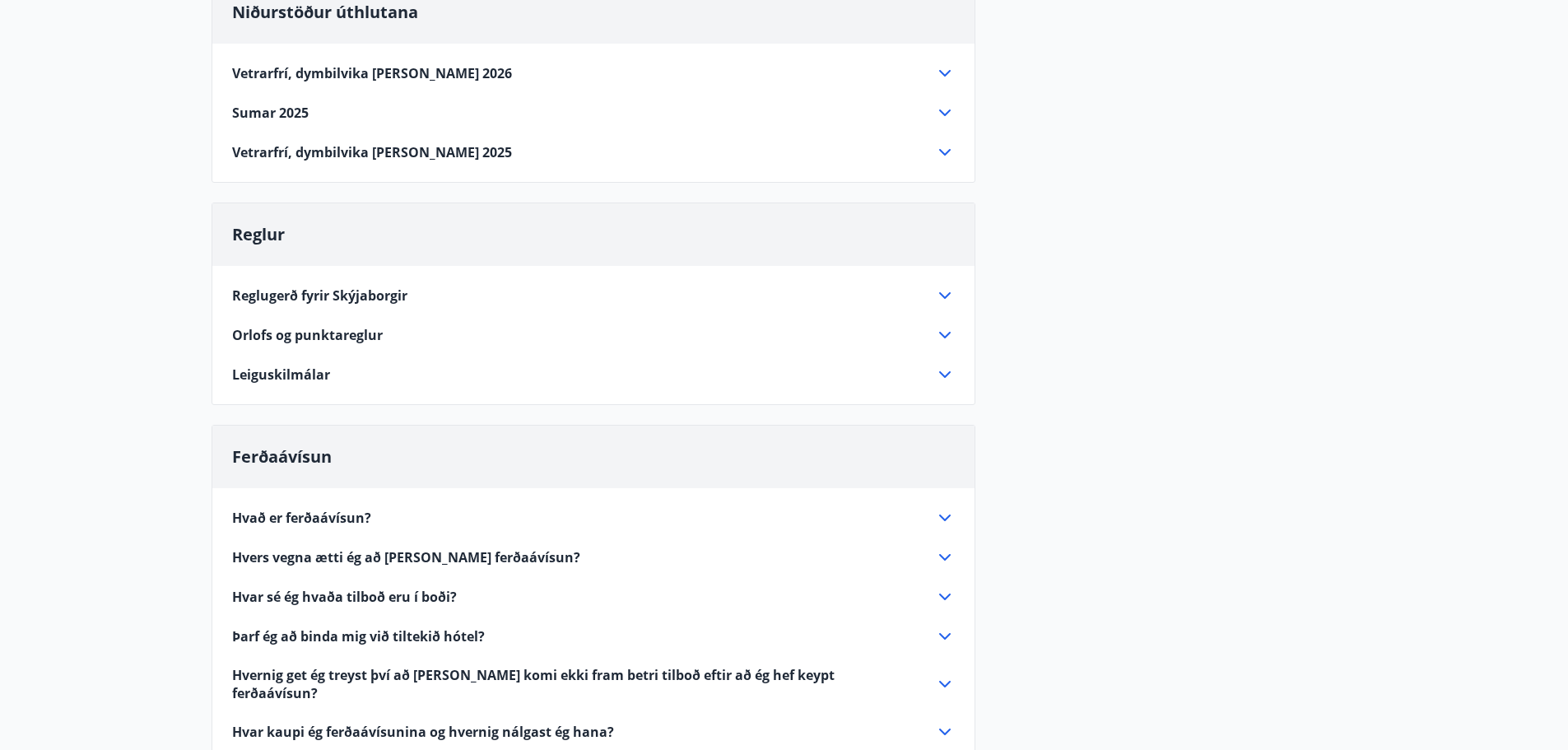
scroll to position [247, 0]
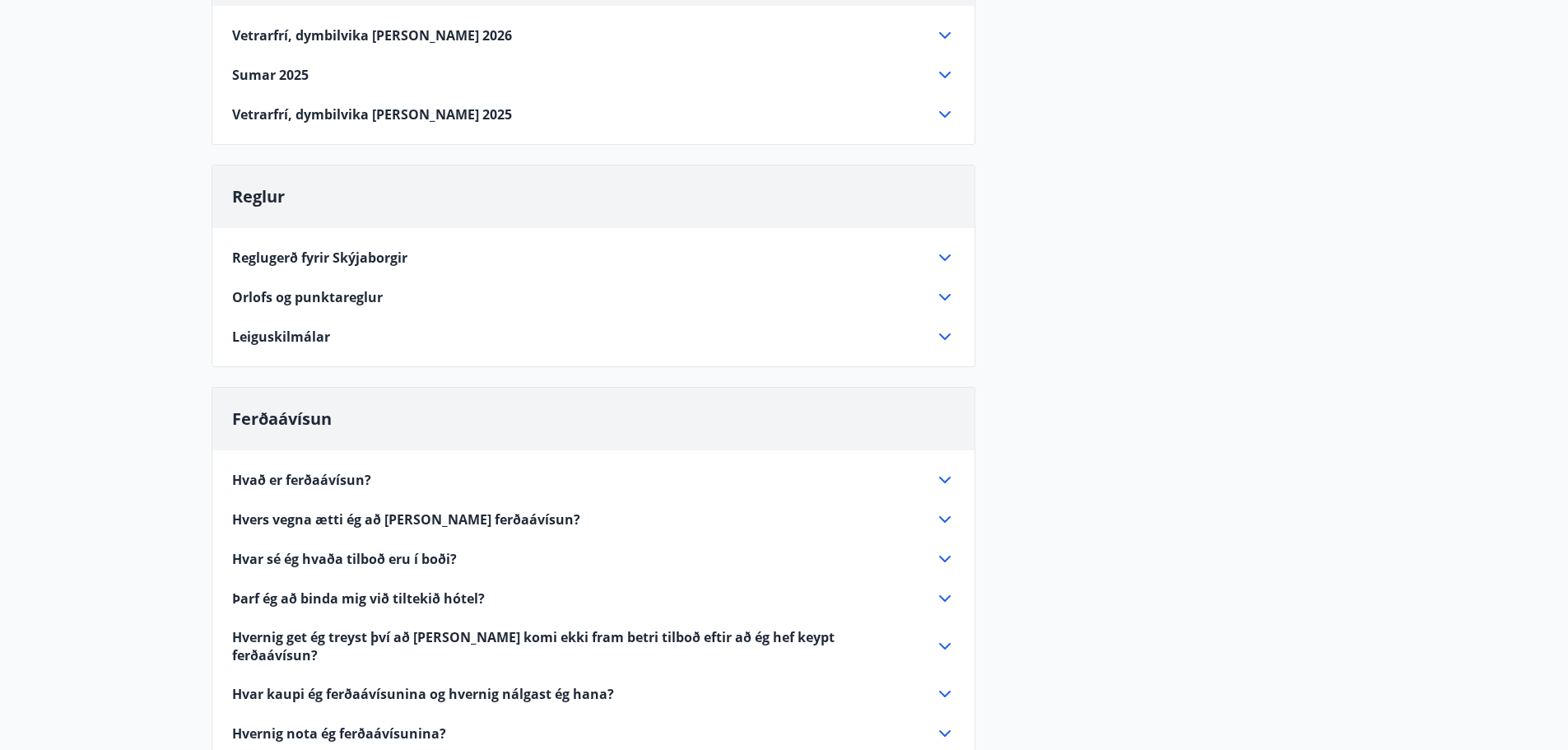
click at [944, 336] on icon at bounding box center [945, 336] width 20 height 20
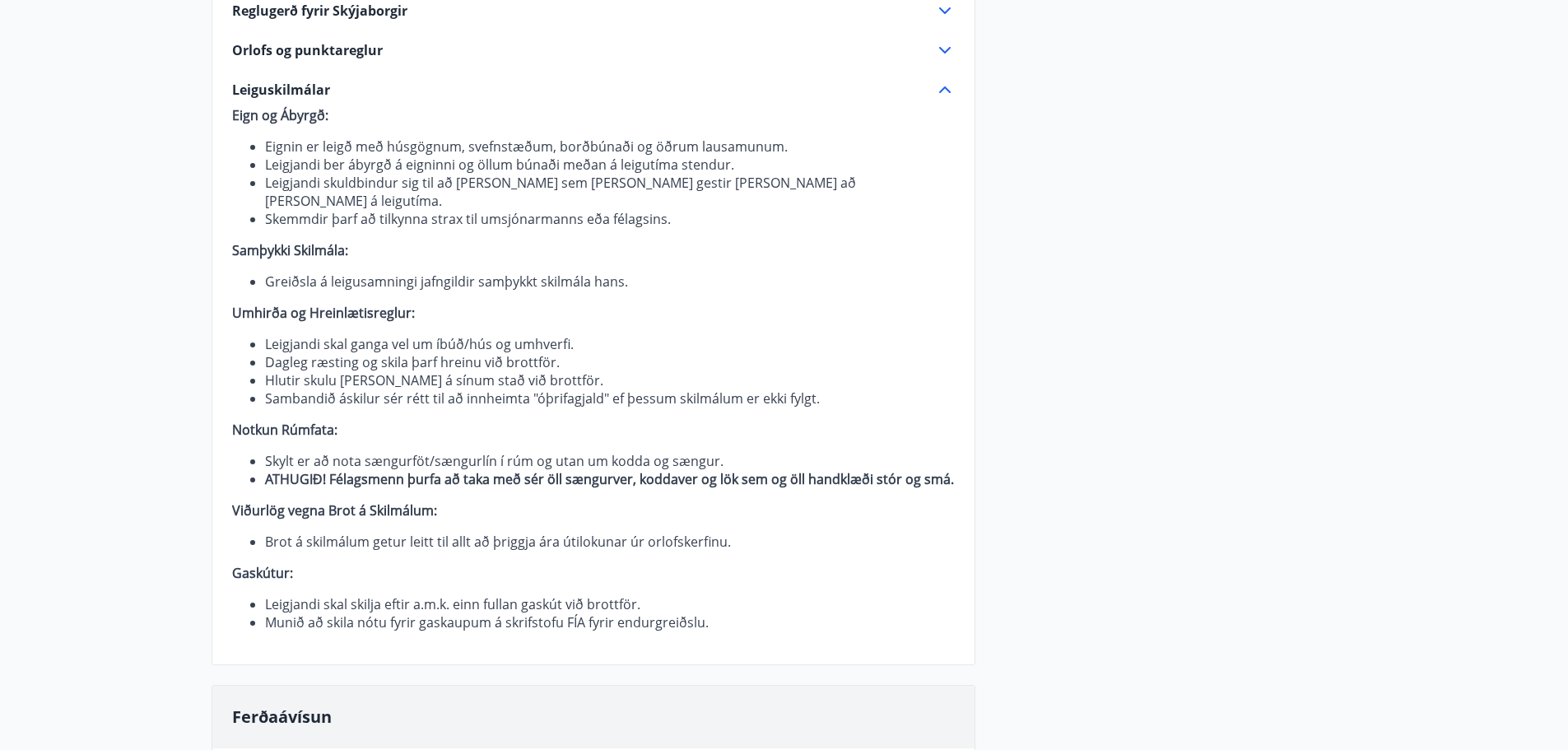
scroll to position [329, 0]
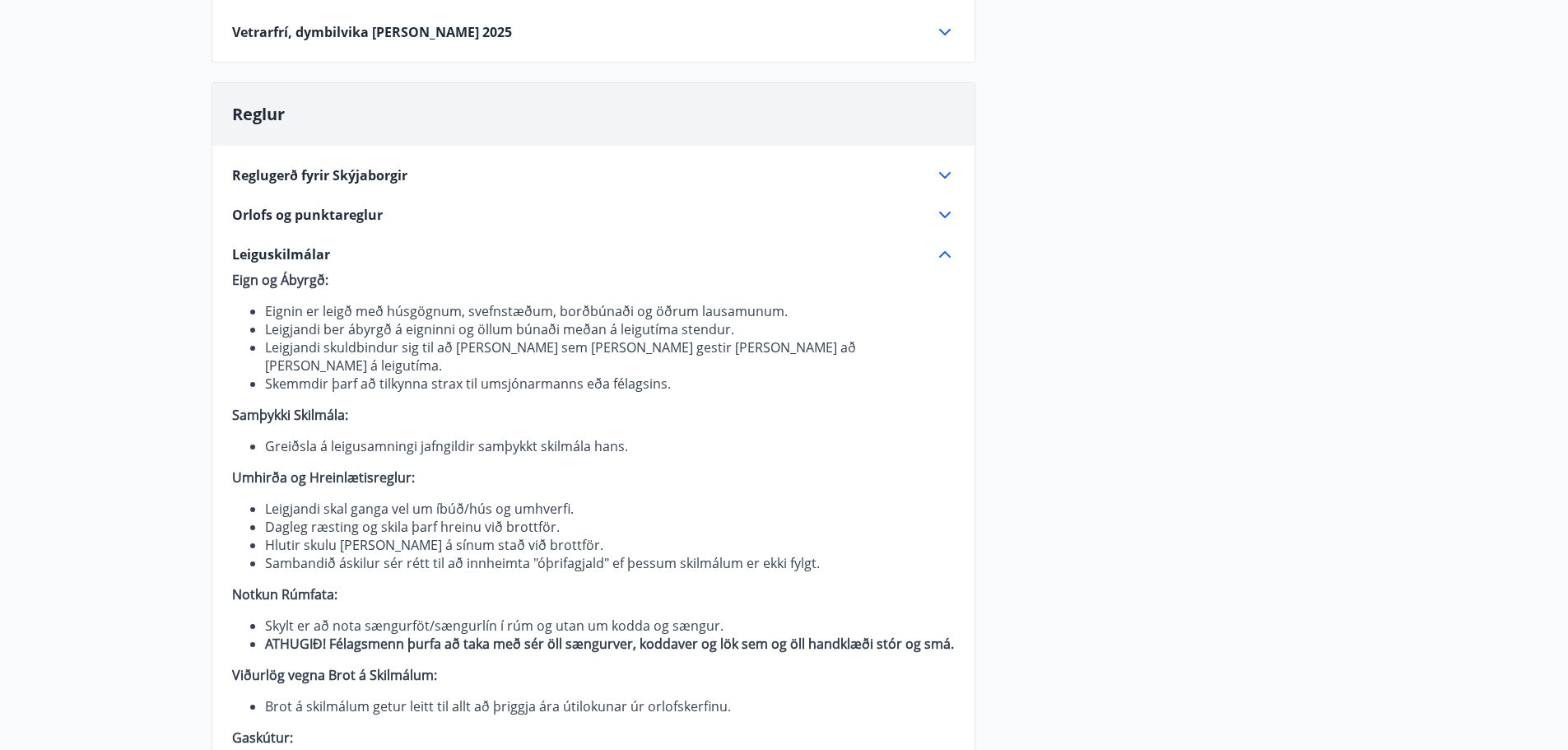
click at [942, 255] on icon at bounding box center [945, 254] width 12 height 7
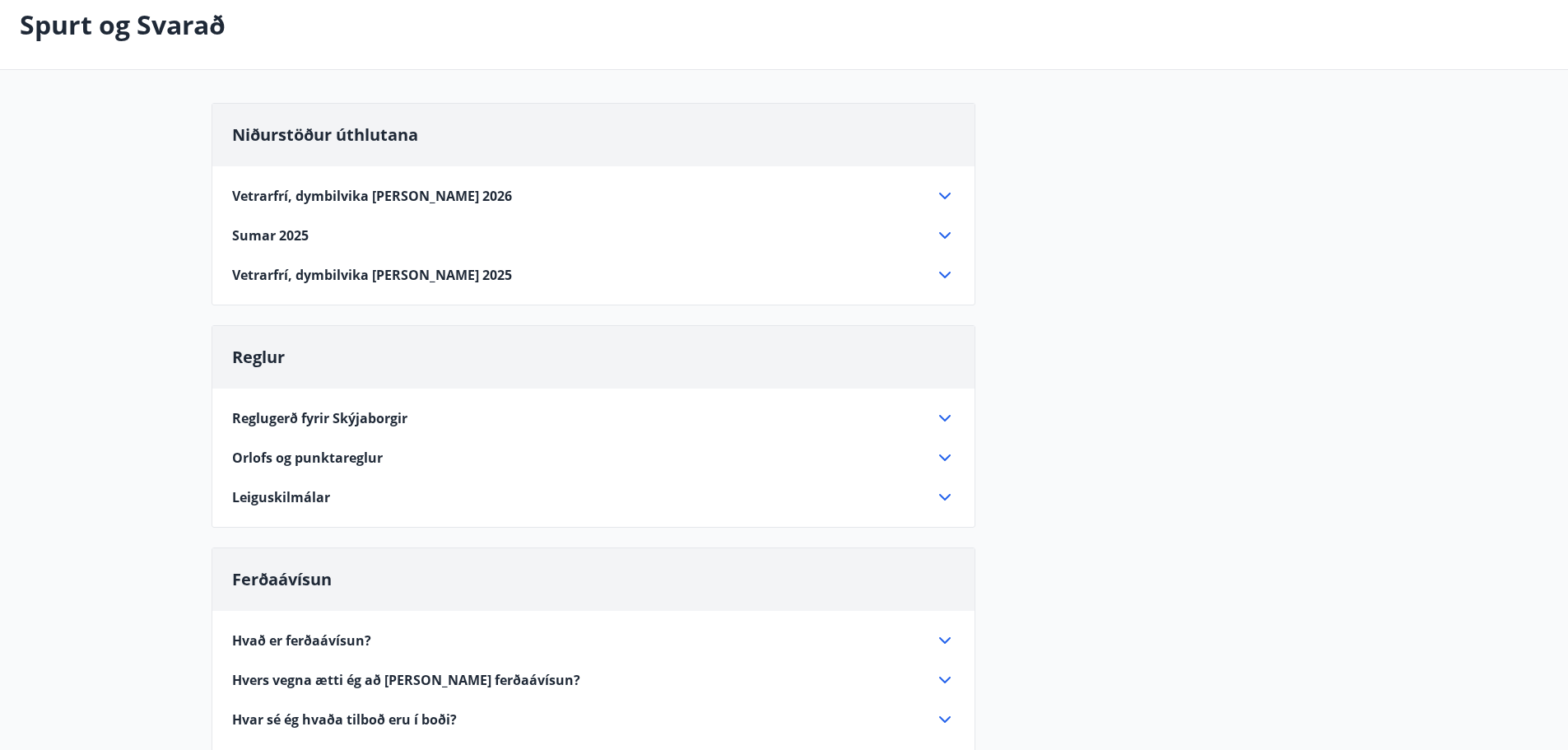
scroll to position [0, 0]
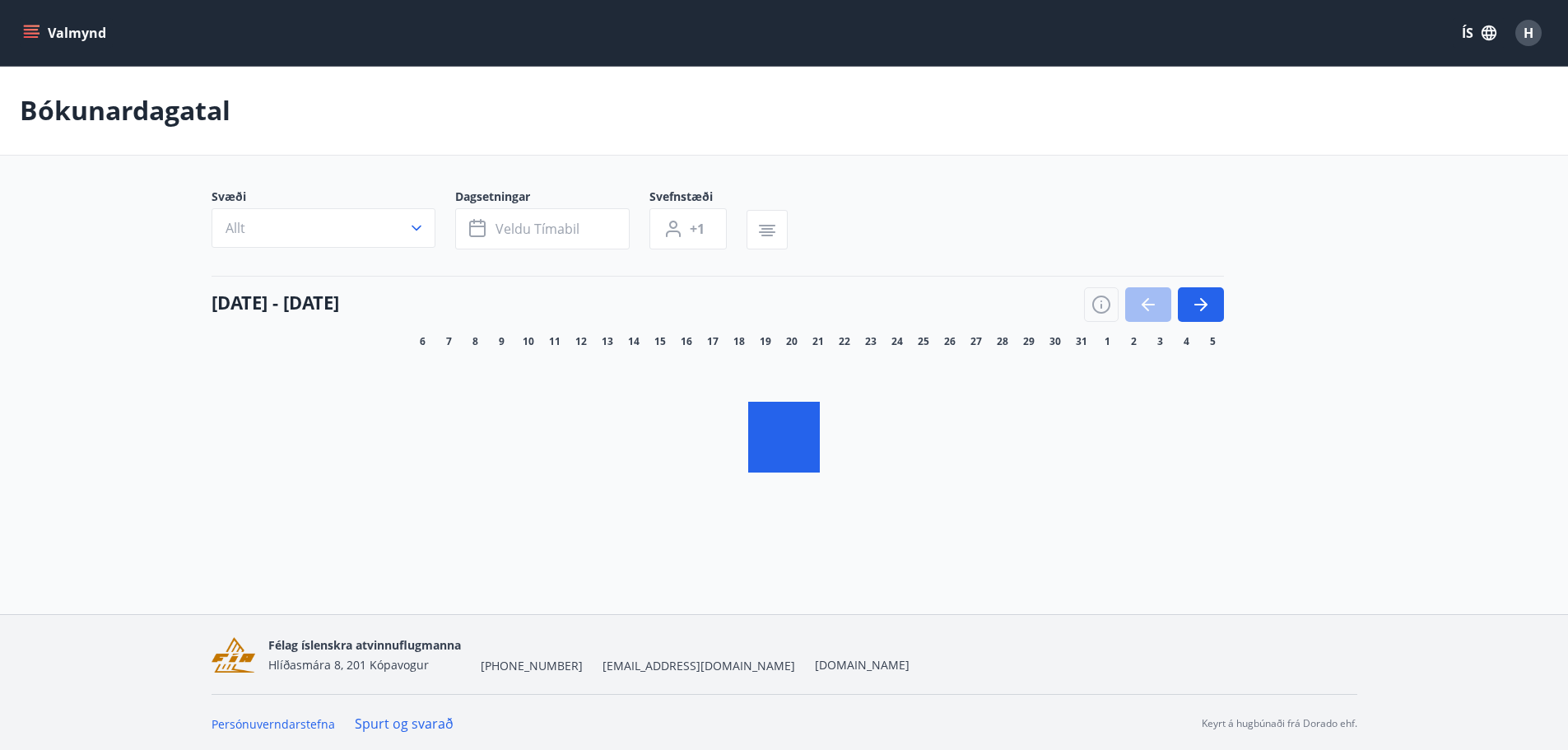
scroll to position [3, 0]
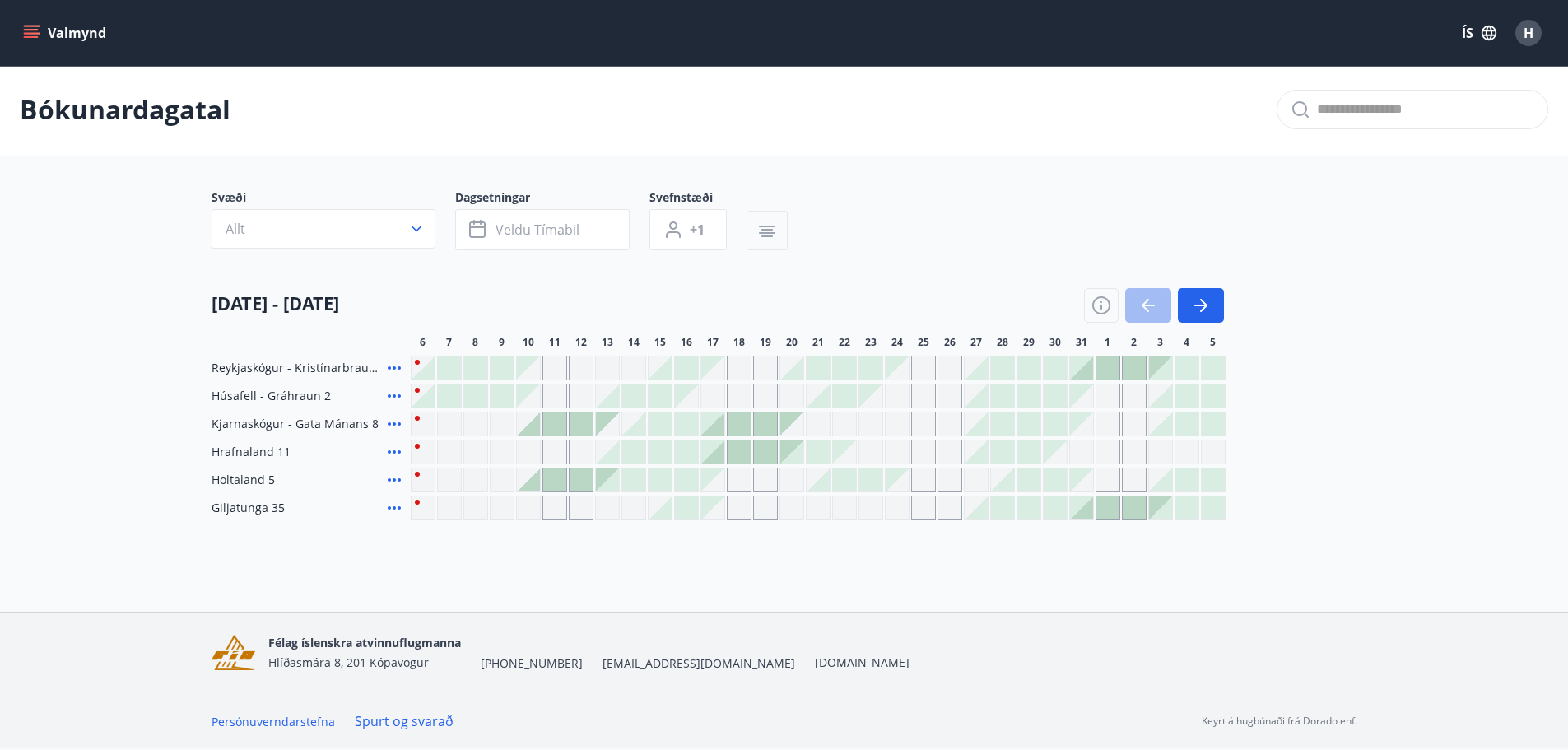
click at [772, 238] on icon "button" at bounding box center [767, 231] width 20 height 20
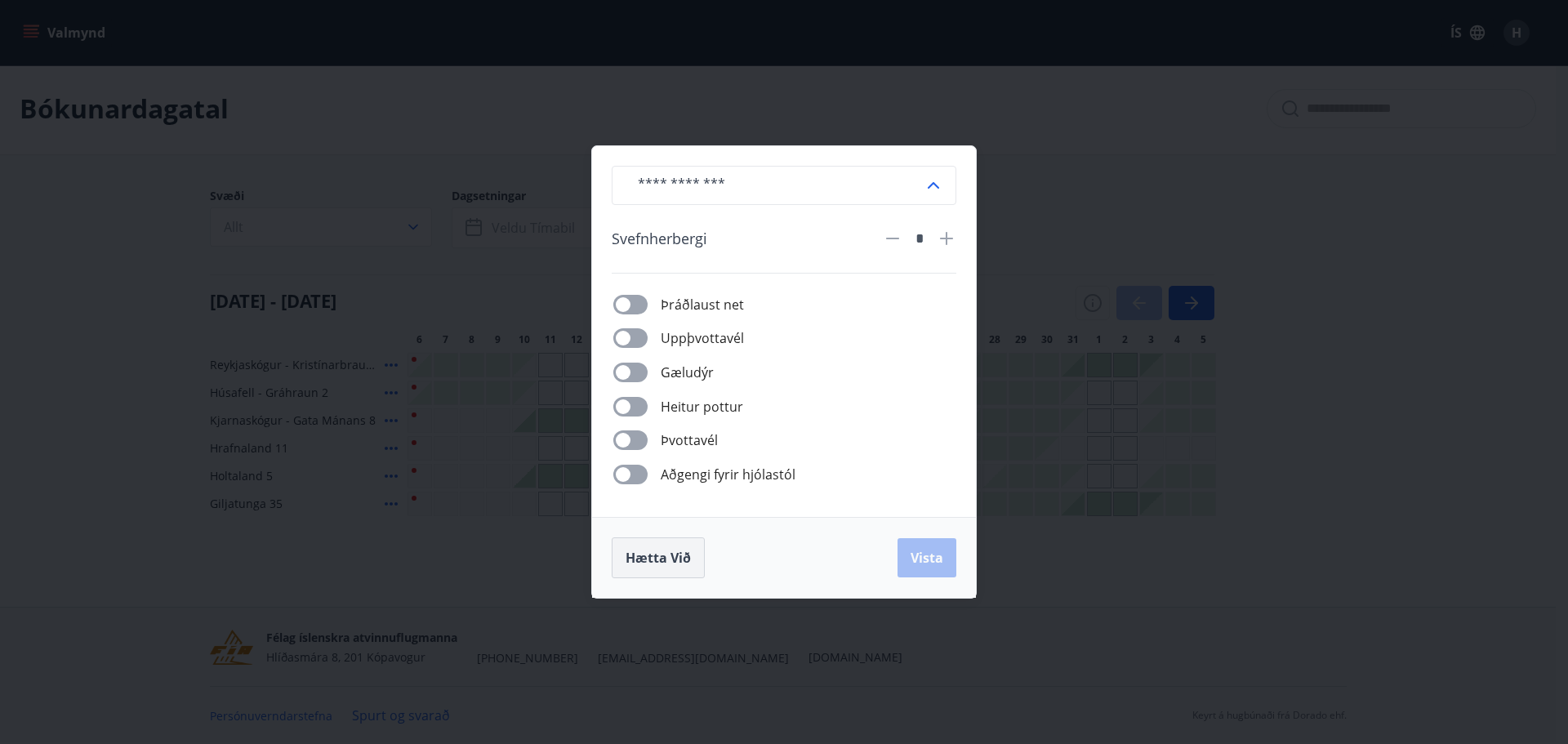
click at [663, 556] on span "Hætta við" at bounding box center [657, 557] width 65 height 18
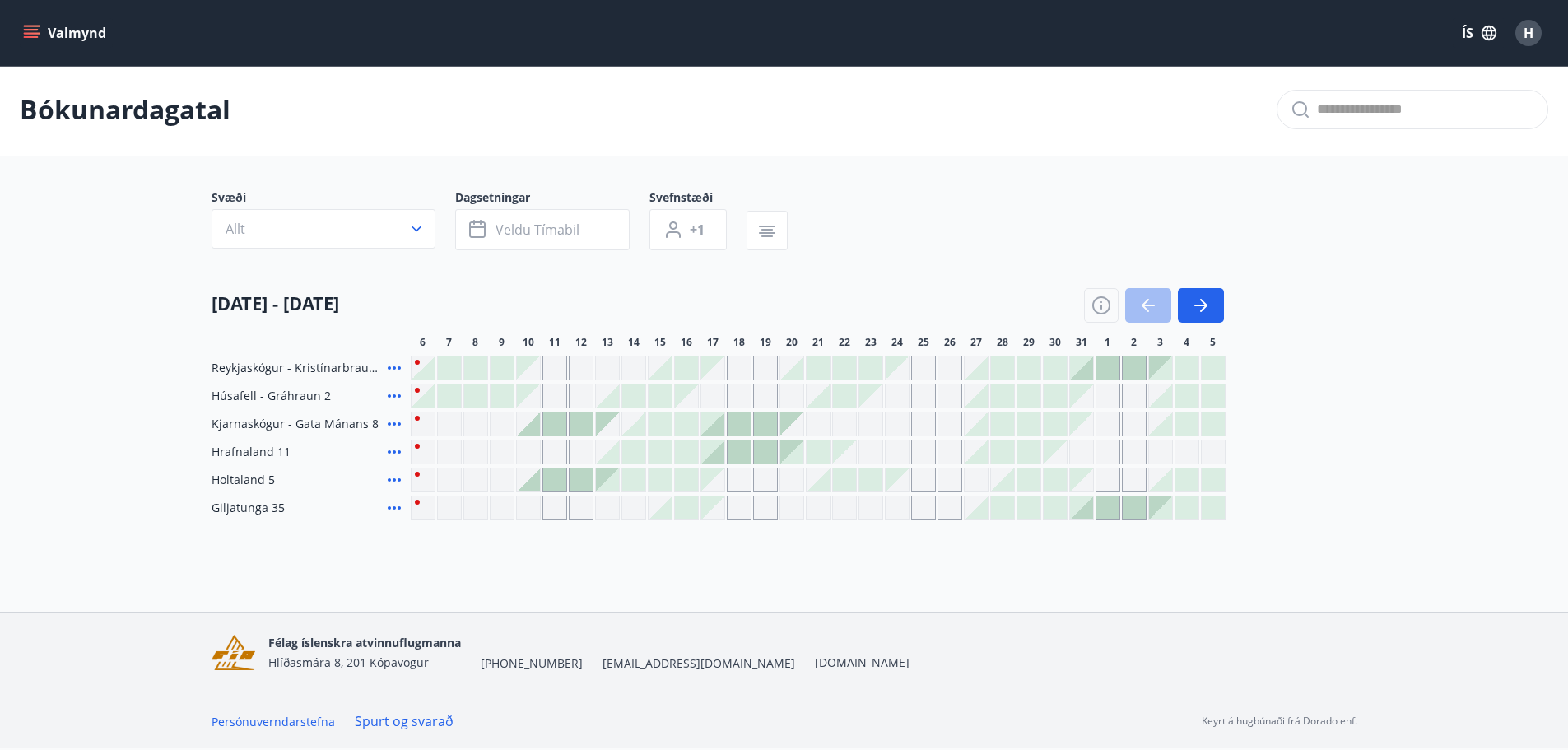
scroll to position [0, 0]
click at [78, 32] on button "Valmynd" at bounding box center [65, 33] width 93 height 29
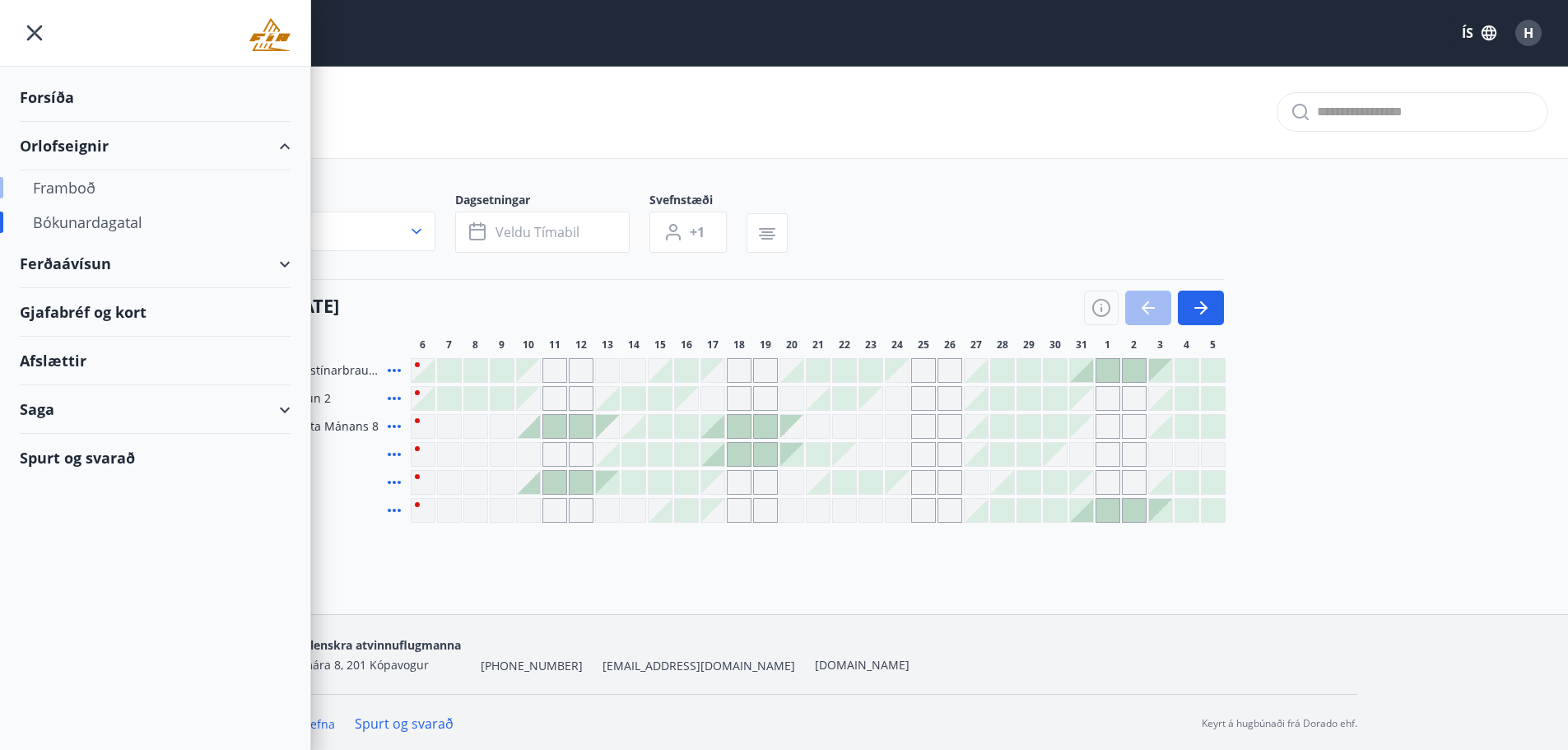
click at [76, 186] on div "Framboð" at bounding box center [155, 187] width 245 height 34
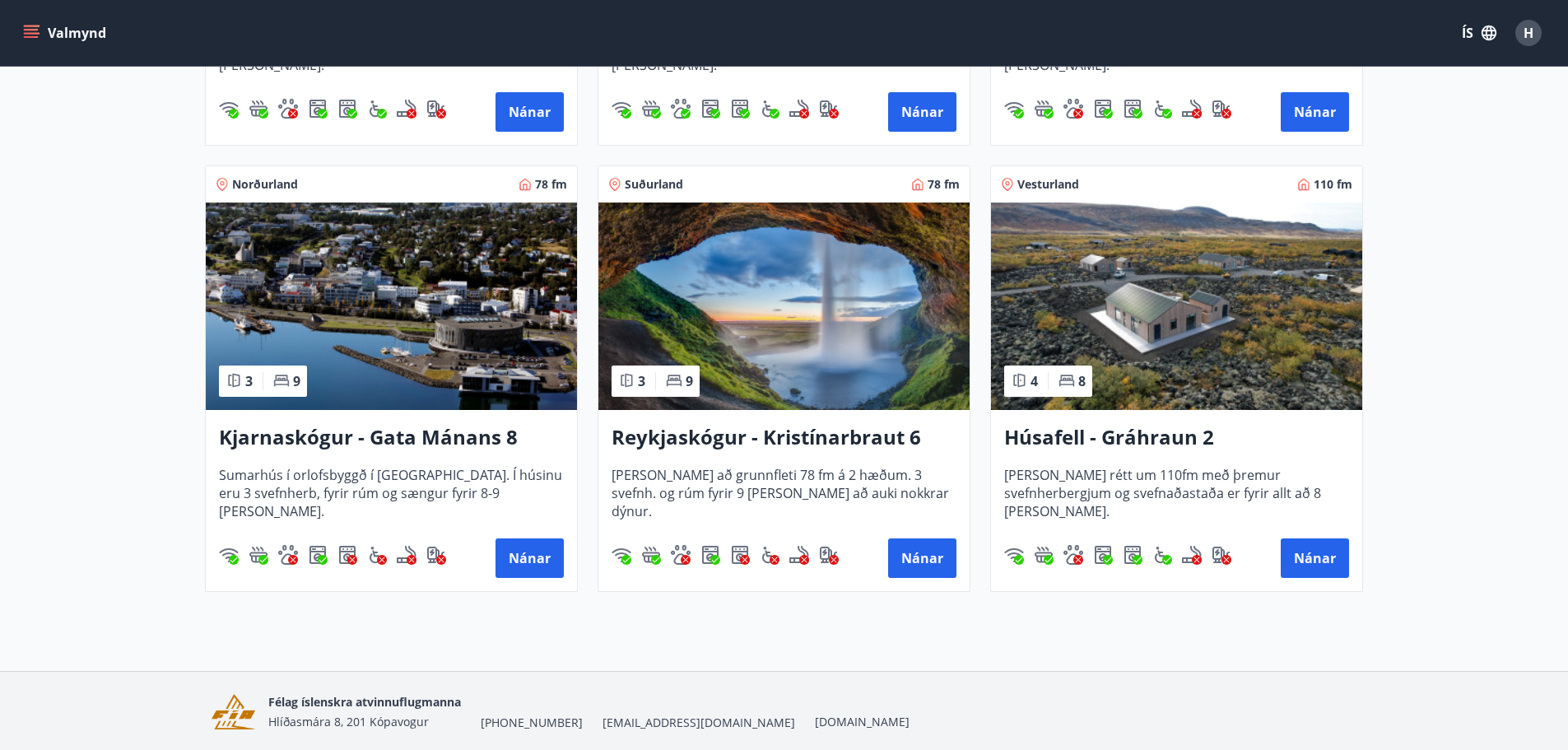
scroll to position [718, 0]
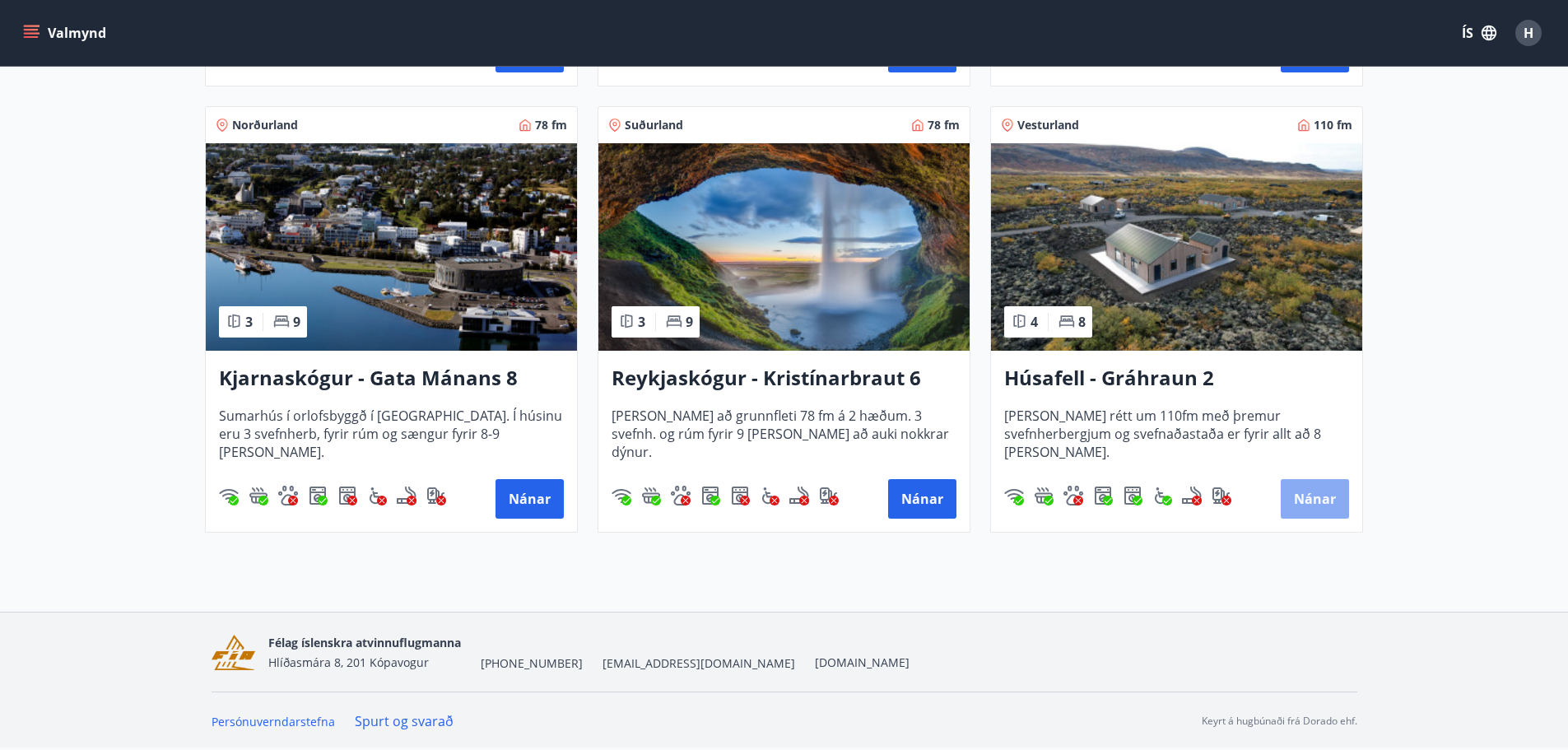
click at [1320, 500] on button "Nánar" at bounding box center [1315, 498] width 68 height 39
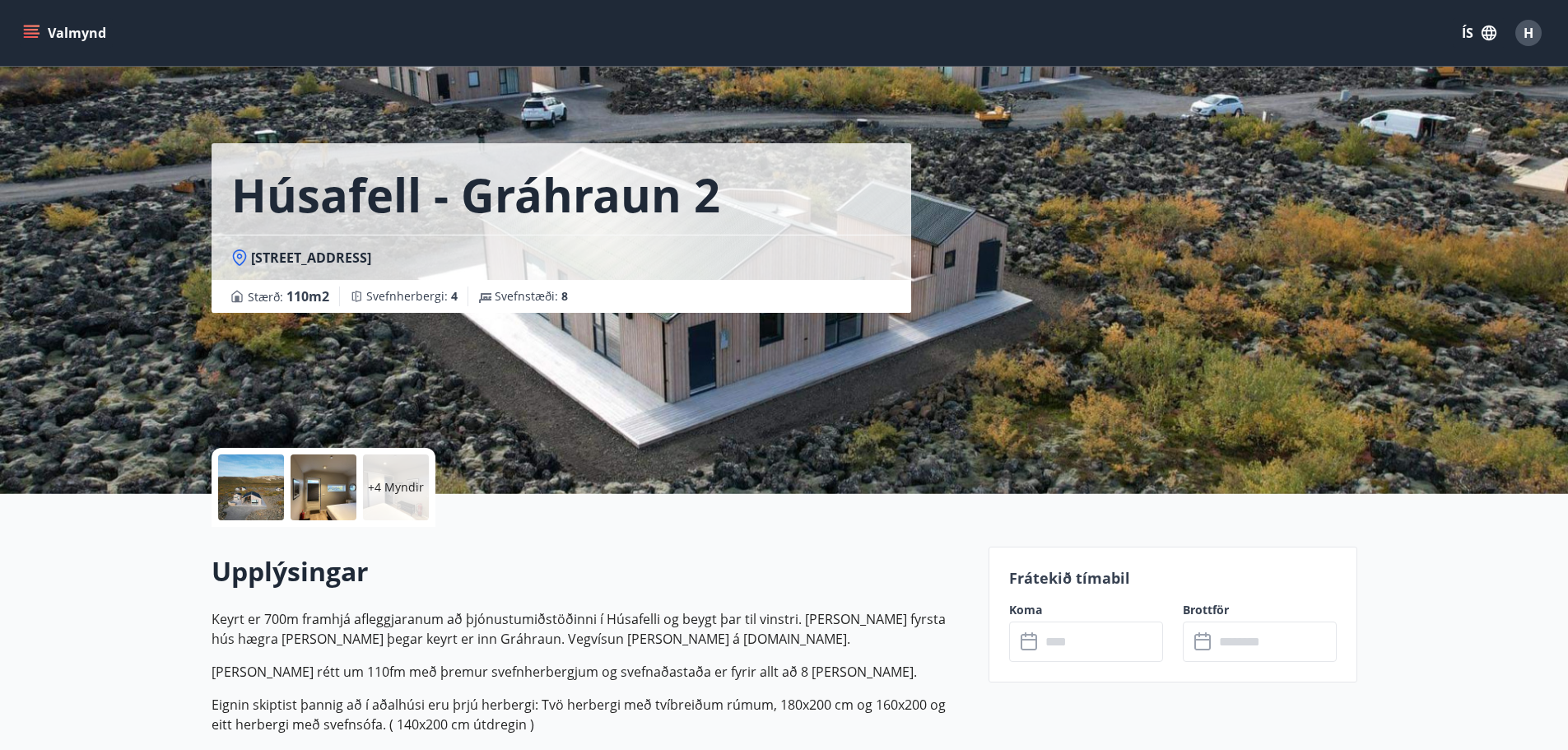
click at [30, 42] on button "Valmynd" at bounding box center [65, 33] width 93 height 29
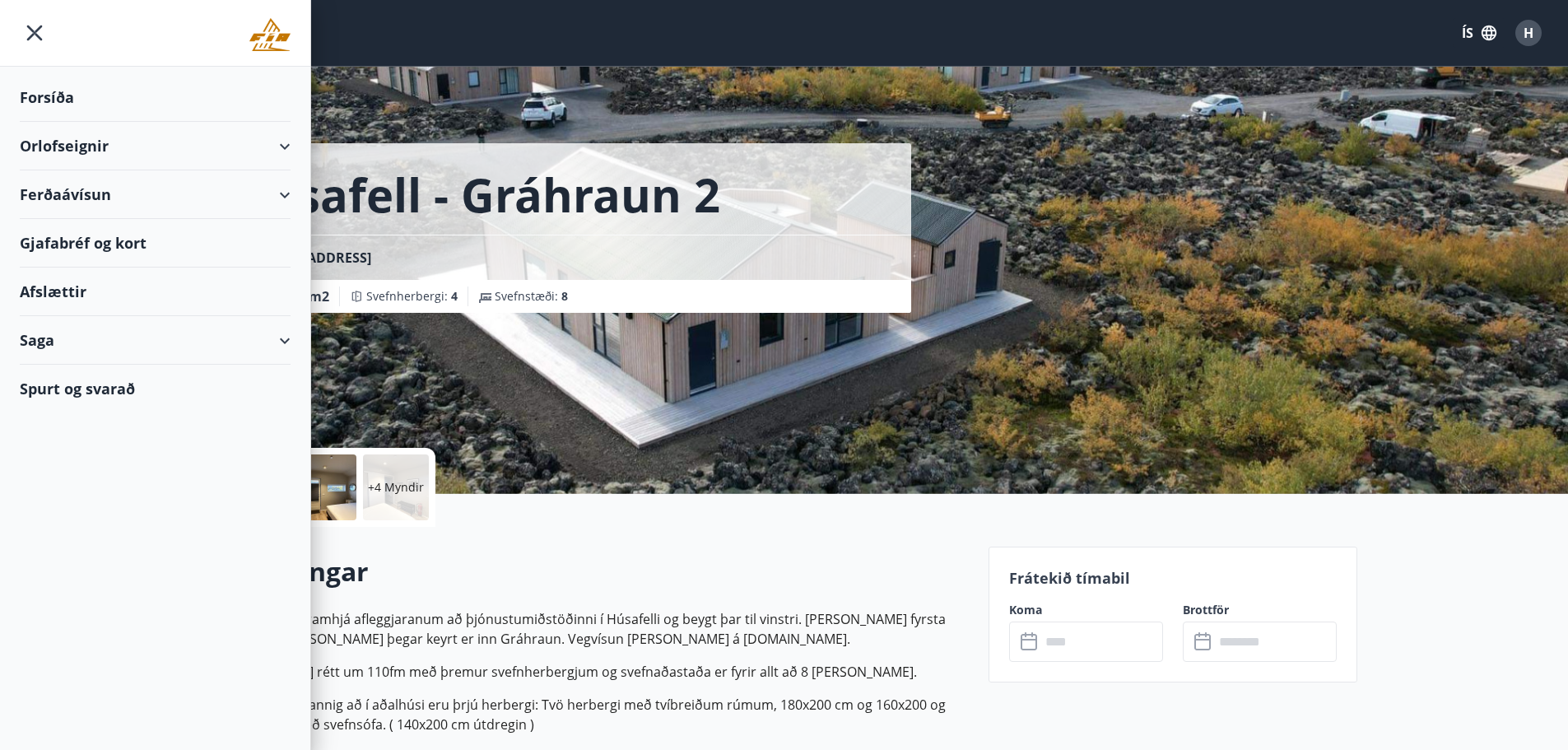
click at [77, 394] on div "Spurt og svarað" at bounding box center [155, 388] width 271 height 48
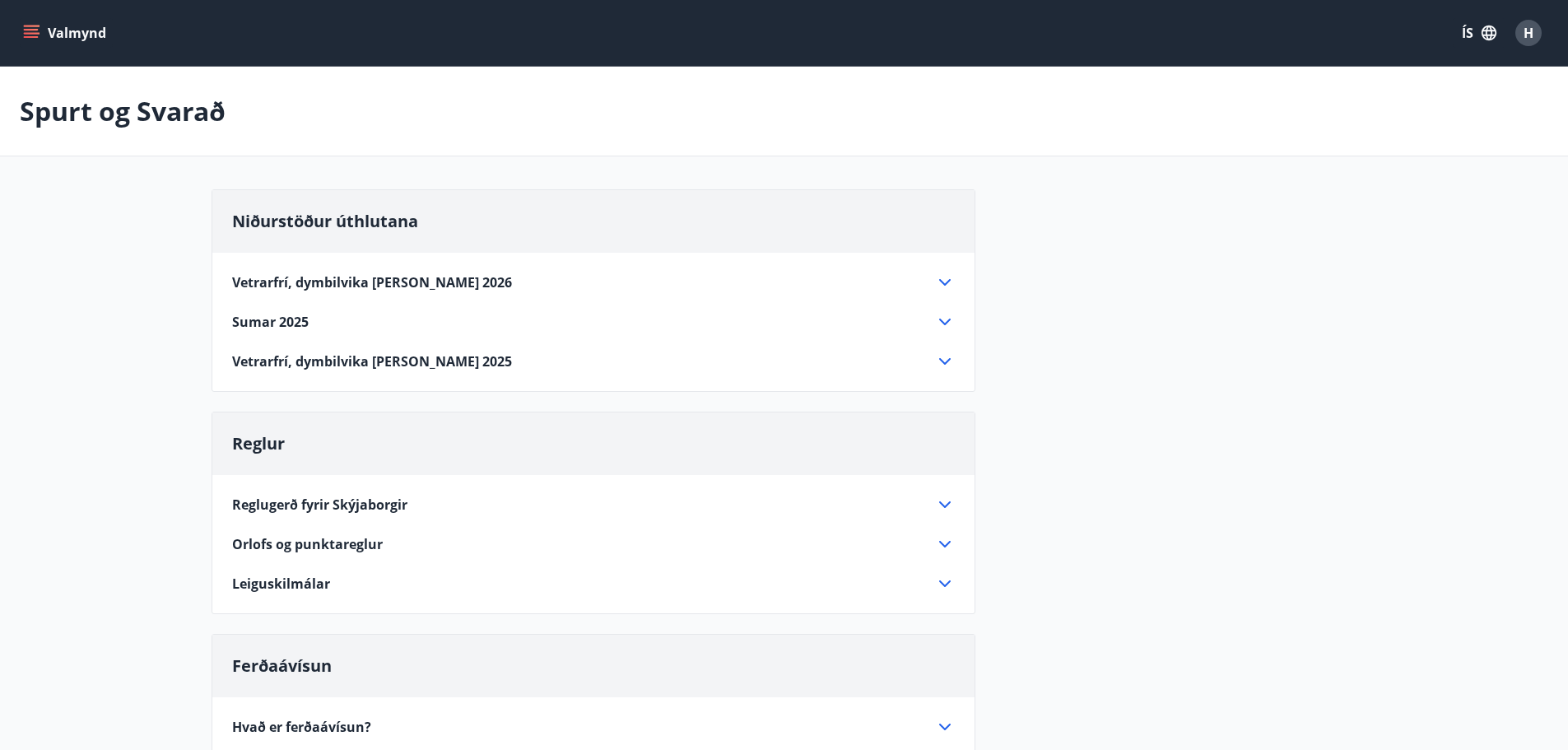
click at [944, 362] on icon at bounding box center [945, 361] width 12 height 7
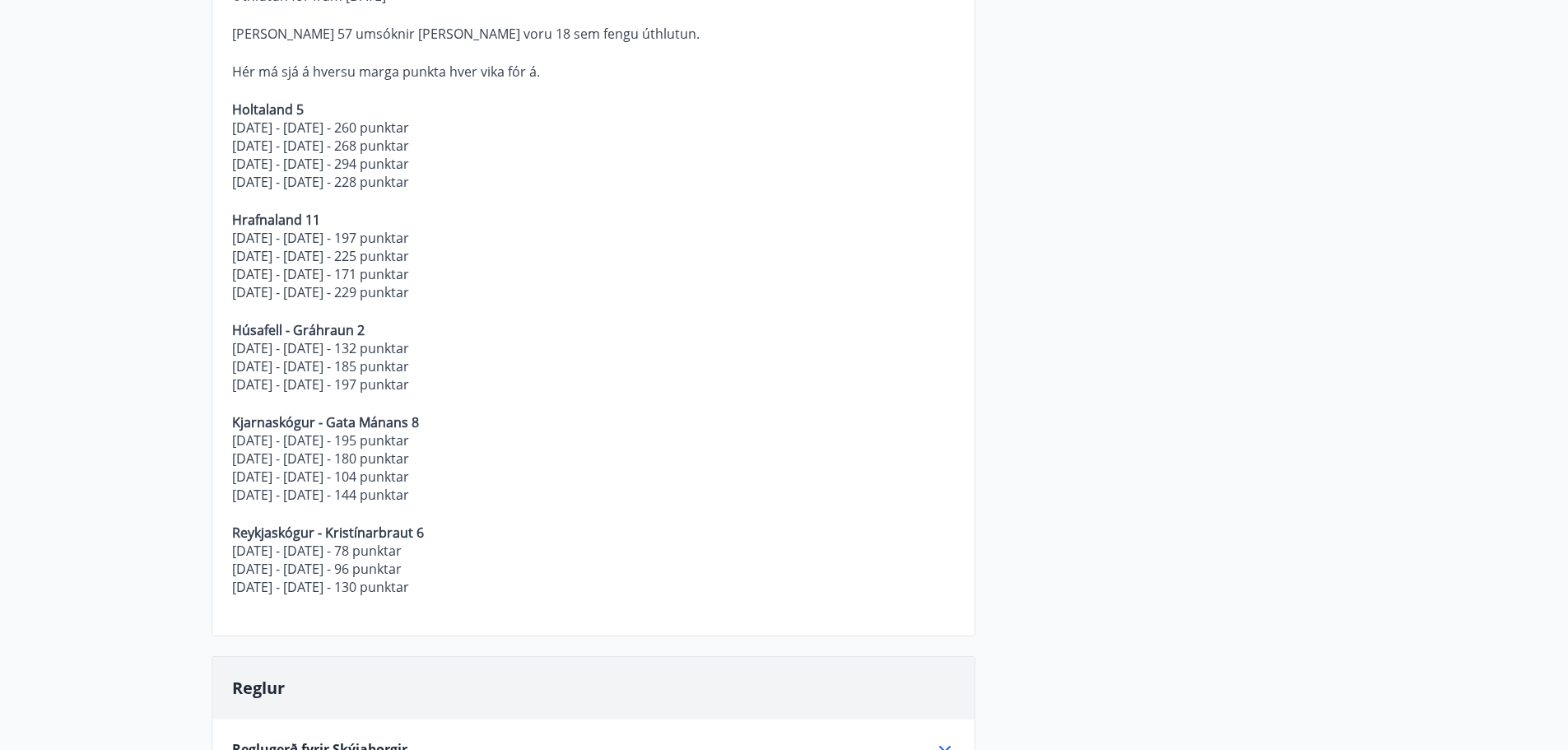
scroll to position [165, 0]
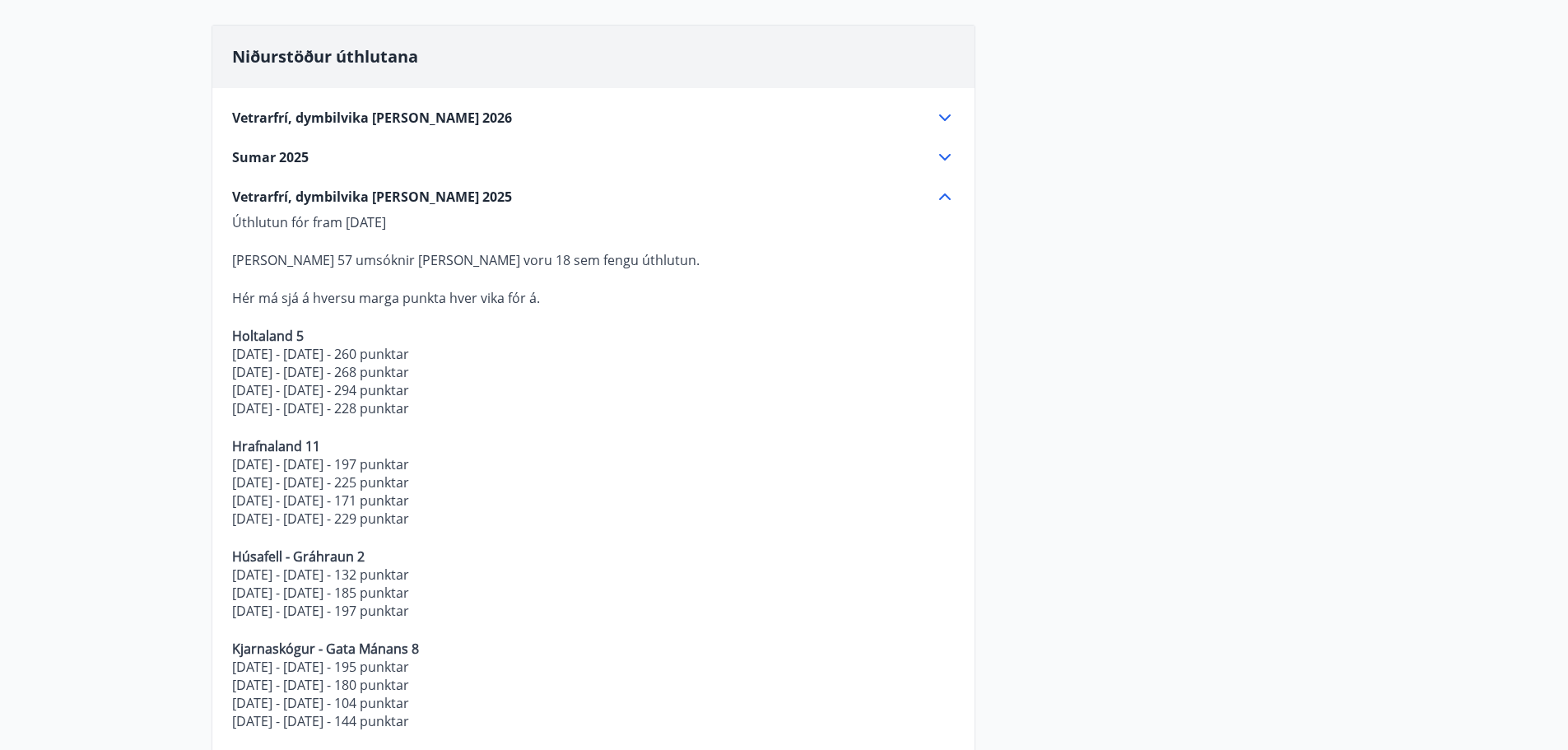
click at [940, 191] on icon at bounding box center [945, 197] width 20 height 20
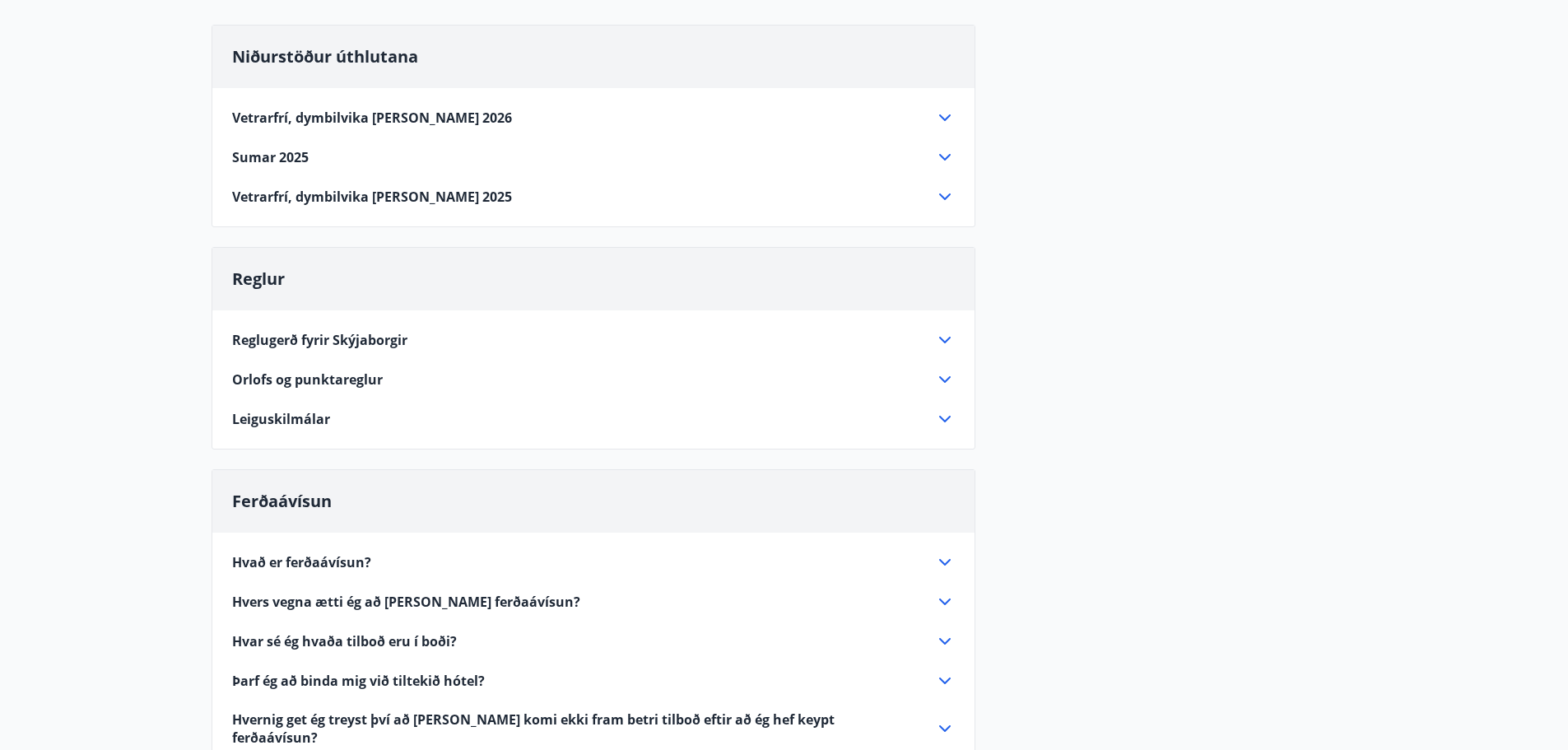
click at [945, 343] on icon at bounding box center [945, 339] width 20 height 20
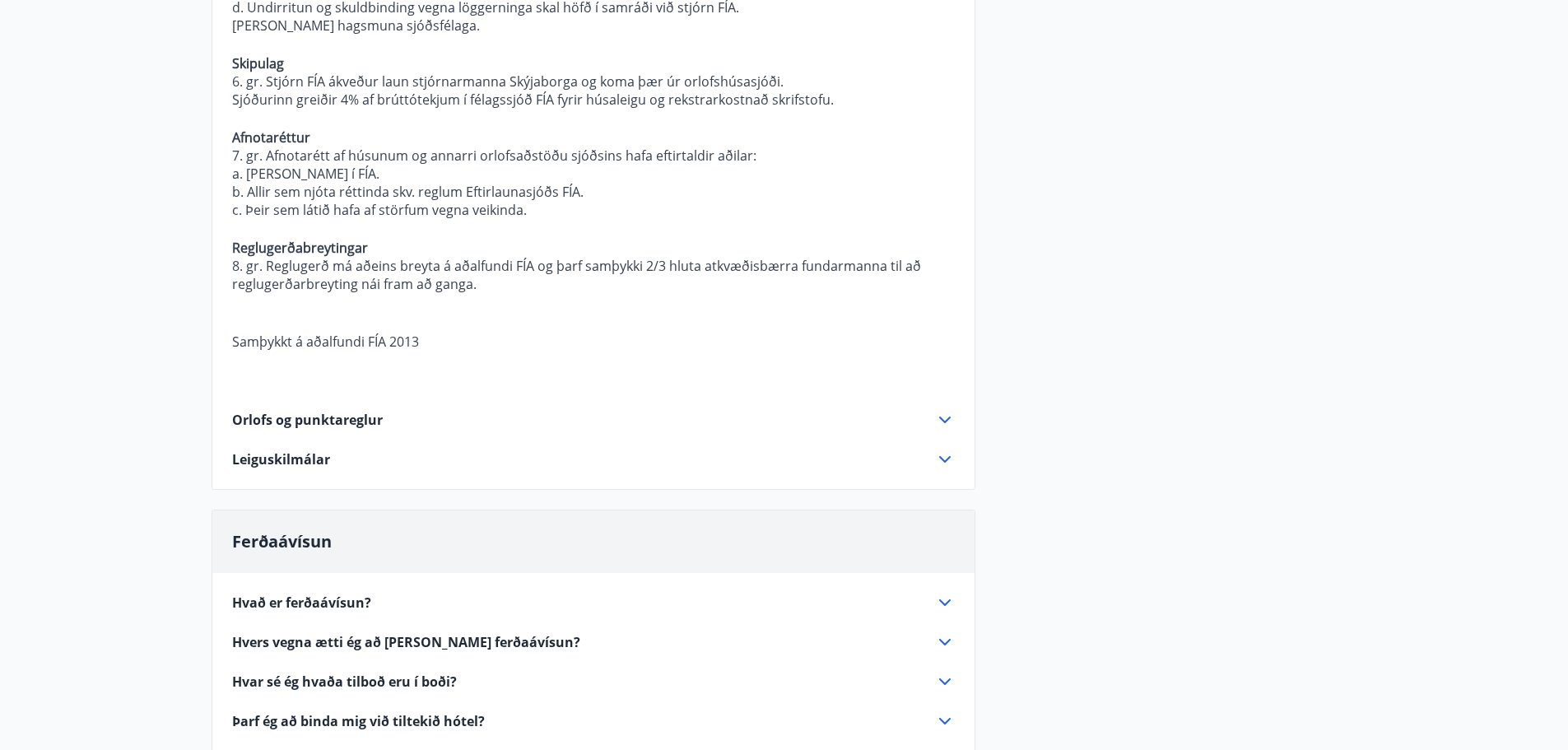
scroll to position [1070, 0]
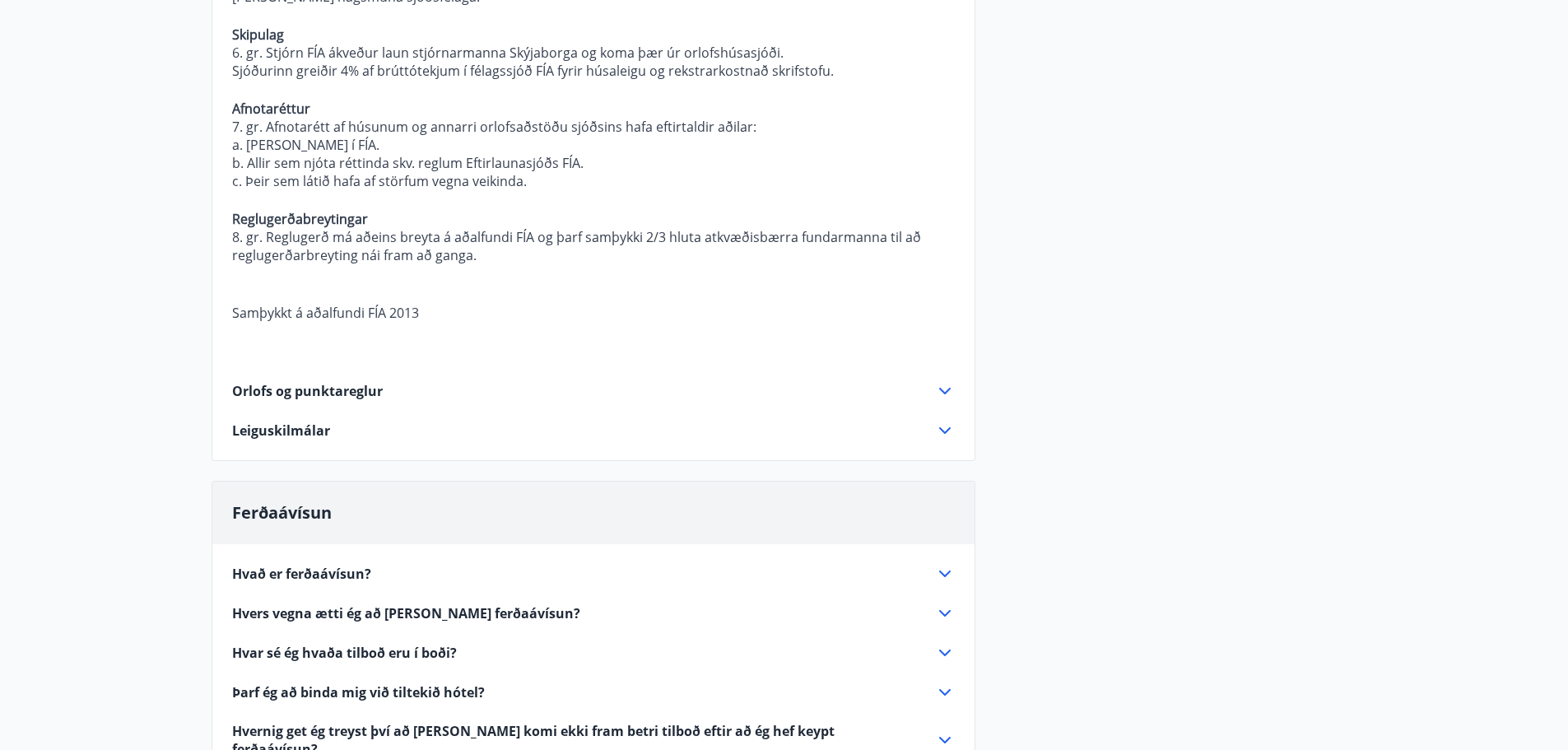
click at [948, 381] on icon at bounding box center [945, 391] width 20 height 20
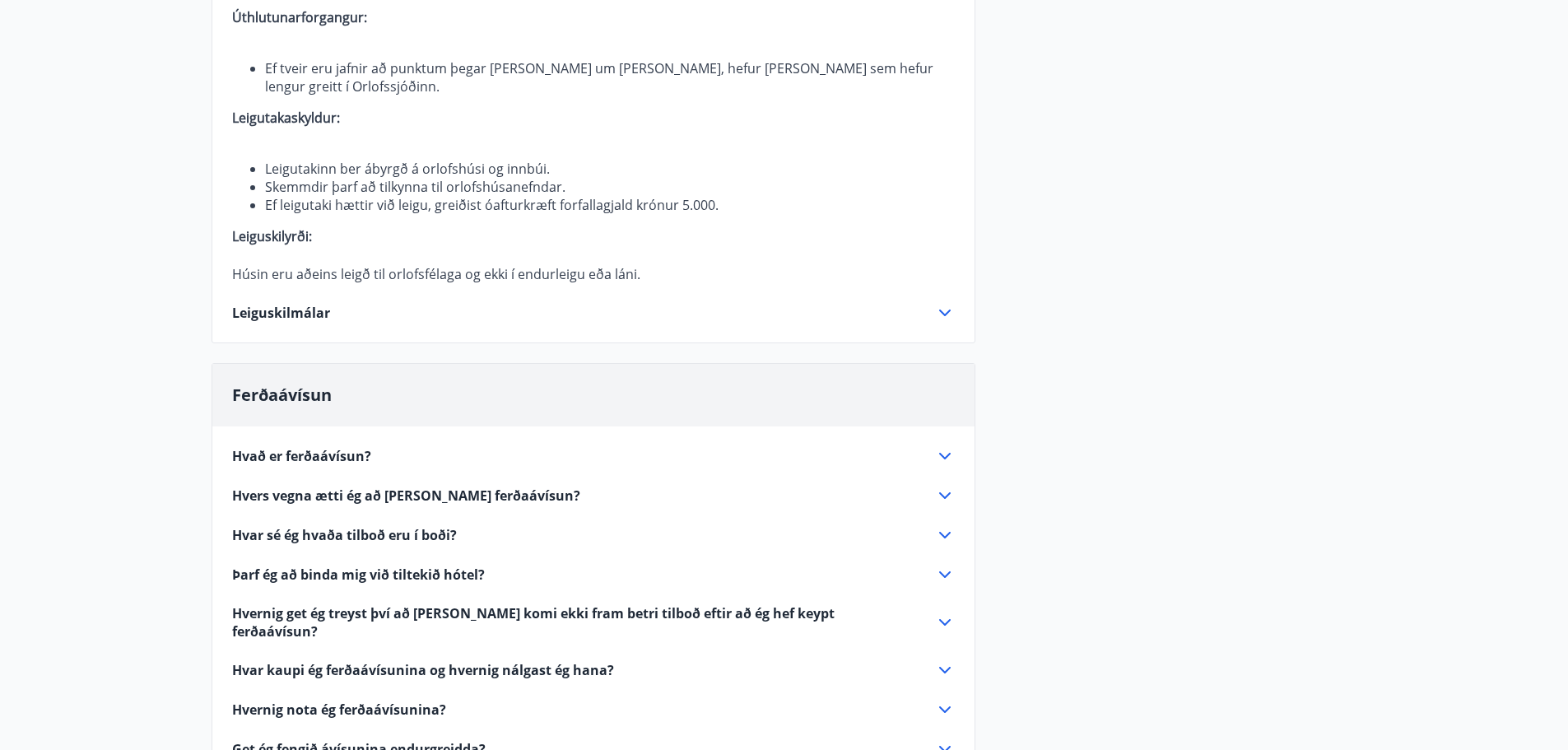
scroll to position [987, 0]
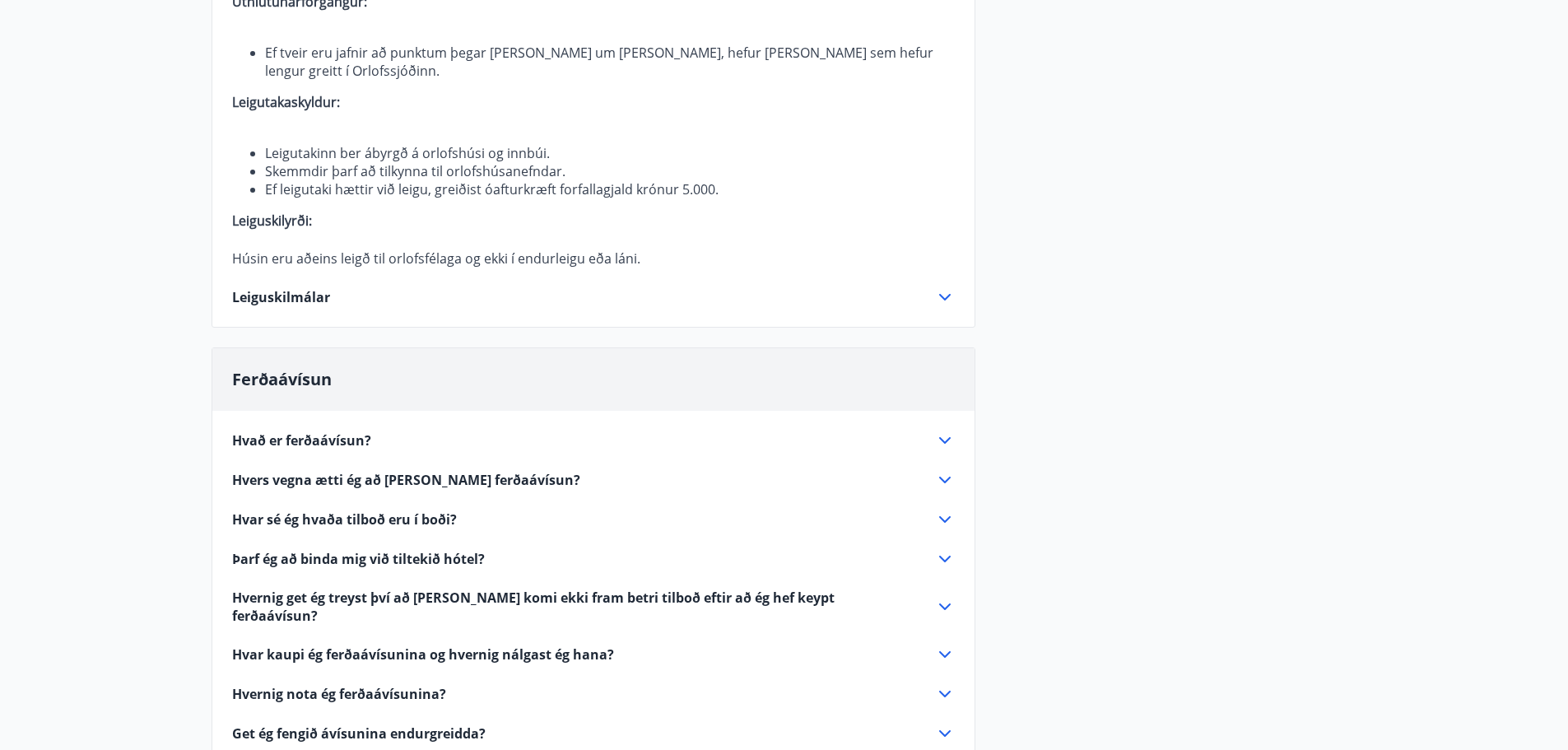
click at [943, 294] on icon at bounding box center [945, 296] width 20 height 20
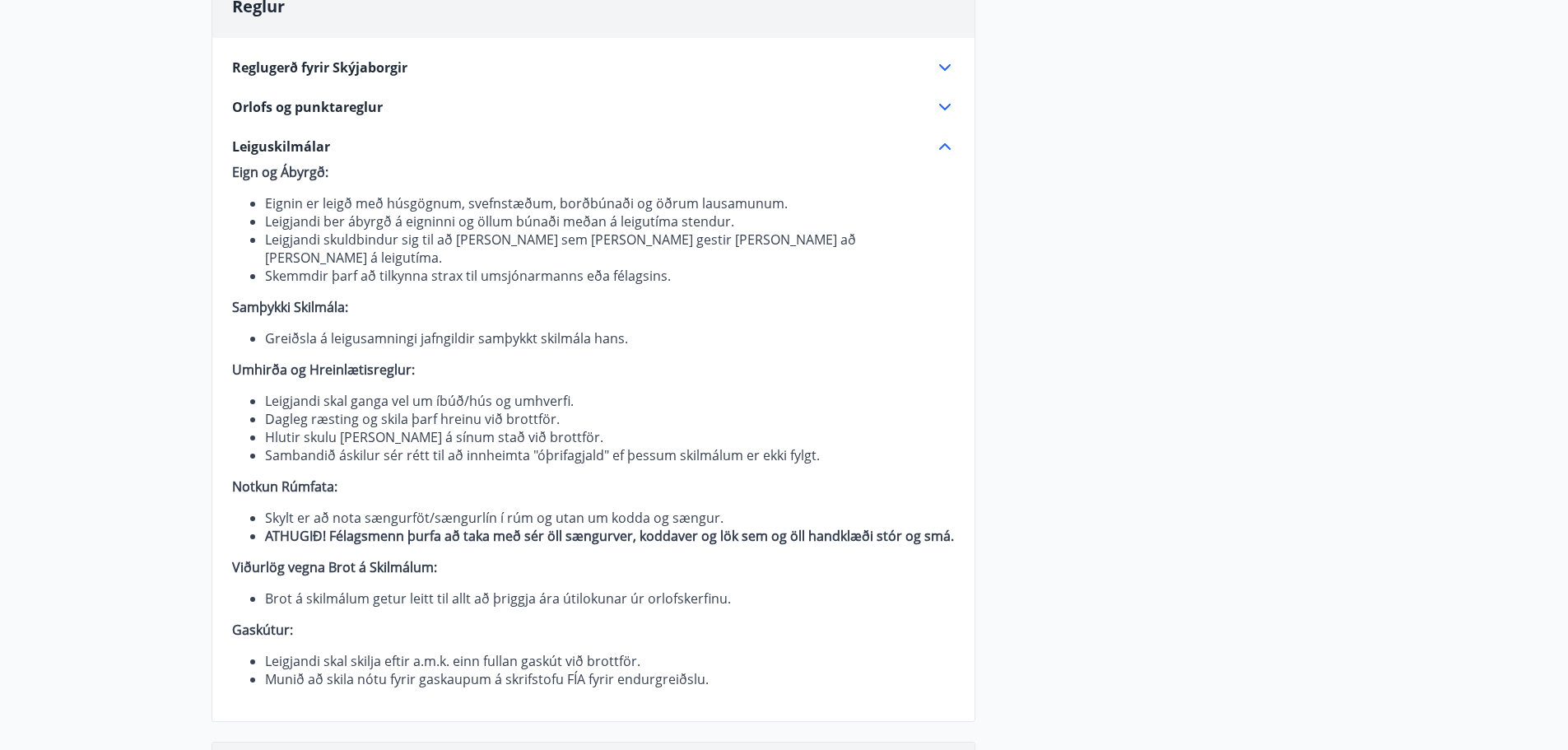
scroll to position [412, 0]
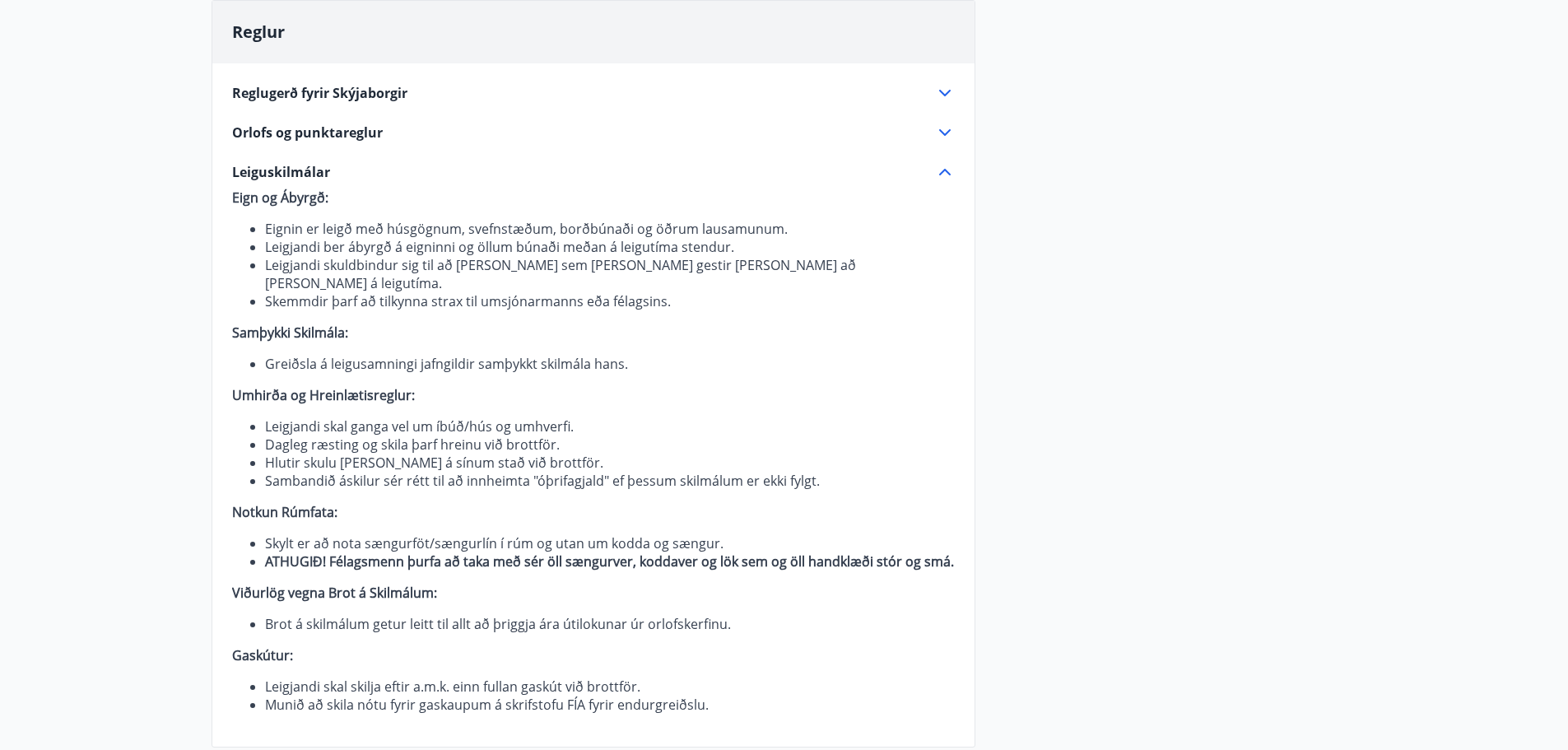
click at [945, 168] on icon at bounding box center [945, 172] width 20 height 20
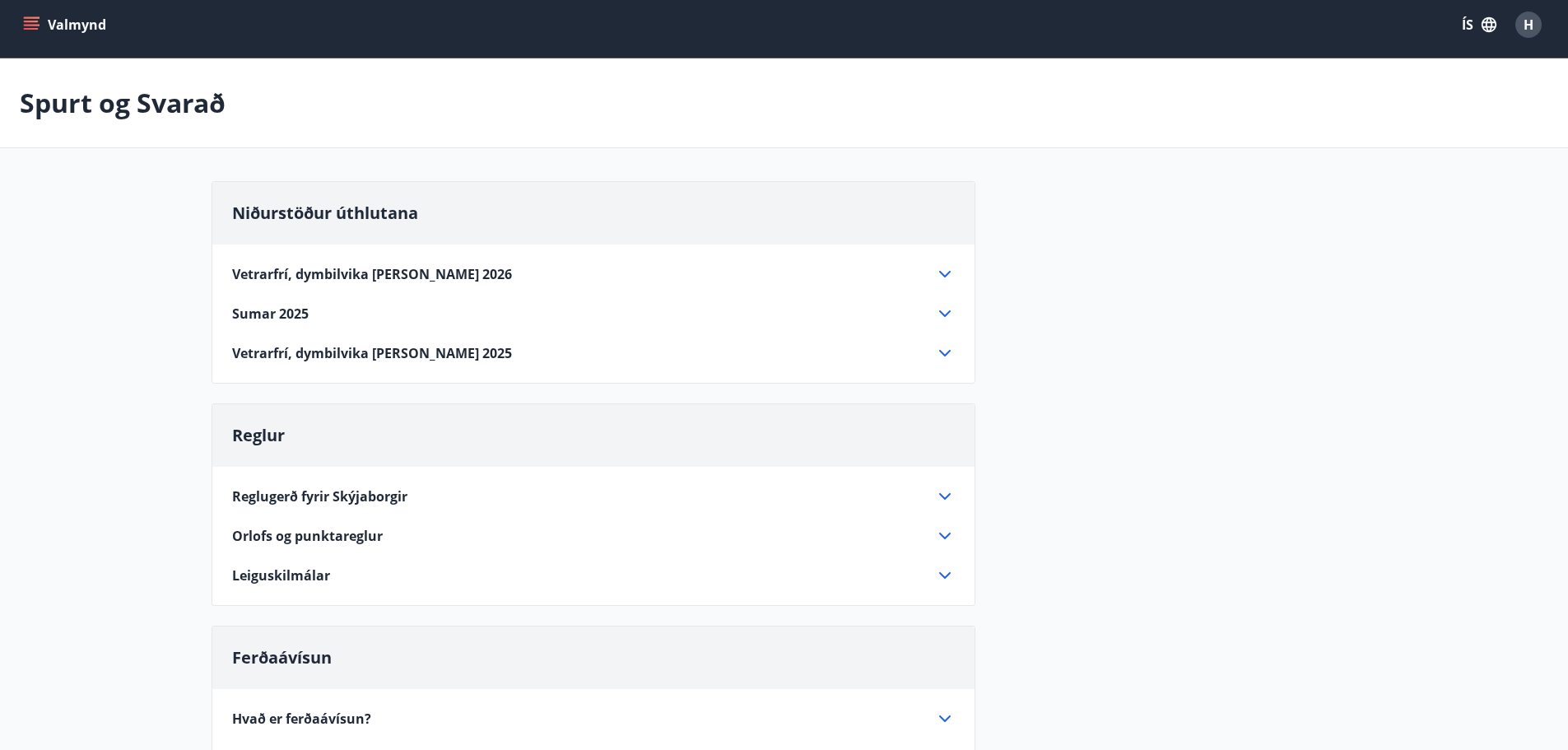
scroll to position [0, 0]
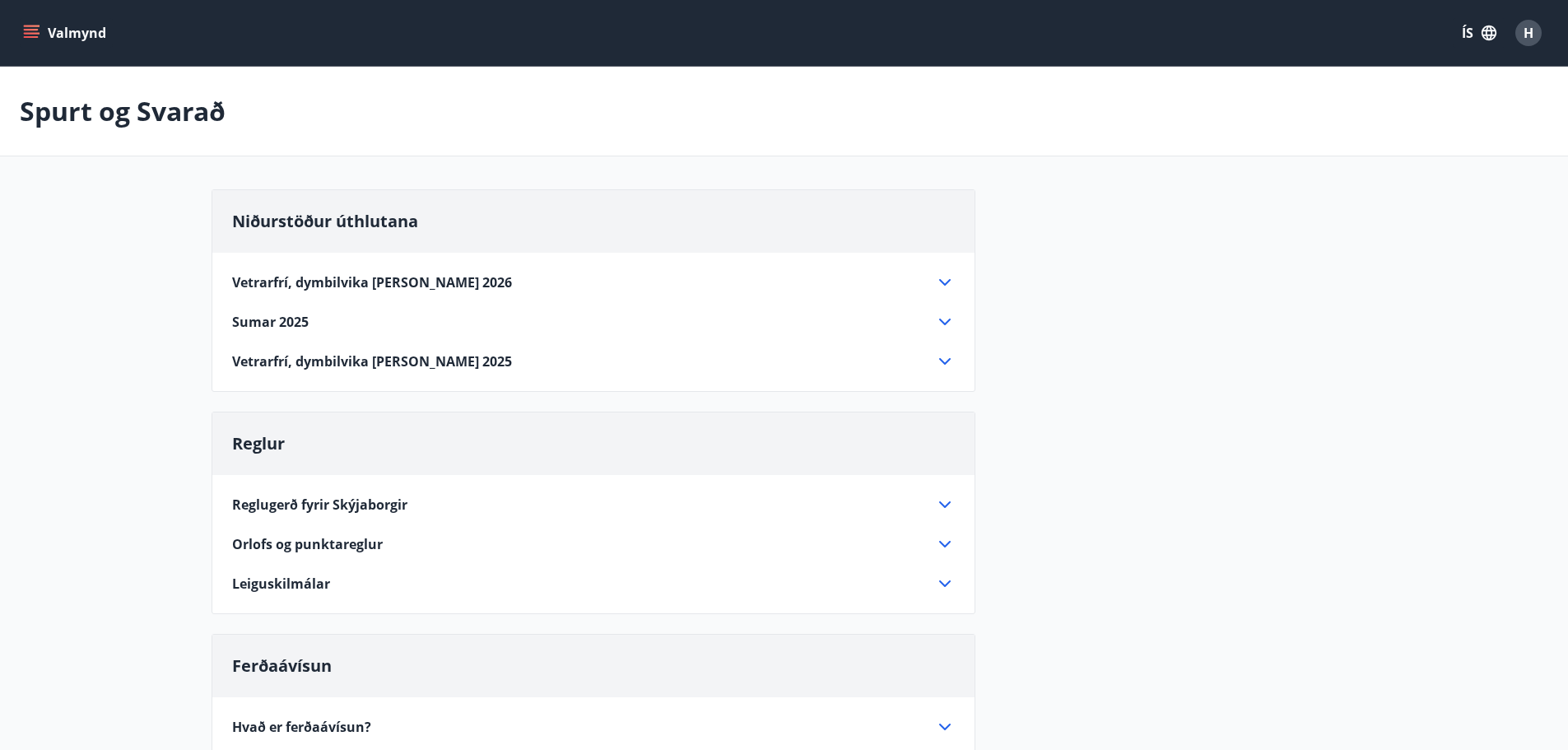
click at [34, 37] on icon "menu" at bounding box center [30, 37] width 15 height 2
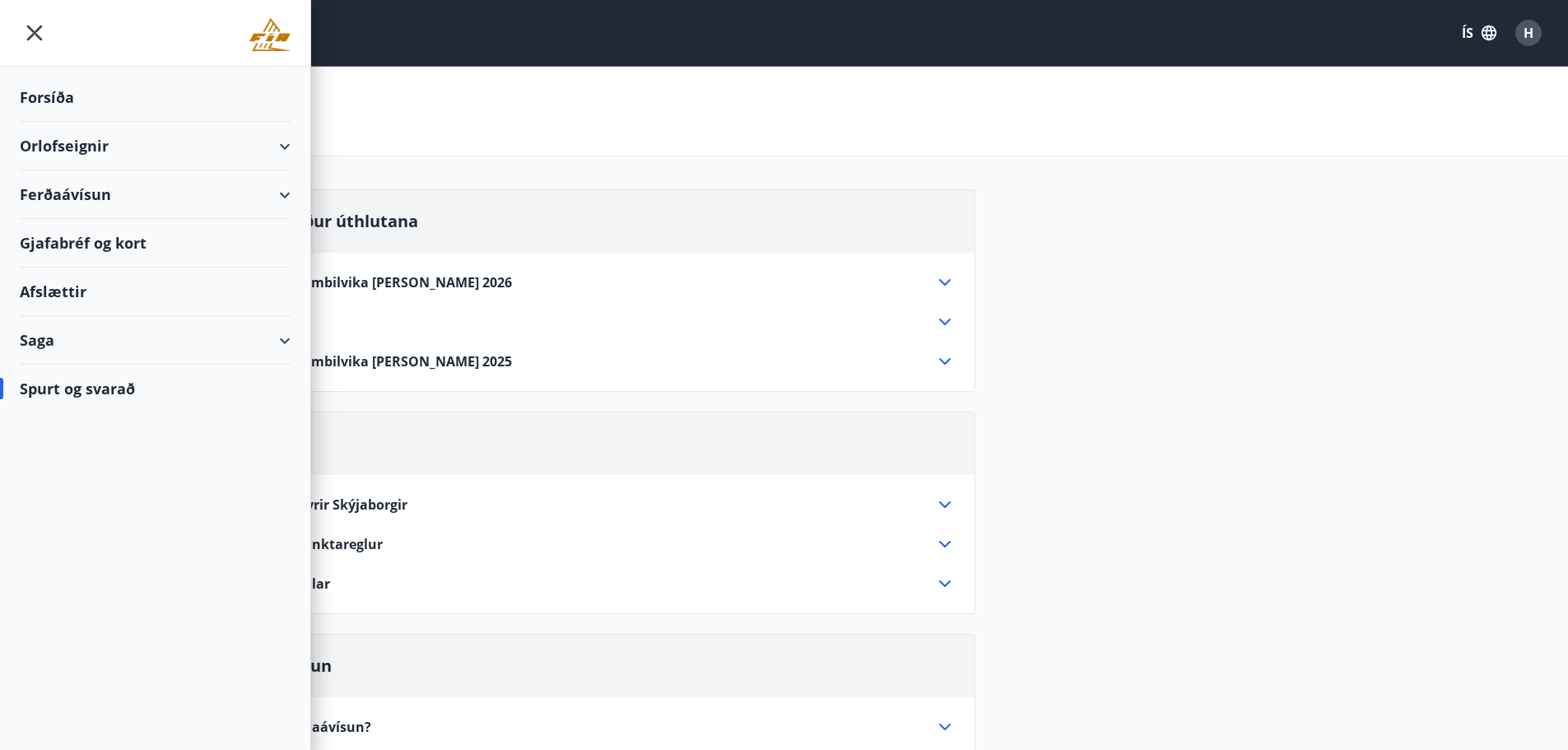
click at [292, 343] on icon at bounding box center [285, 340] width 20 height 20
click at [286, 340] on div "Saga" at bounding box center [155, 340] width 271 height 49
click at [63, 94] on div "Forsíða" at bounding box center [155, 98] width 271 height 49
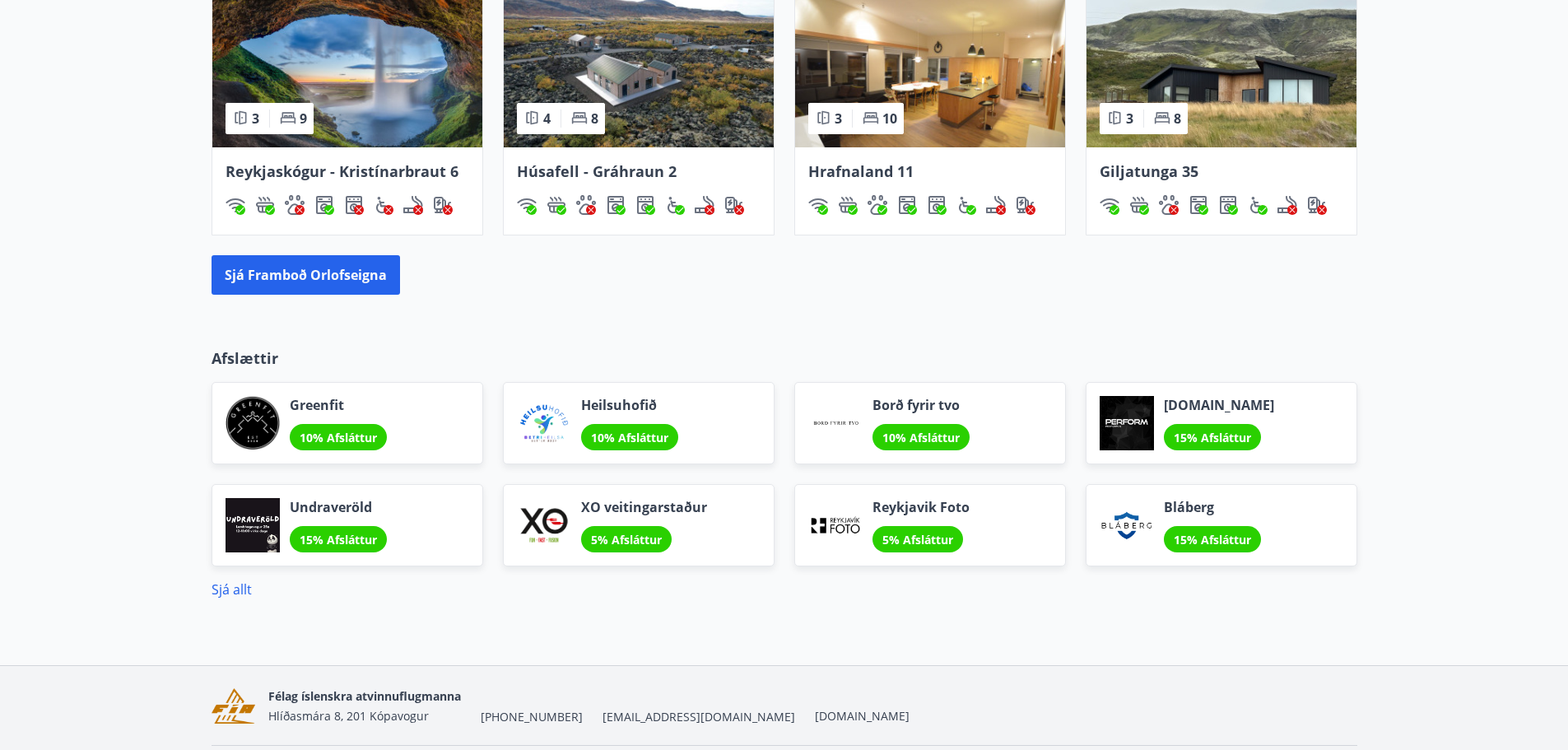
scroll to position [1152, 0]
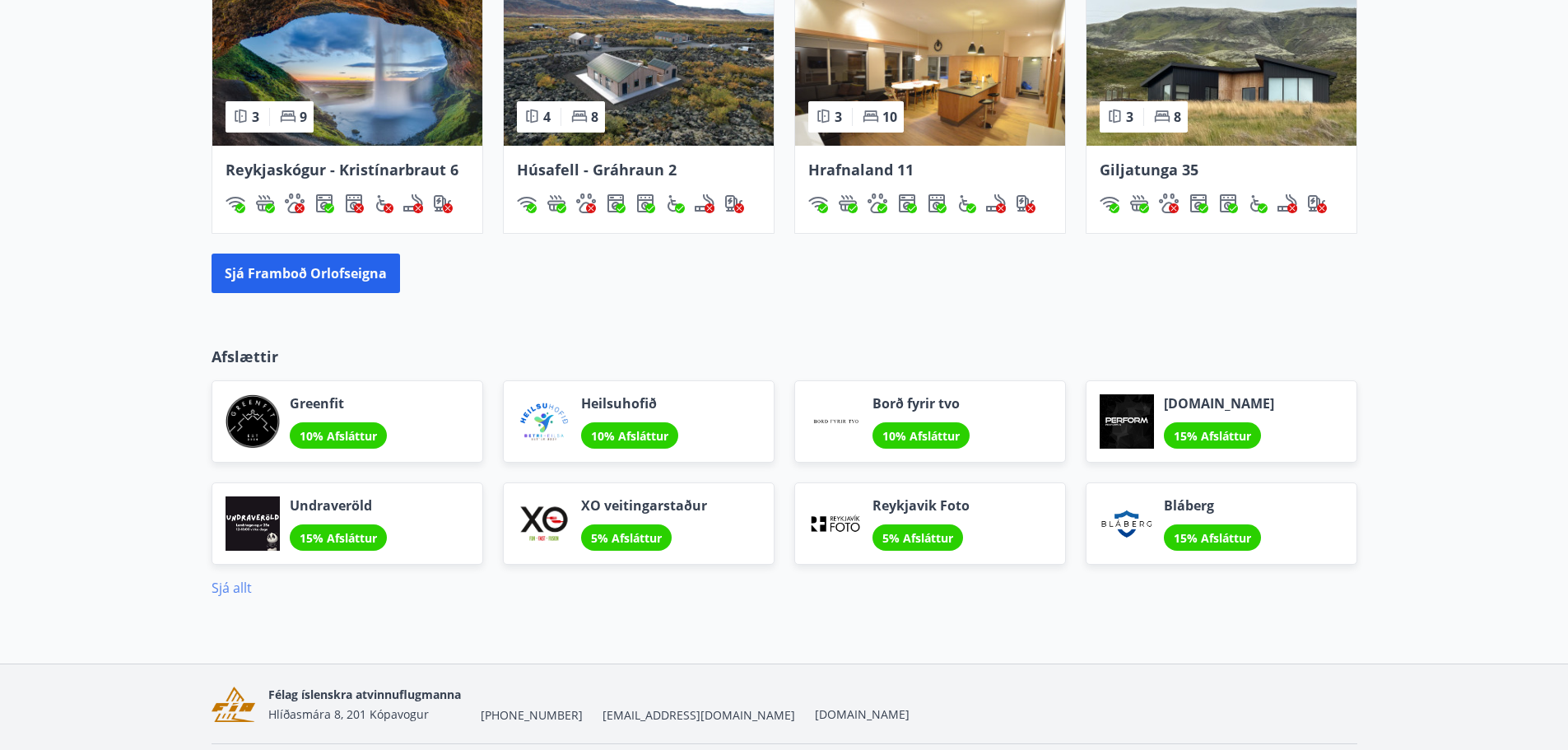
click at [231, 588] on link "Sjá allt" at bounding box center [231, 587] width 40 height 19
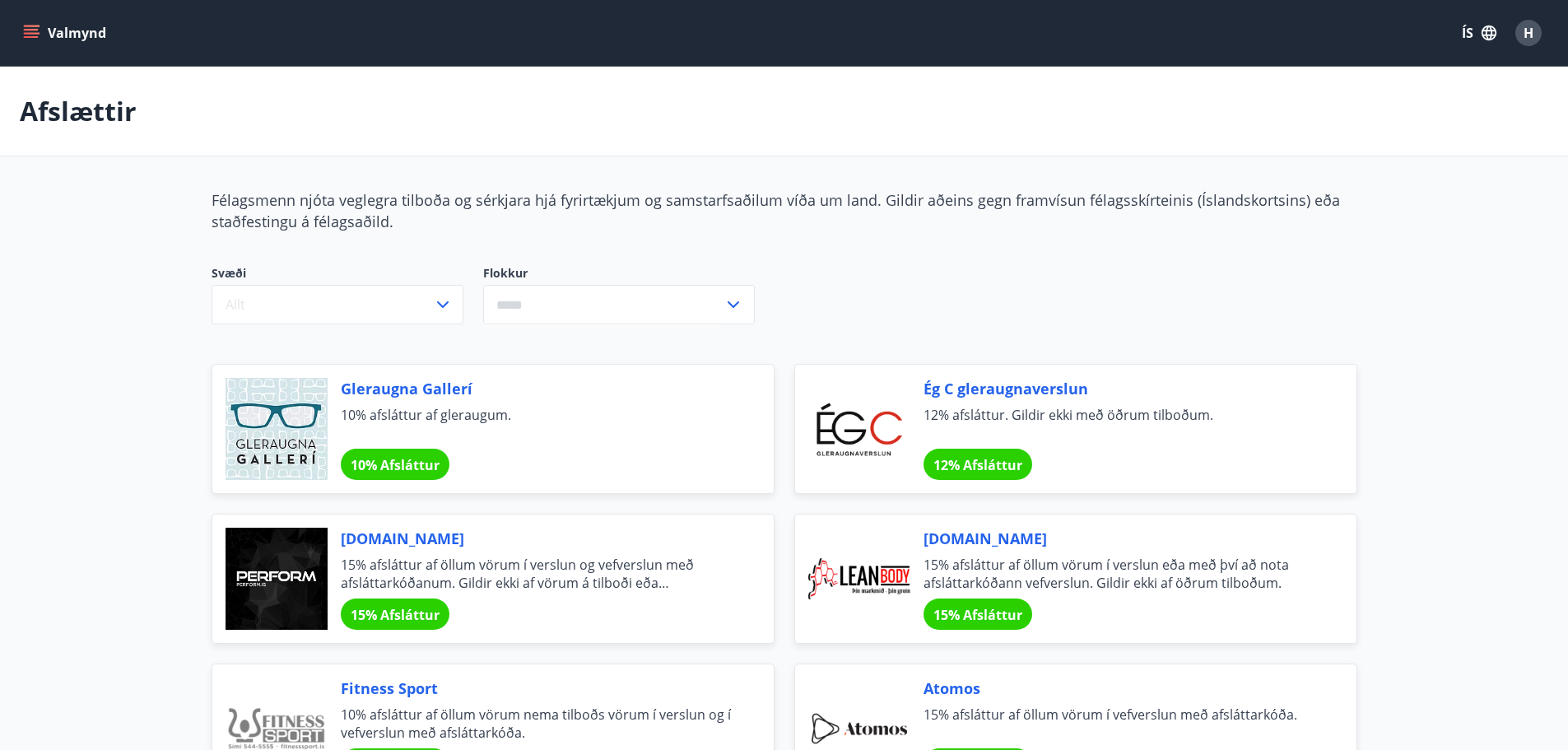
click at [20, 35] on button "Valmynd" at bounding box center [65, 33] width 93 height 29
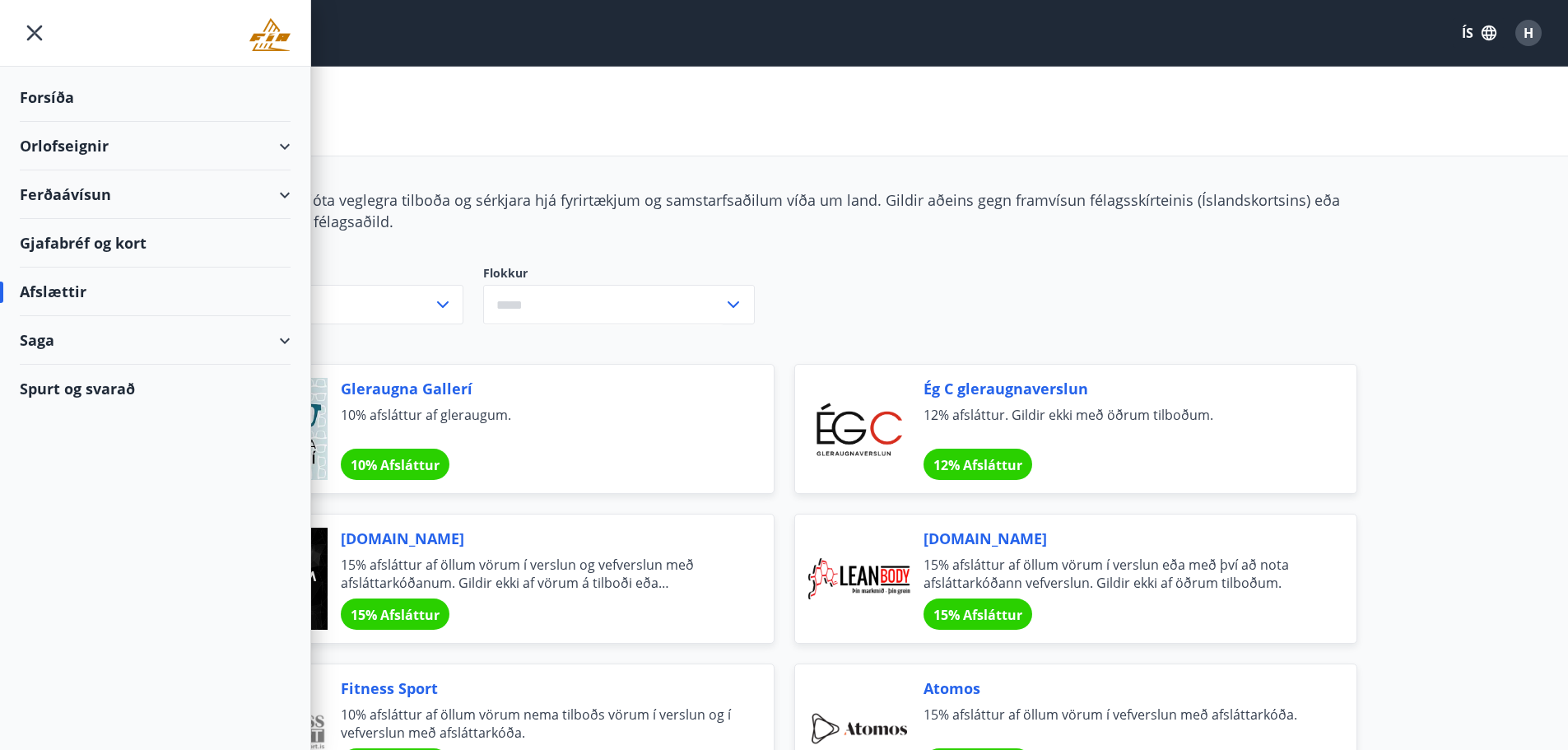
click at [50, 90] on div "Forsíða" at bounding box center [155, 98] width 271 height 49
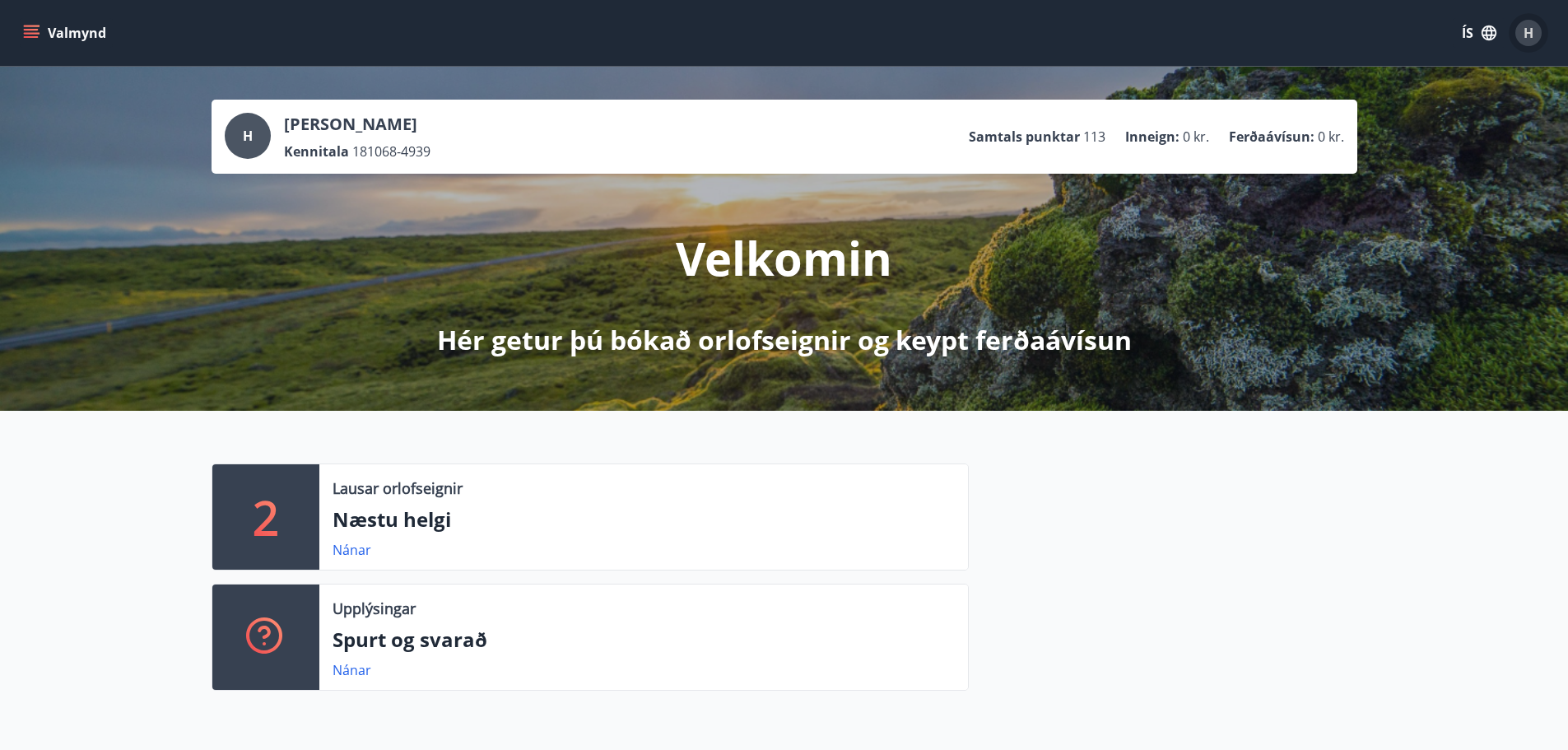
click at [1526, 28] on span "H" at bounding box center [1529, 32] width 10 height 19
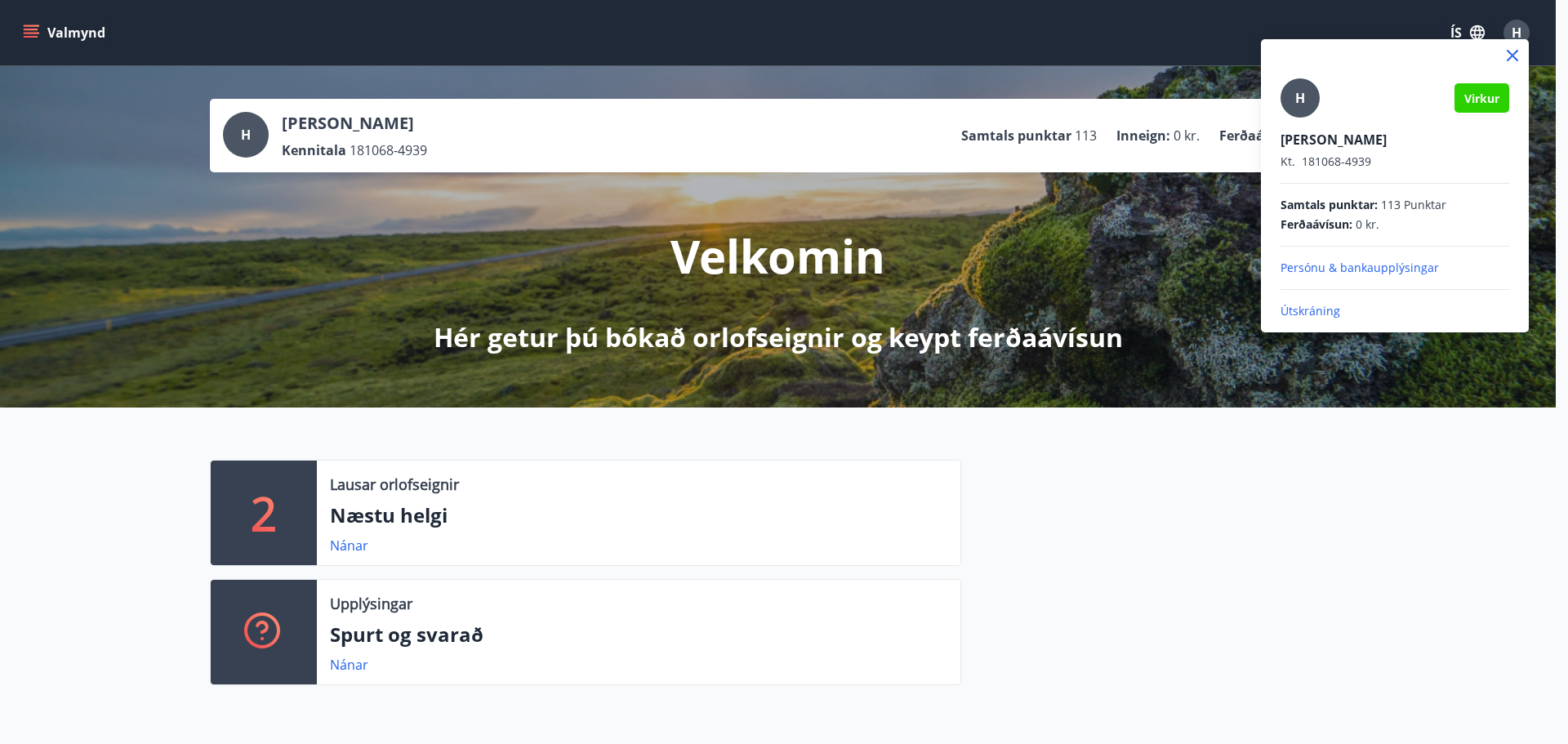
click at [1314, 316] on p "Útskráning" at bounding box center [1395, 311] width 228 height 16
